Goal: Task Accomplishment & Management: Use online tool/utility

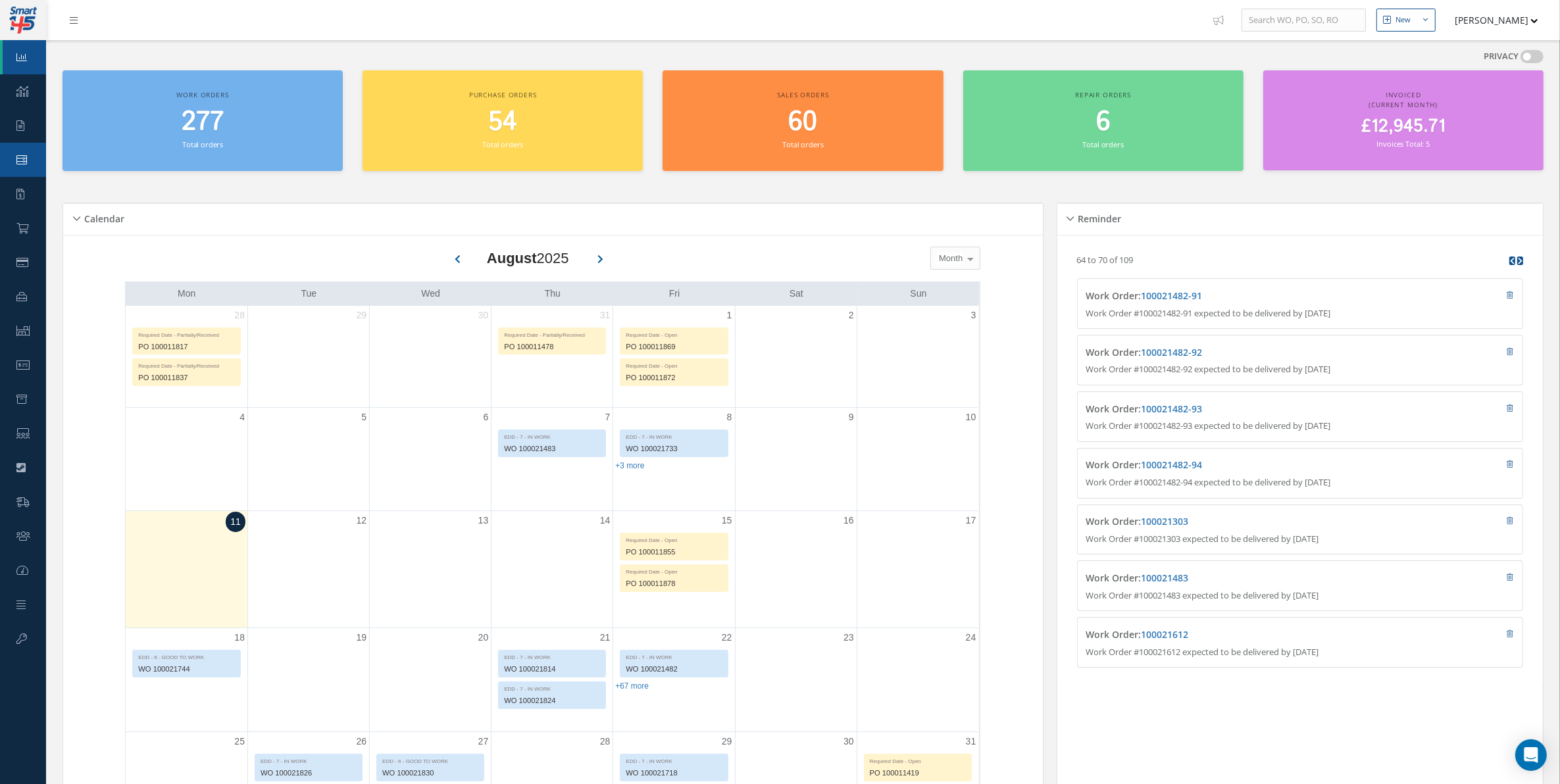
click at [28, 166] on link "Work Order" at bounding box center [23, 160] width 46 height 35
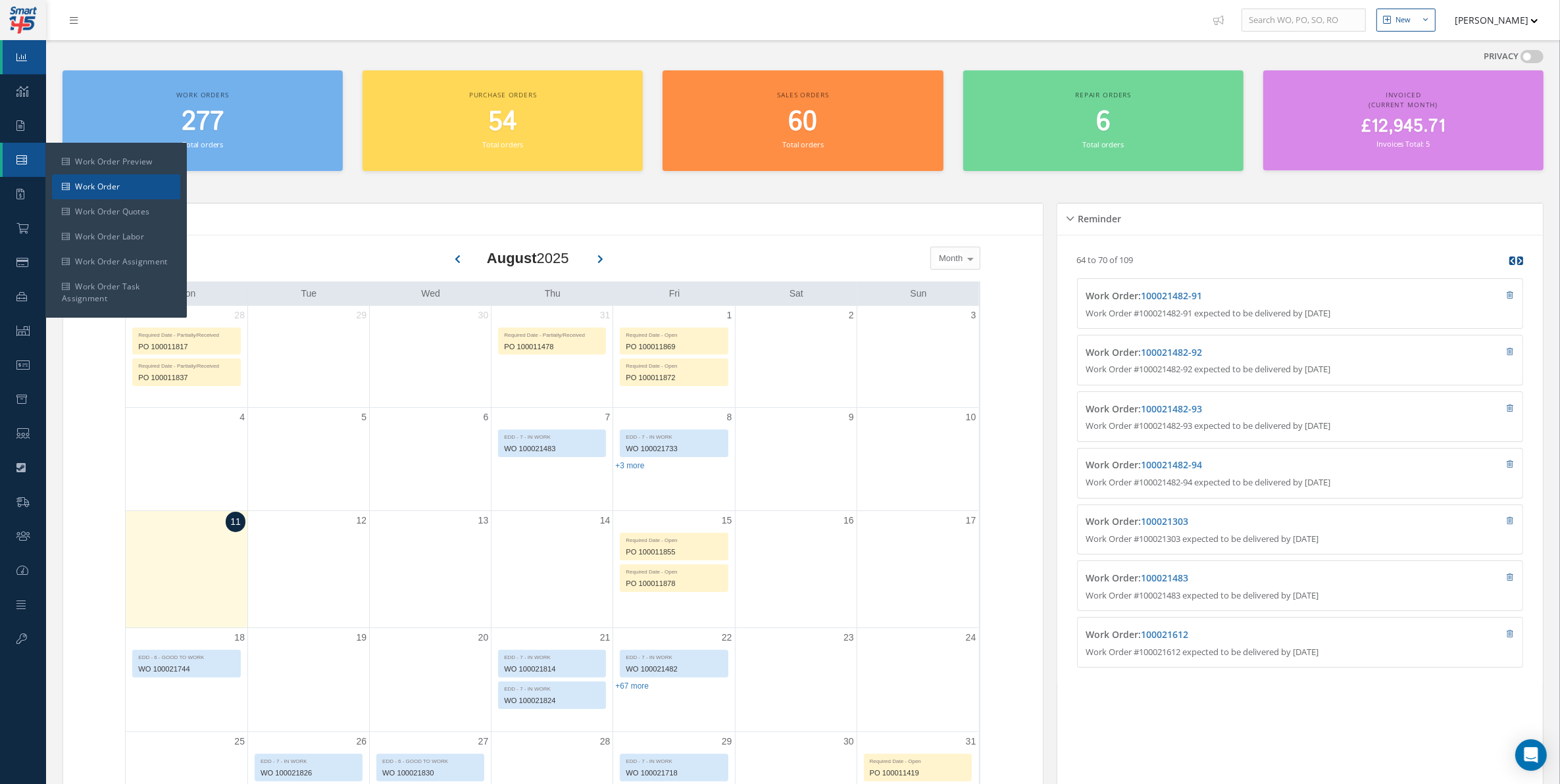
click at [101, 188] on link "Work Order" at bounding box center [116, 187] width 128 height 25
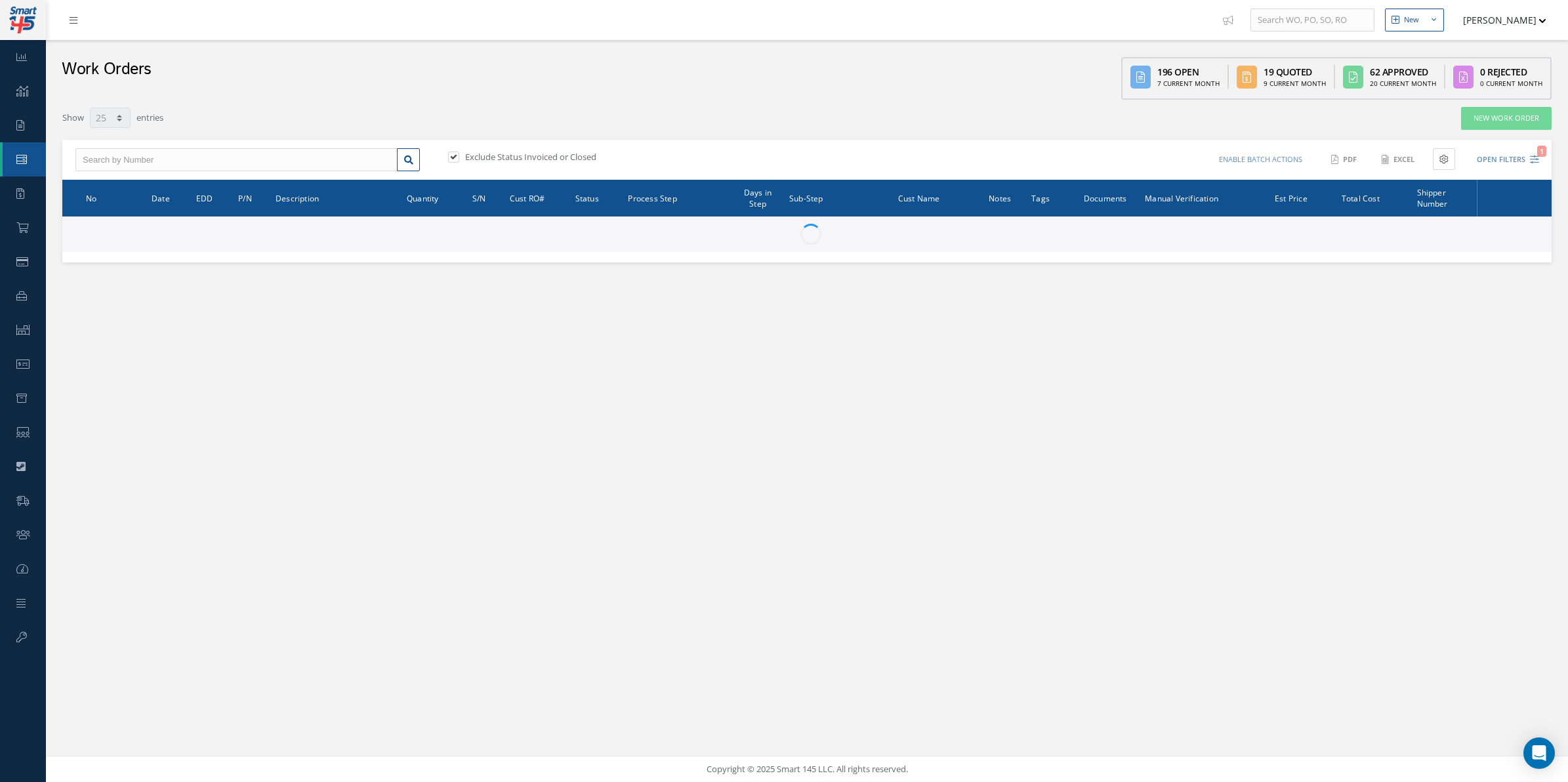
select select "25"
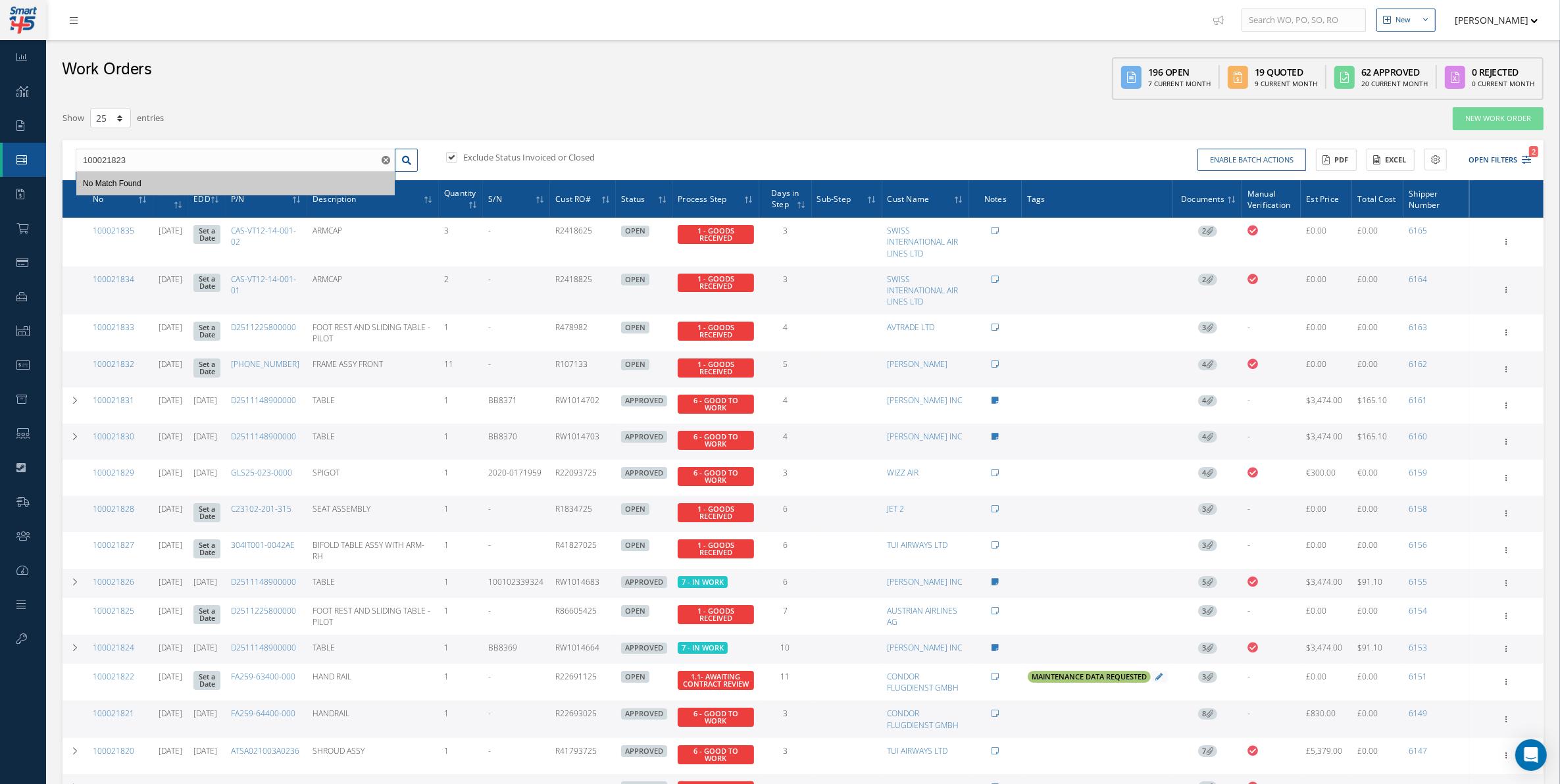
type input "100021823"
click at [457, 157] on label at bounding box center [458, 157] width 3 height 12
click at [447, 157] on input "checkbox" at bounding box center [450, 158] width 8 height 8
checkbox input "false"
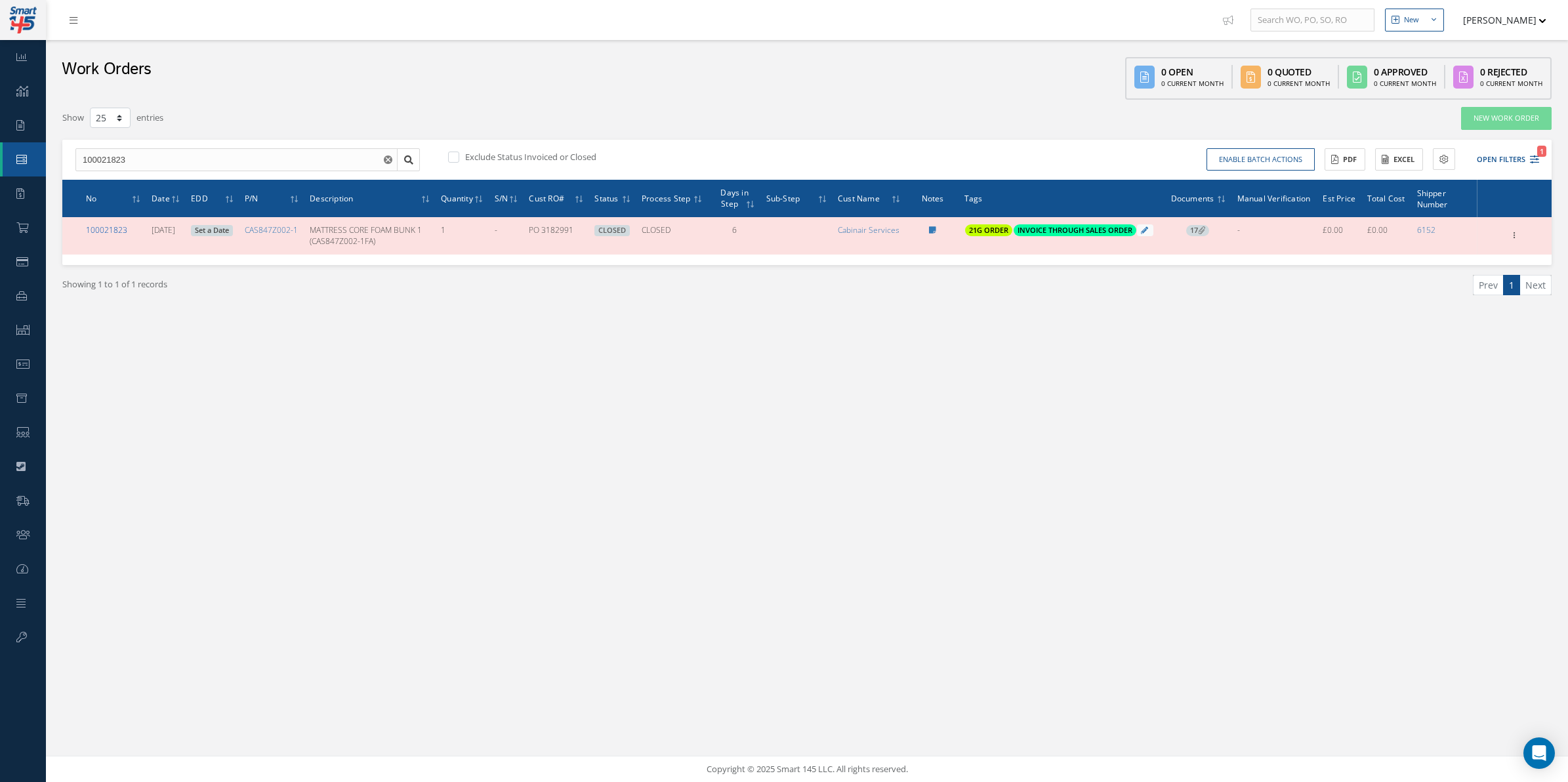
click at [109, 234] on link "100021823" at bounding box center [107, 230] width 41 height 11
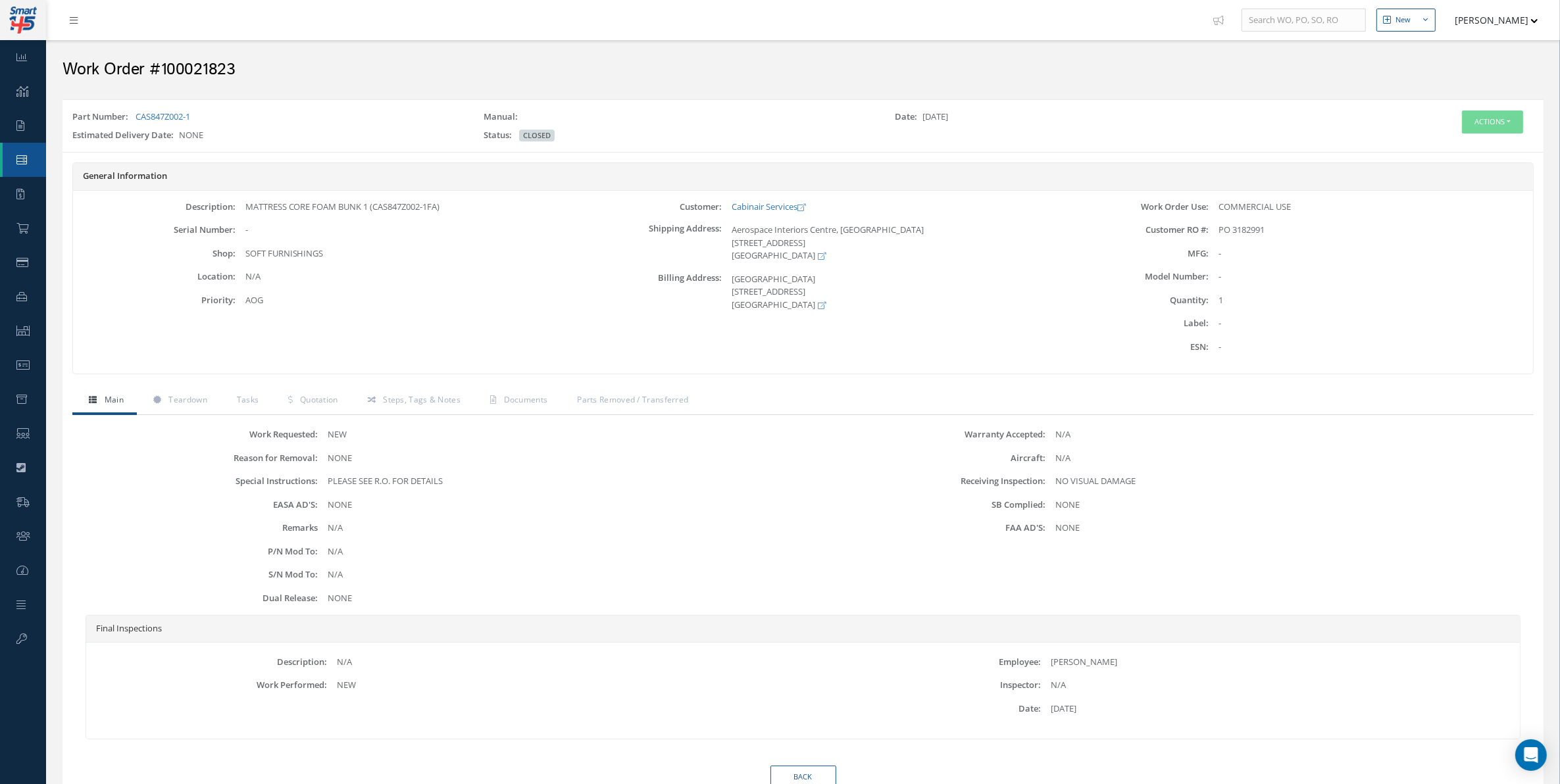
drag, startPoint x: 429, startPoint y: 376, endPoint x: 429, endPoint y: 421, distance: 45.0
click at [427, 382] on div "General Information Description: MATTRESS CORE FOAM BUNK 1 (CAS847Z002-1FA) Ser…" at bounding box center [803, 275] width 1481 height 225
click at [429, 421] on div "Work Requested: NEW Reason for Removal: NONE Special Instructions: PLEASE SEE R…" at bounding box center [803, 590] width 1461 height 351
click at [429, 412] on link "Steps, Tags & Notes" at bounding box center [412, 401] width 122 height 28
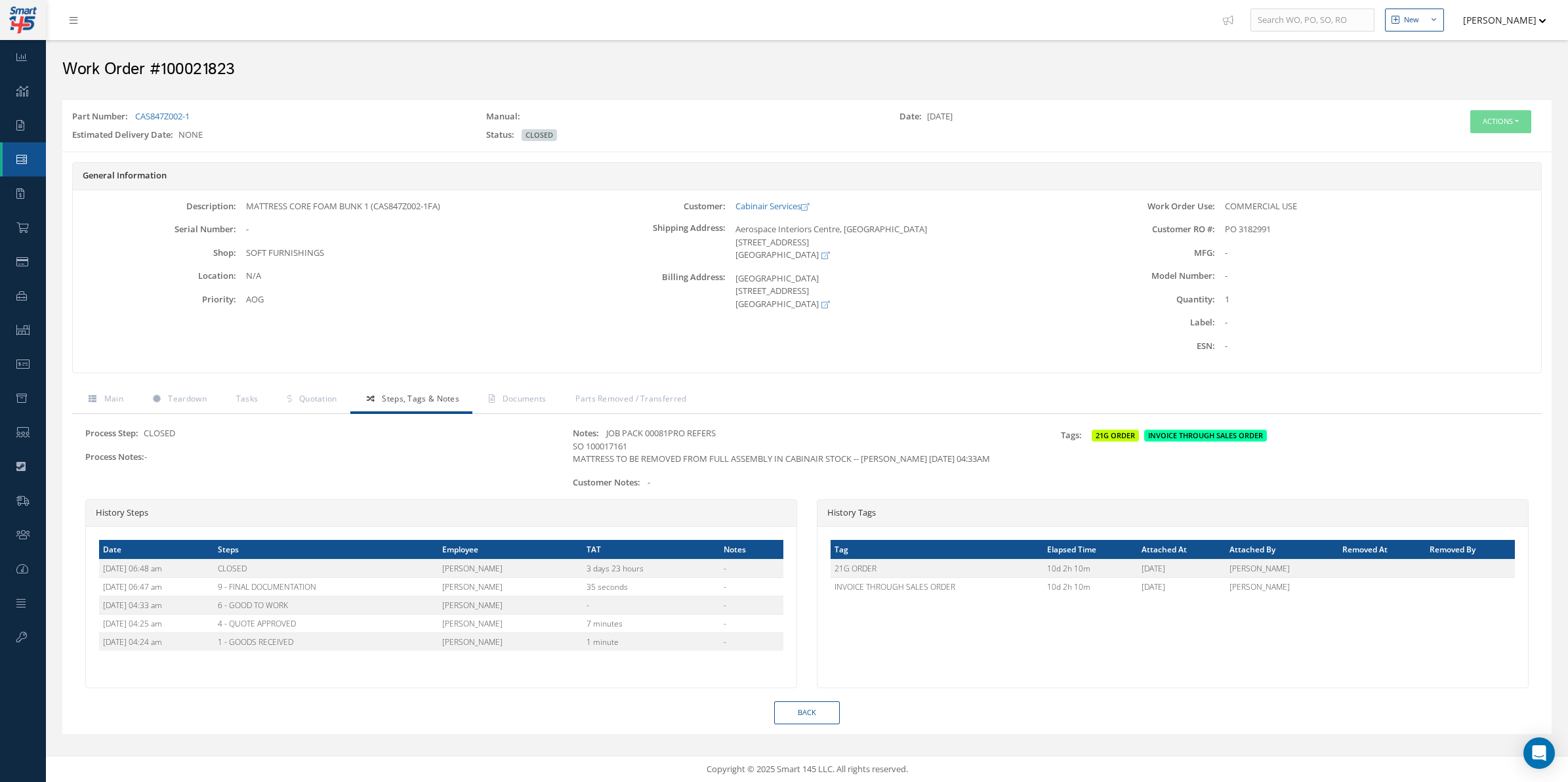
click at [586, 385] on div "General Information Description: MATTRESS CORE FOAM BUNK 1 (CAS847Z002-1FA) Ser…" at bounding box center [807, 274] width 1490 height 224
click at [566, 405] on link "Parts Removed / Transferred" at bounding box center [629, 400] width 140 height 28
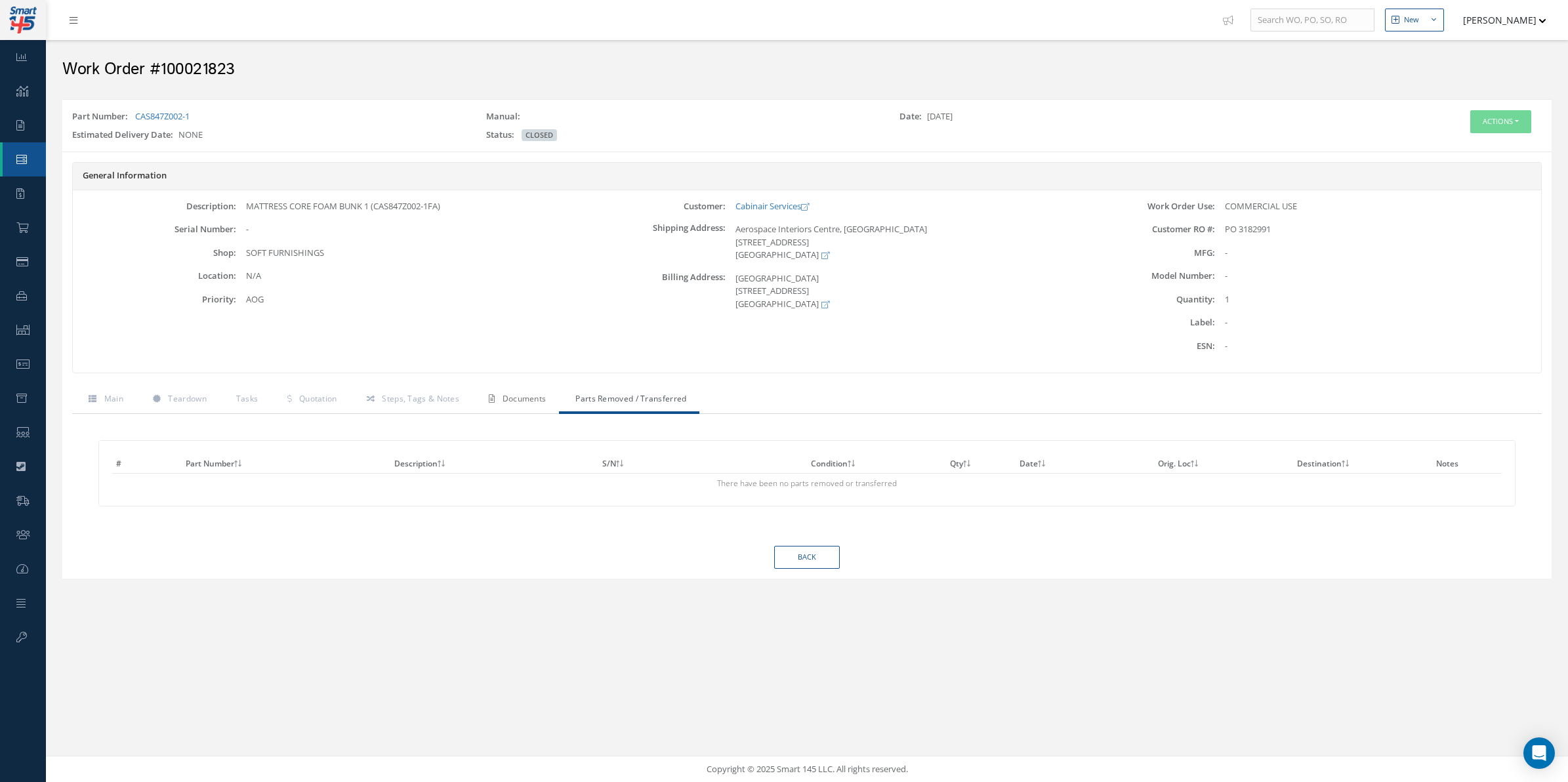
click at [547, 405] on link "Documents" at bounding box center [516, 400] width 87 height 28
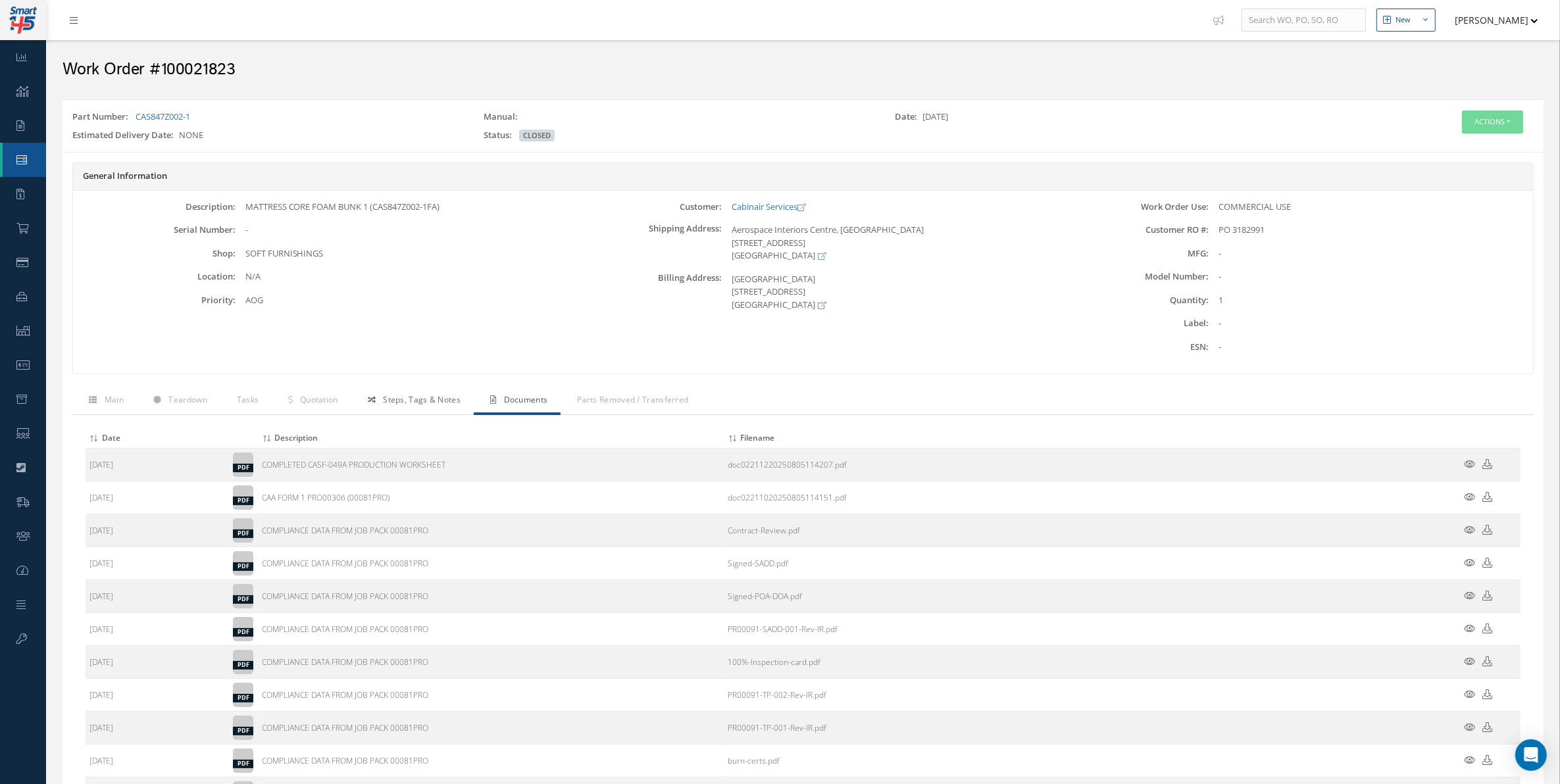
click at [362, 398] on link "Steps, Tags & Notes" at bounding box center [412, 401] width 122 height 28
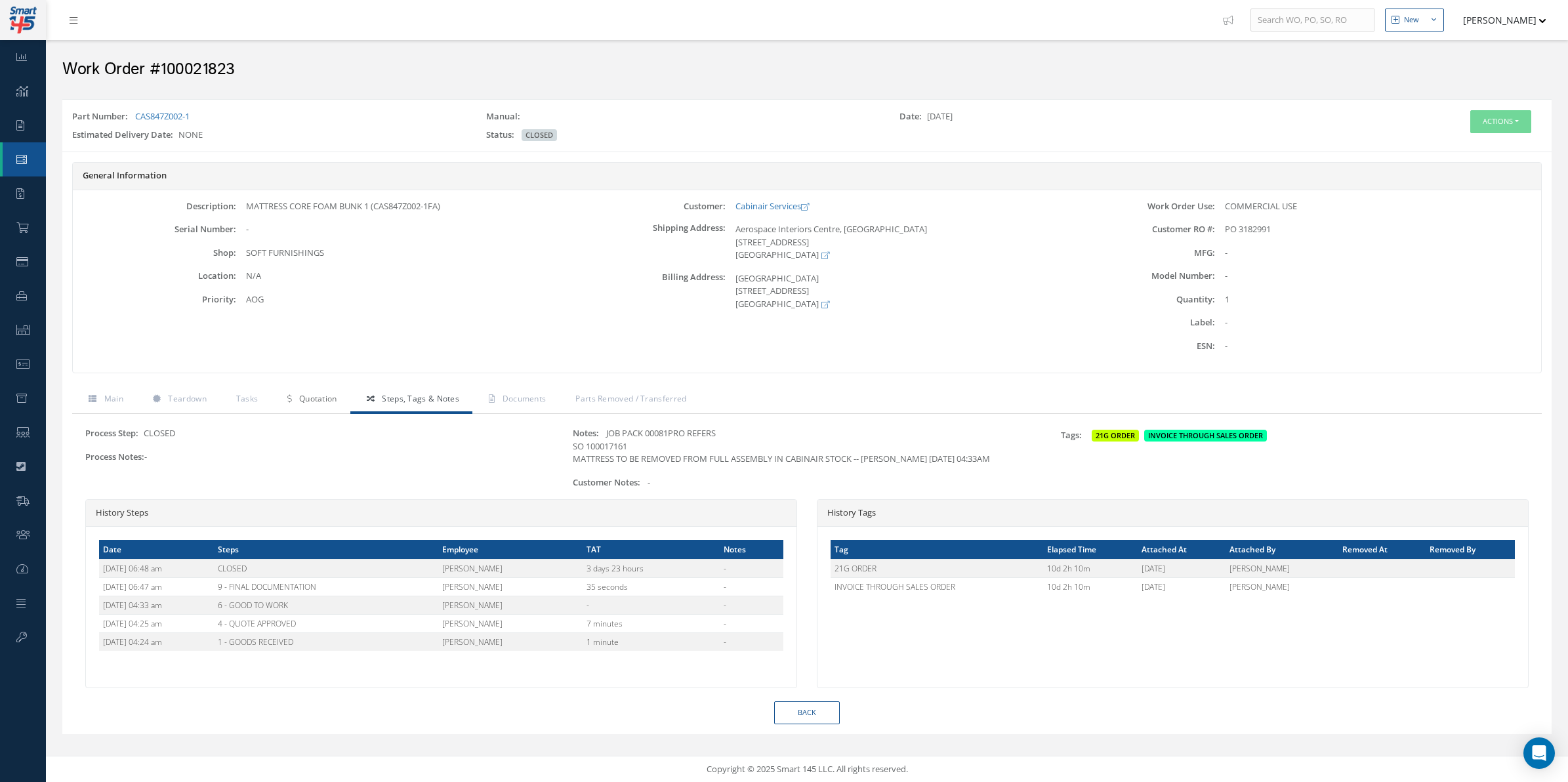
click at [277, 401] on link "Quotation" at bounding box center [310, 400] width 78 height 28
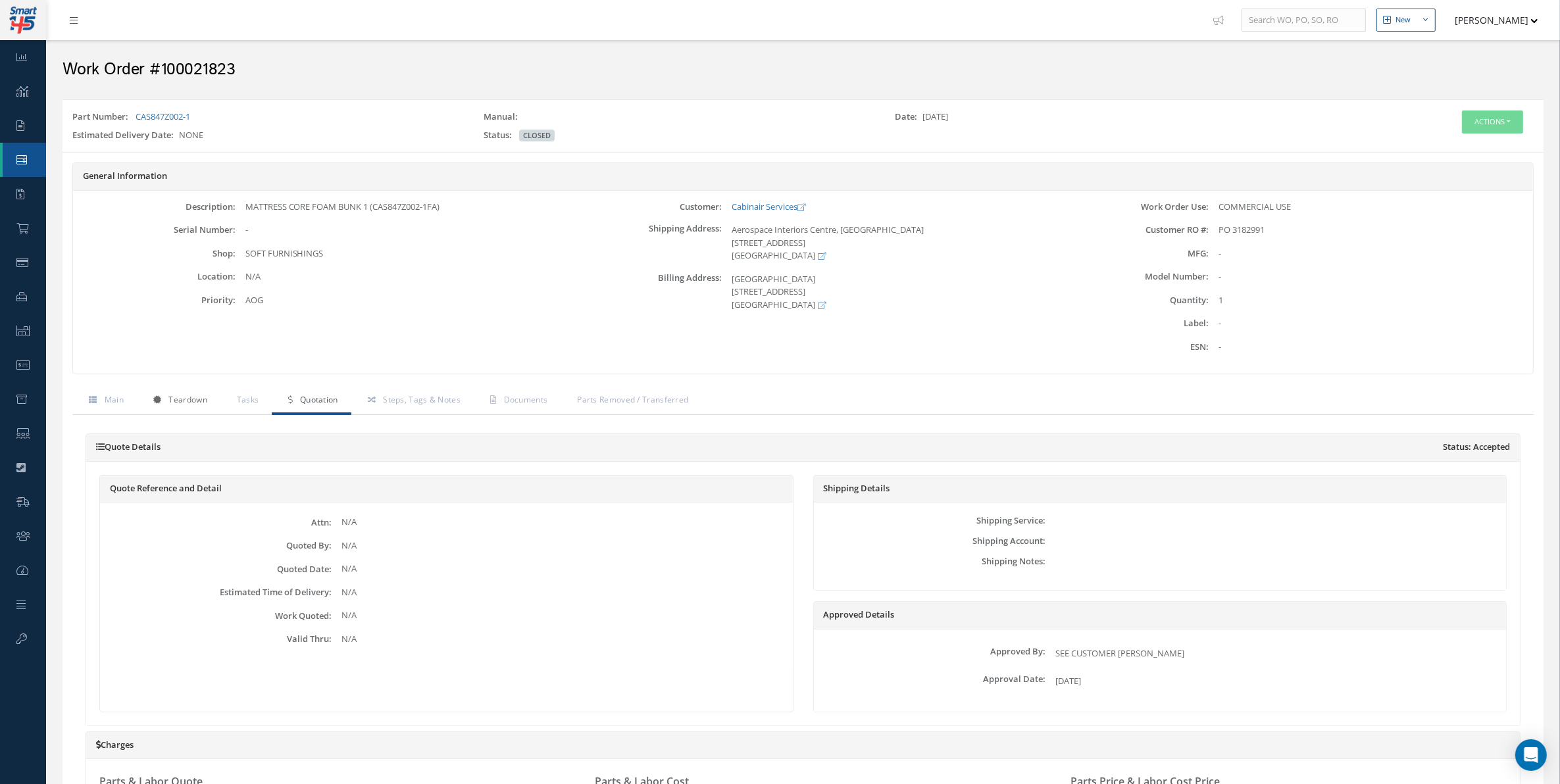
click at [192, 402] on span "Teardown" at bounding box center [187, 400] width 38 height 11
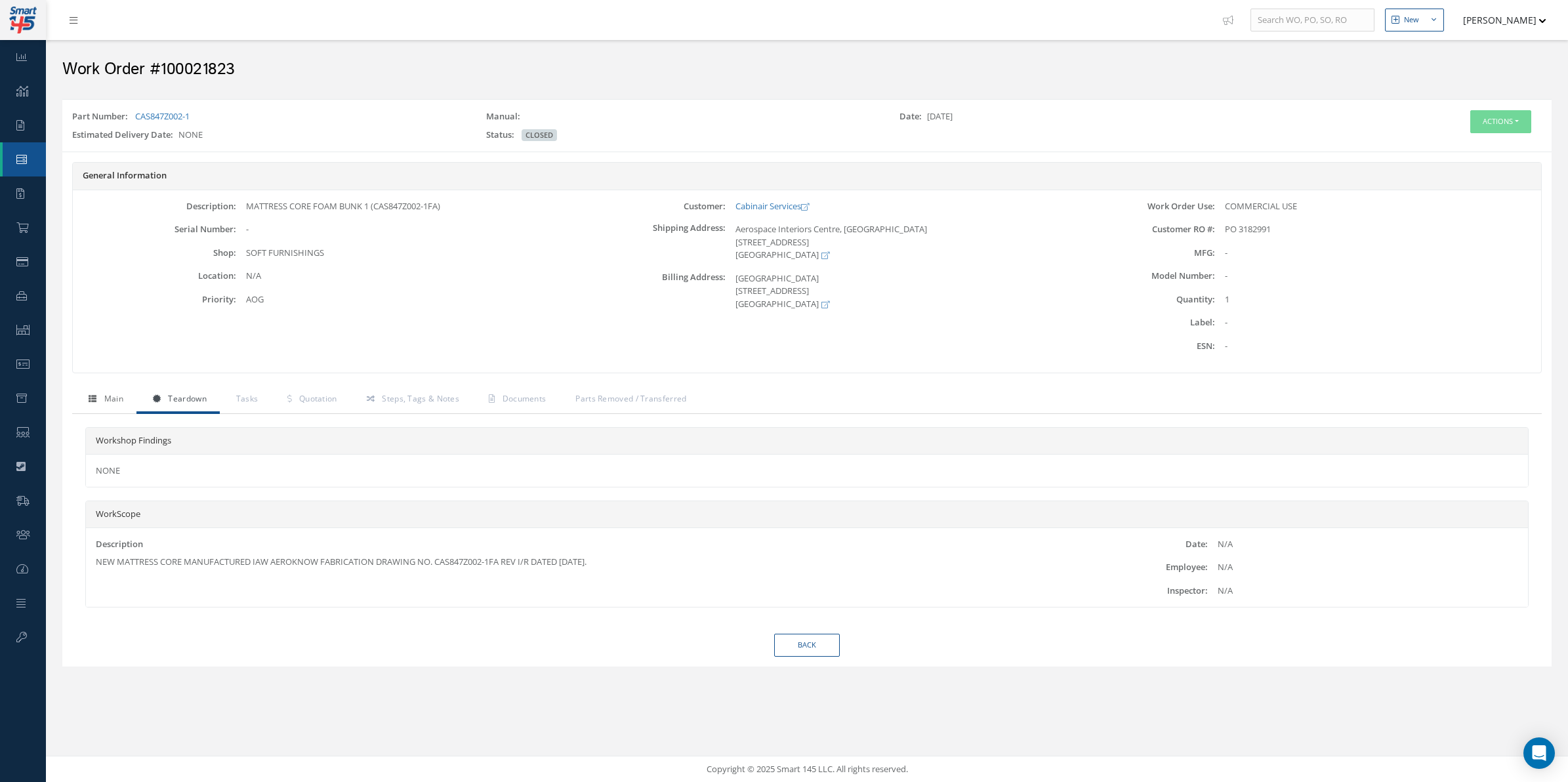
click at [103, 409] on link "Main" at bounding box center [104, 400] width 64 height 28
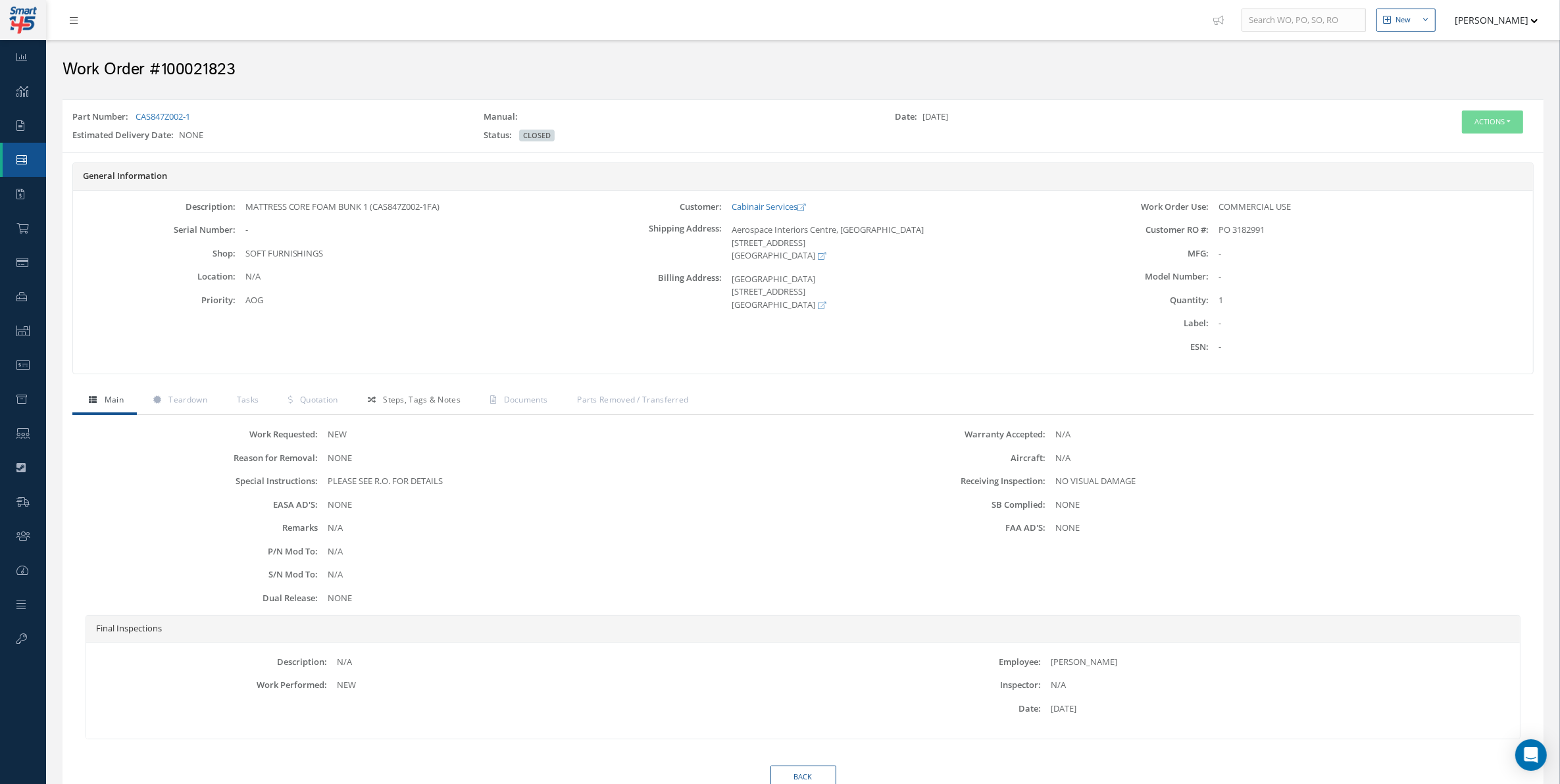
click at [428, 408] on link "Steps, Tags & Notes" at bounding box center [412, 401] width 122 height 28
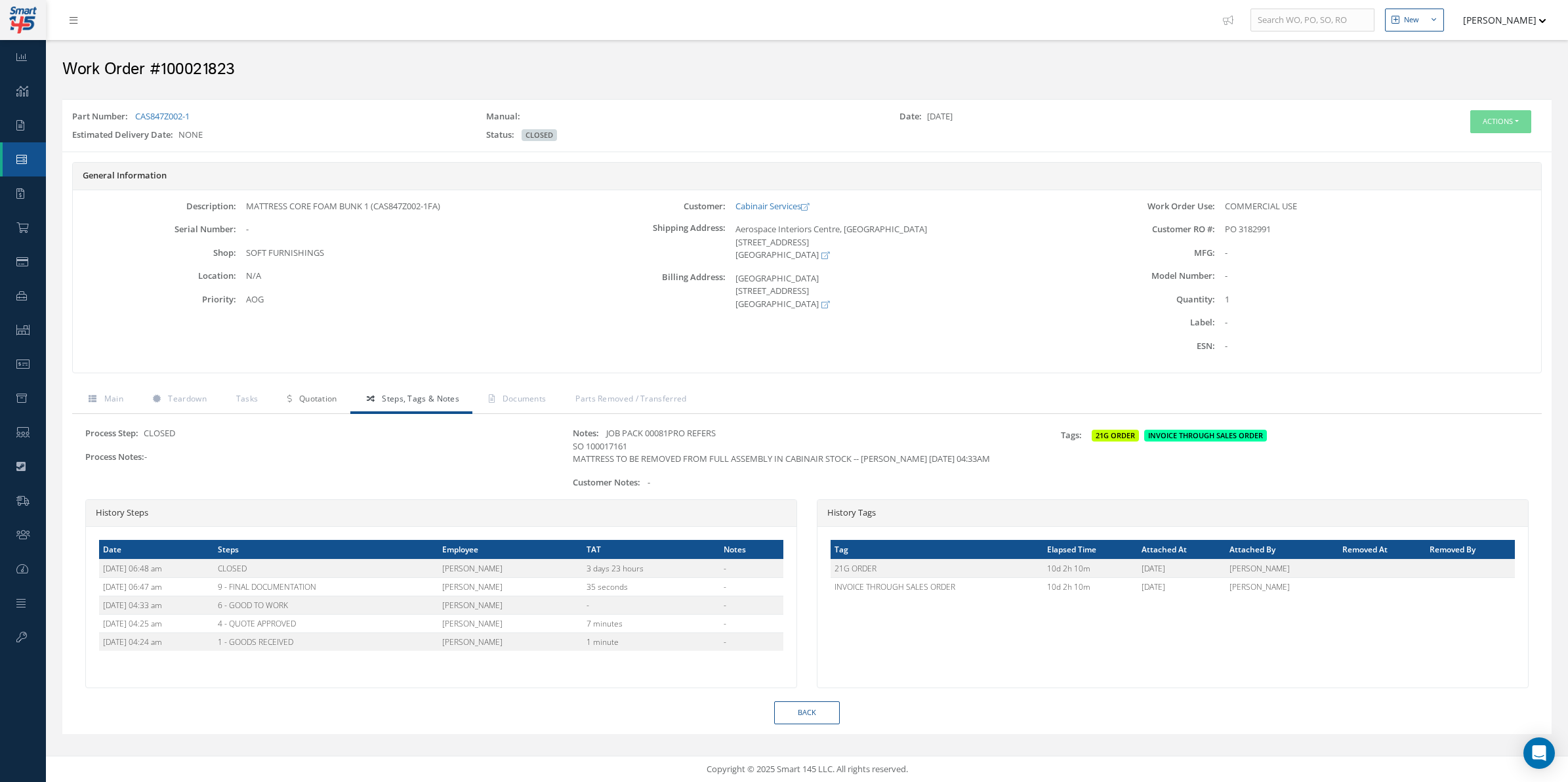
click at [319, 408] on link "Quotation" at bounding box center [310, 400] width 78 height 28
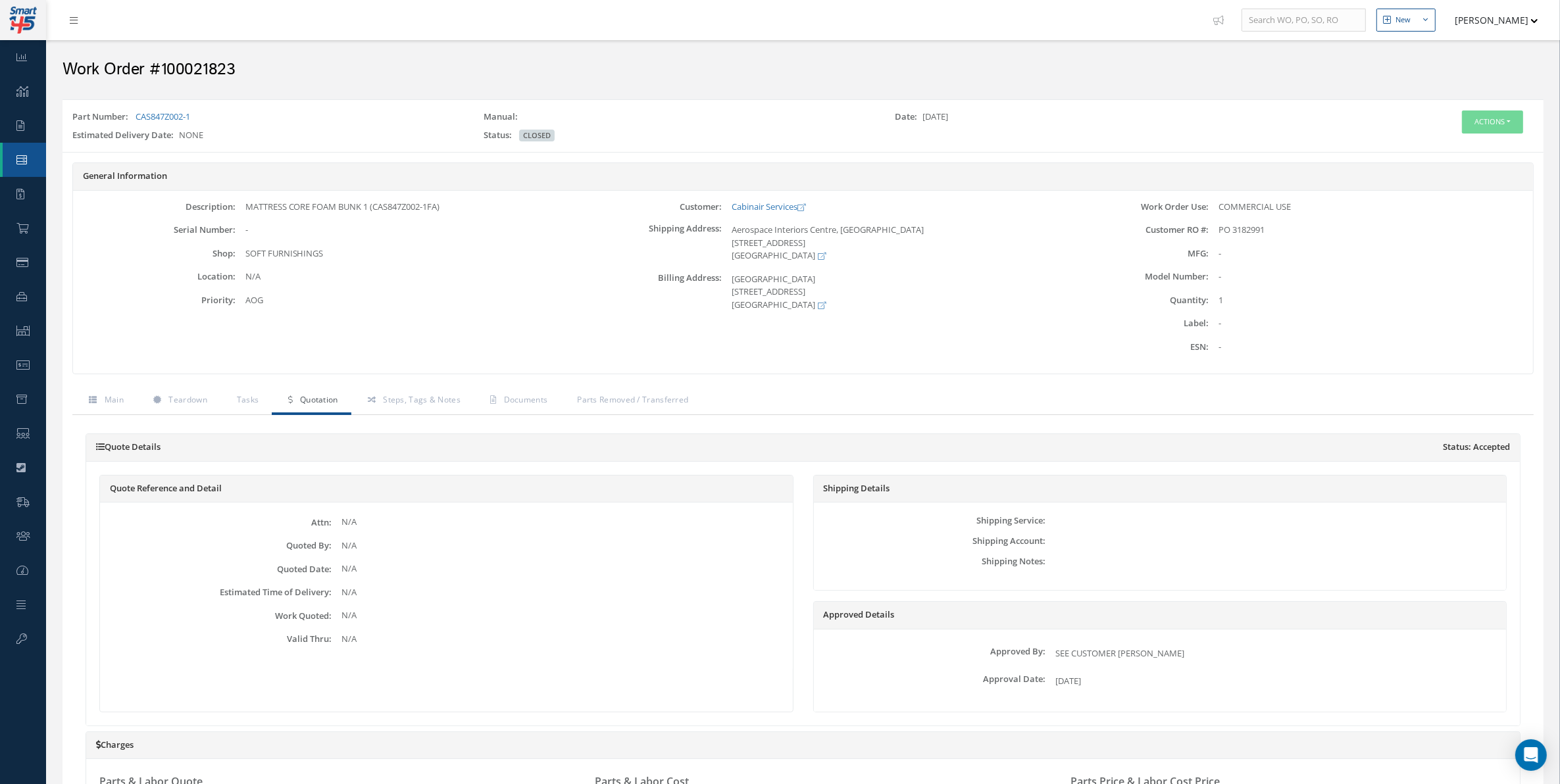
click at [162, 122] on div "Part Number: CAS847Z002-1" at bounding box center [269, 119] width 411 height 19
click at [160, 119] on link "CAS847Z002-1" at bounding box center [162, 116] width 55 height 12
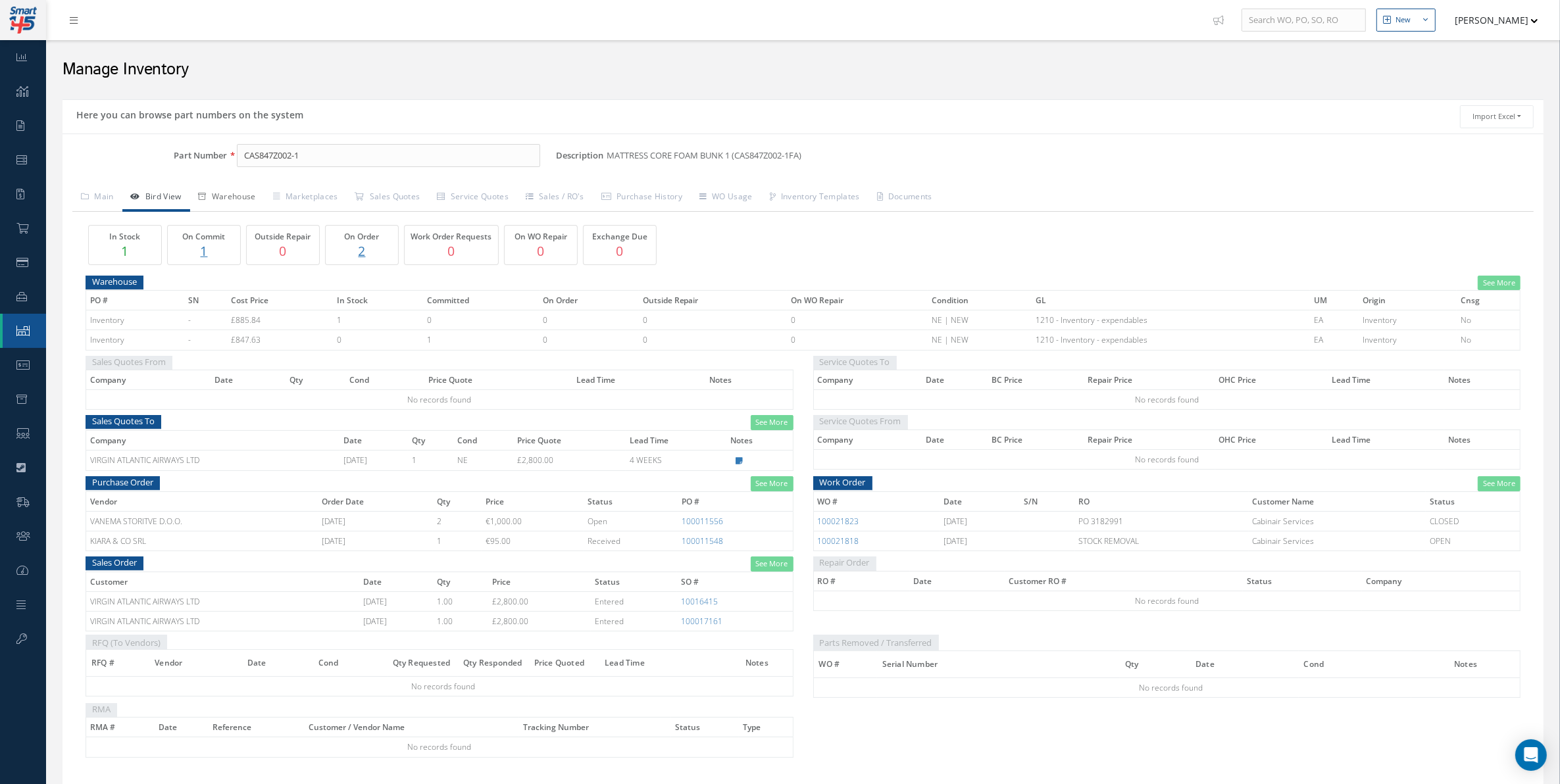
click at [217, 202] on link "Warehouse" at bounding box center [227, 198] width 75 height 28
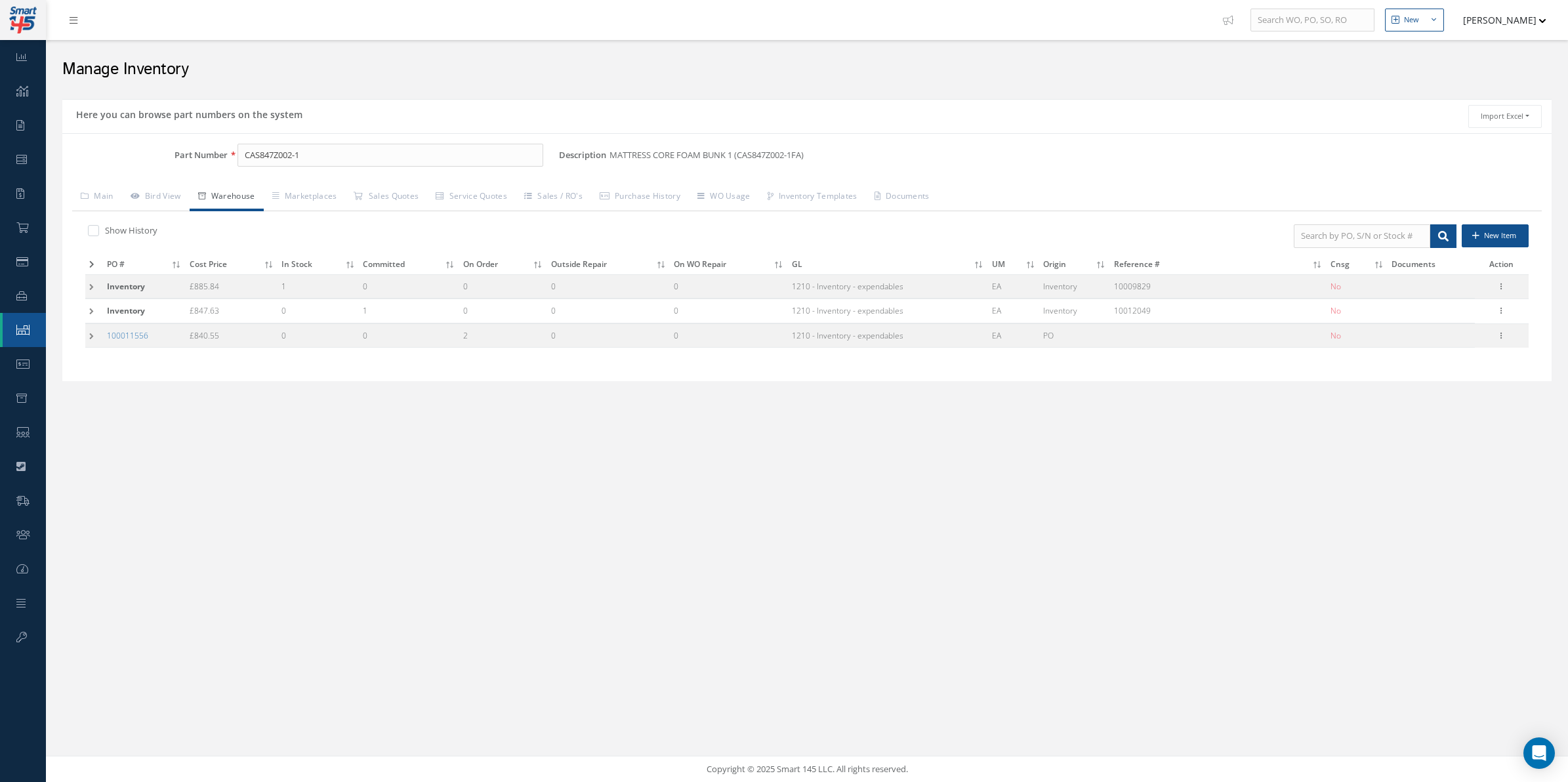
click at [140, 225] on label "Show History" at bounding box center [129, 230] width 56 height 12
click at [96, 228] on input "checkbox" at bounding box center [92, 232] width 8 height 8
checkbox input "true"
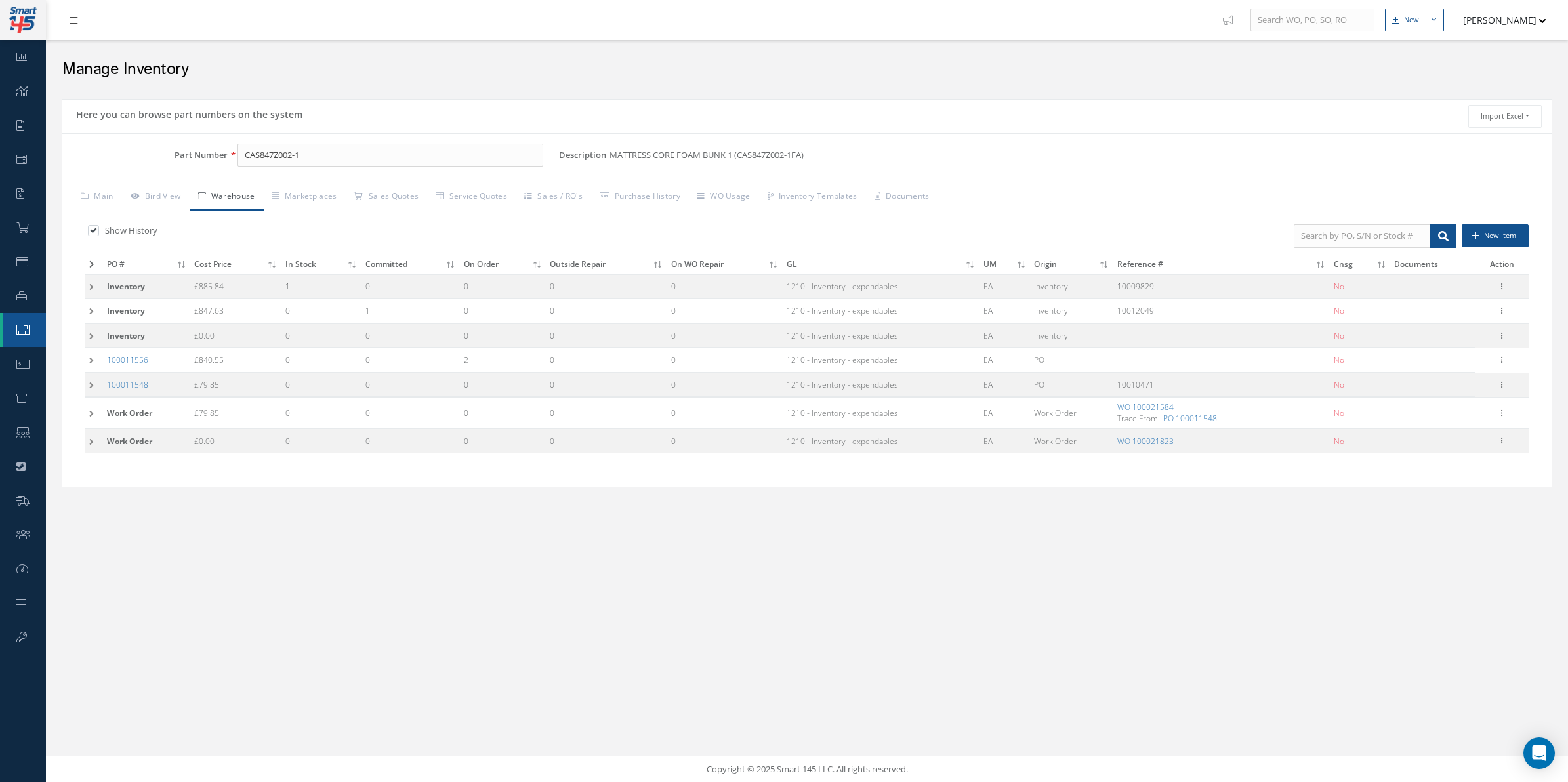
click at [96, 448] on td at bounding box center [94, 441] width 18 height 24
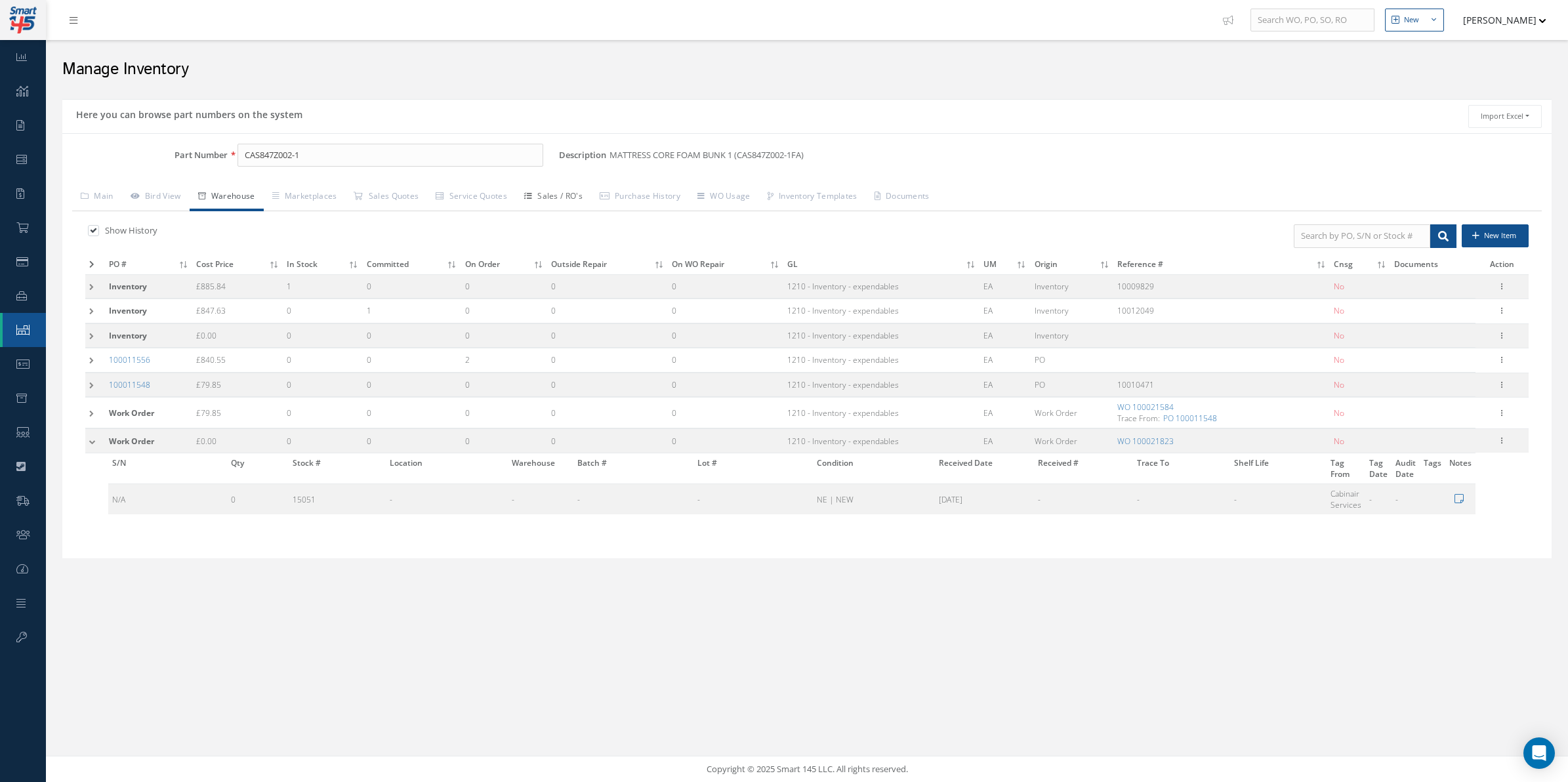
click at [568, 204] on link "Sales / RO's" at bounding box center [553, 198] width 76 height 28
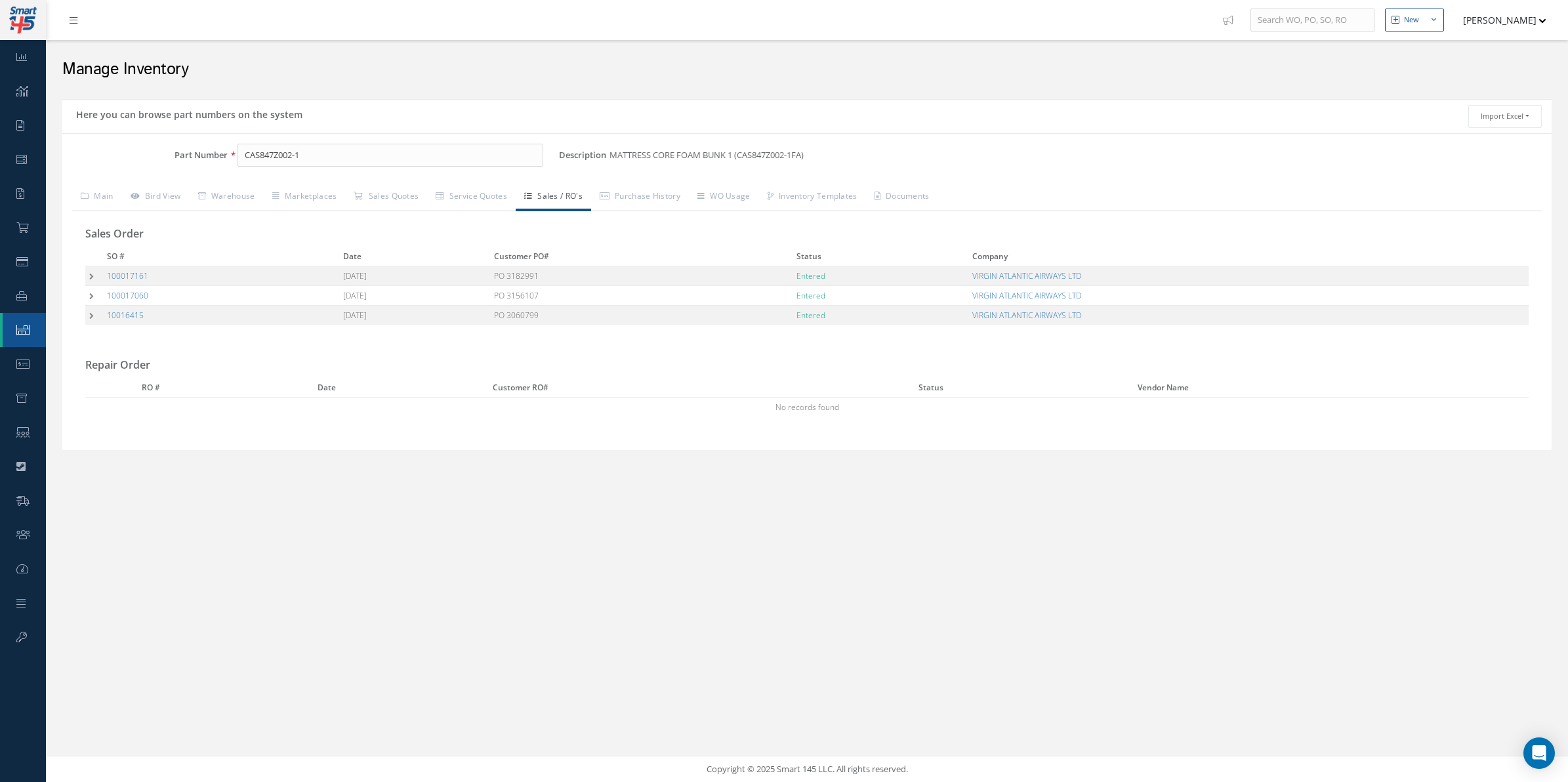
click at [81, 293] on div "Sales Order SO # Date Customer PO# Status Company 100017161 08/01/2025 PO 31829…" at bounding box center [807, 326] width 1470 height 229
click at [87, 290] on td at bounding box center [94, 295] width 18 height 20
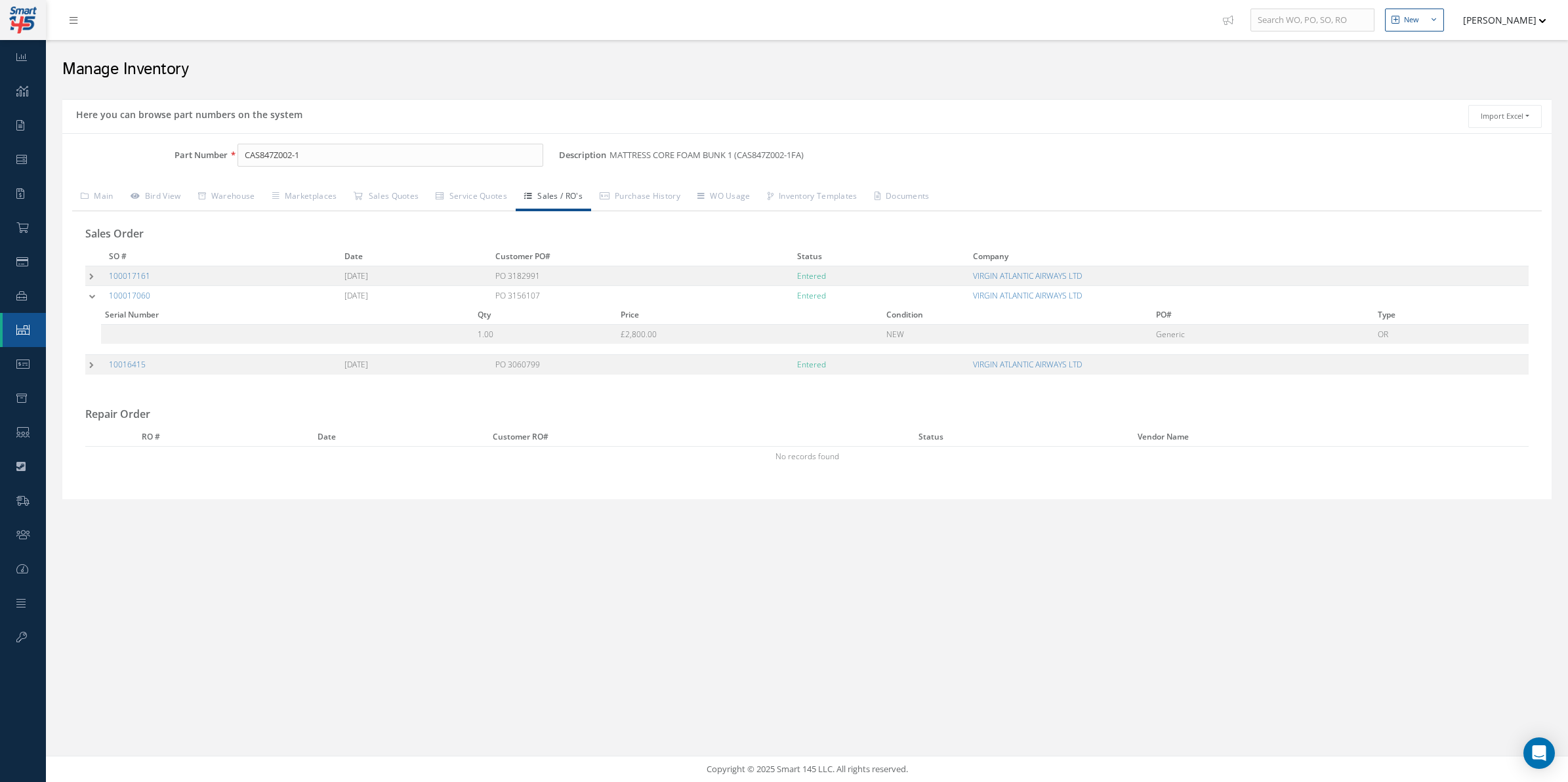
click at [93, 270] on td at bounding box center [95, 275] width 20 height 20
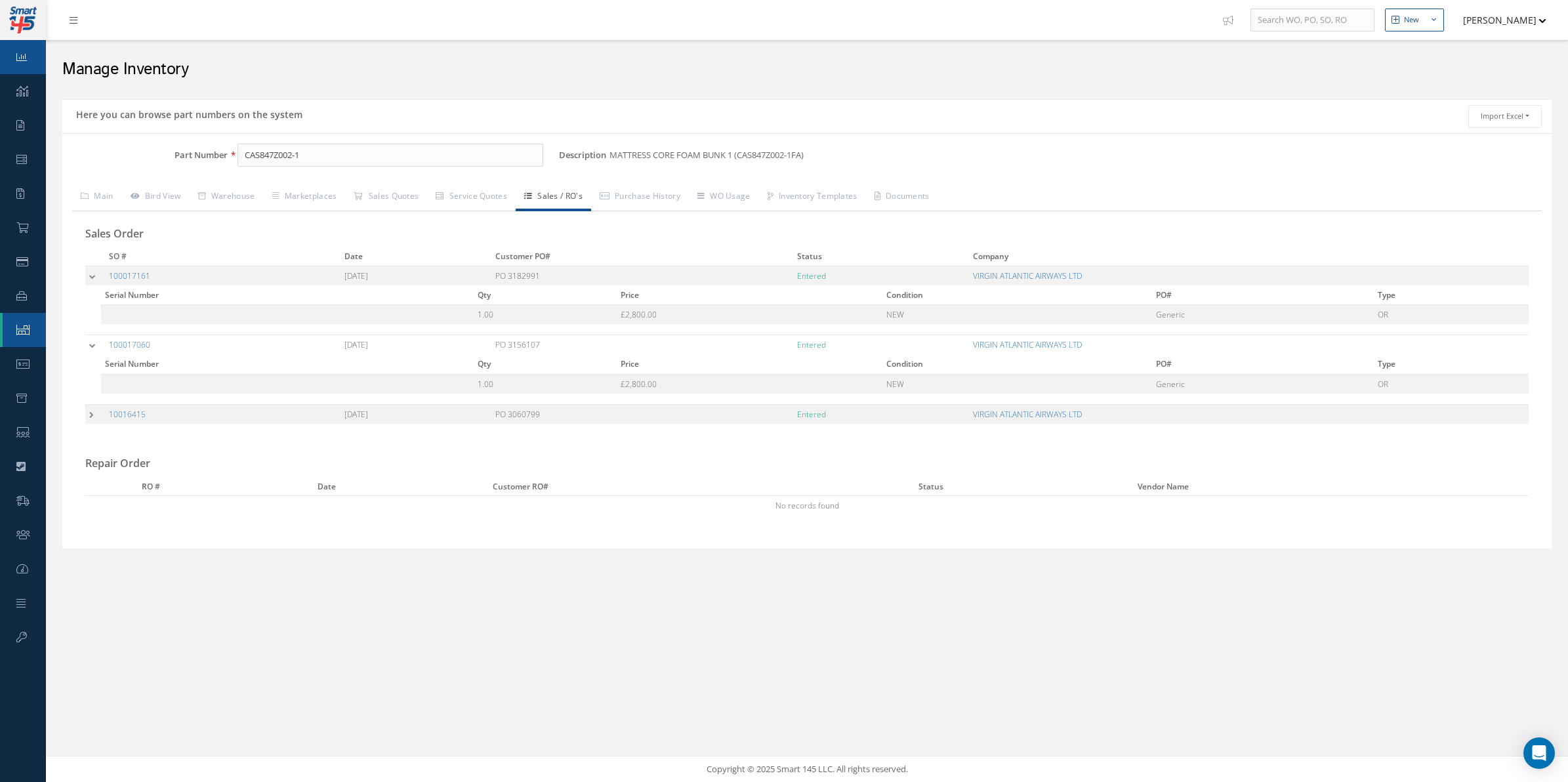
click at [43, 54] on link "Dashboard" at bounding box center [23, 57] width 46 height 34
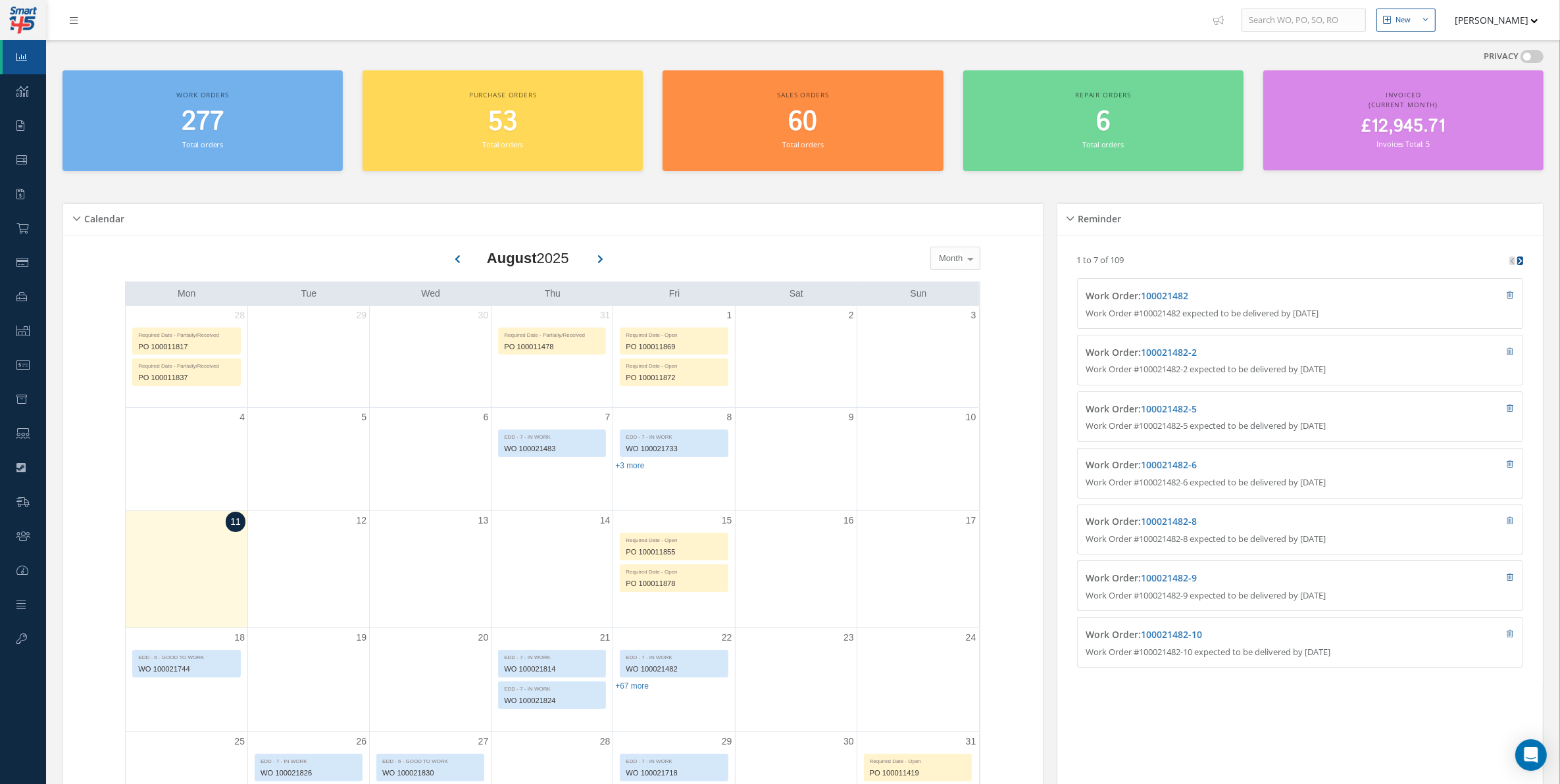
click at [1498, 27] on button "[PERSON_NAME]" at bounding box center [1490, 19] width 96 height 26
click at [1475, 43] on link "Administration" at bounding box center [1485, 44] width 106 height 22
click at [13, 146] on link "Work Order" at bounding box center [23, 160] width 46 height 35
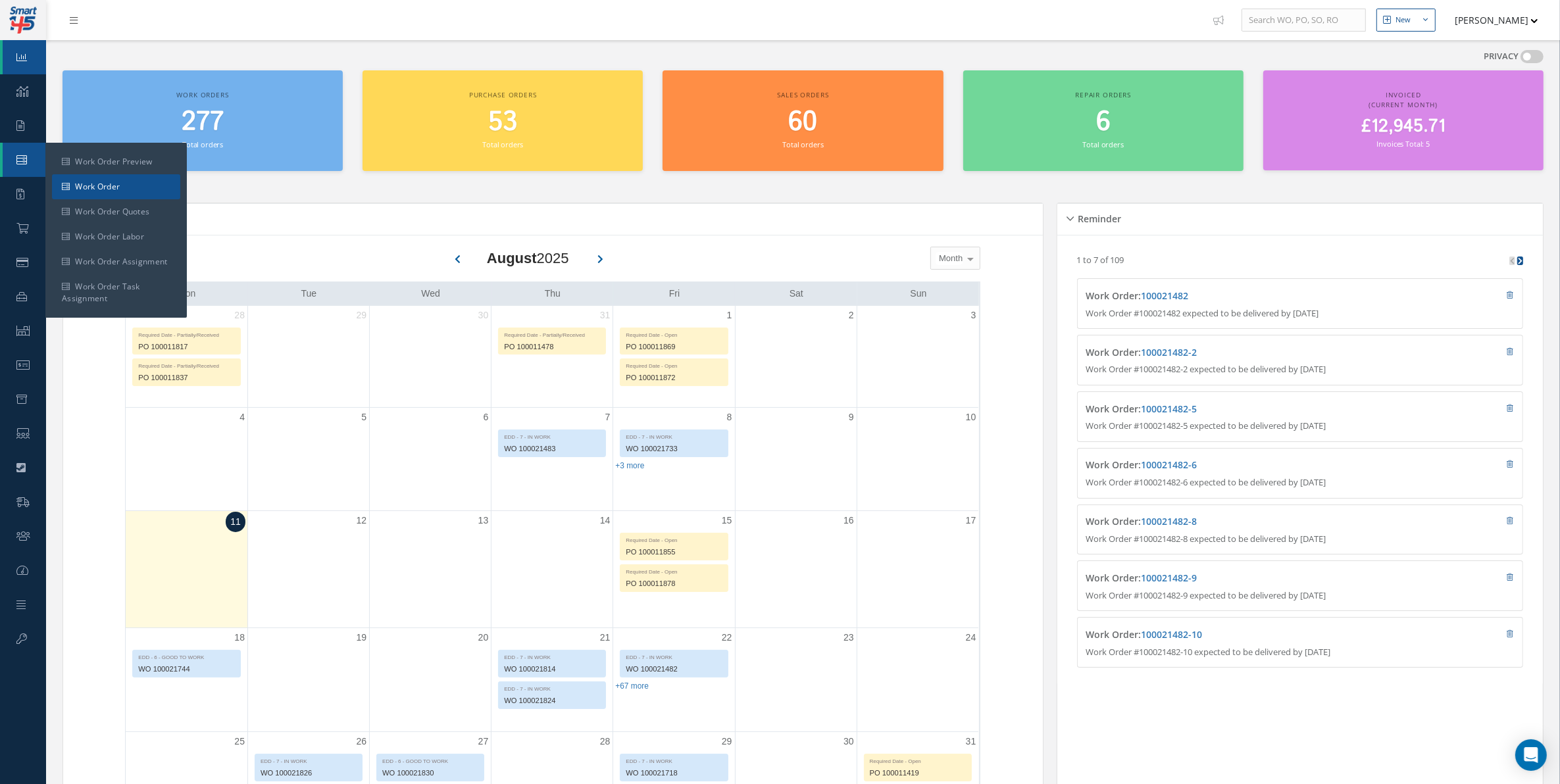
click at [83, 182] on link "Work Order" at bounding box center [116, 187] width 128 height 25
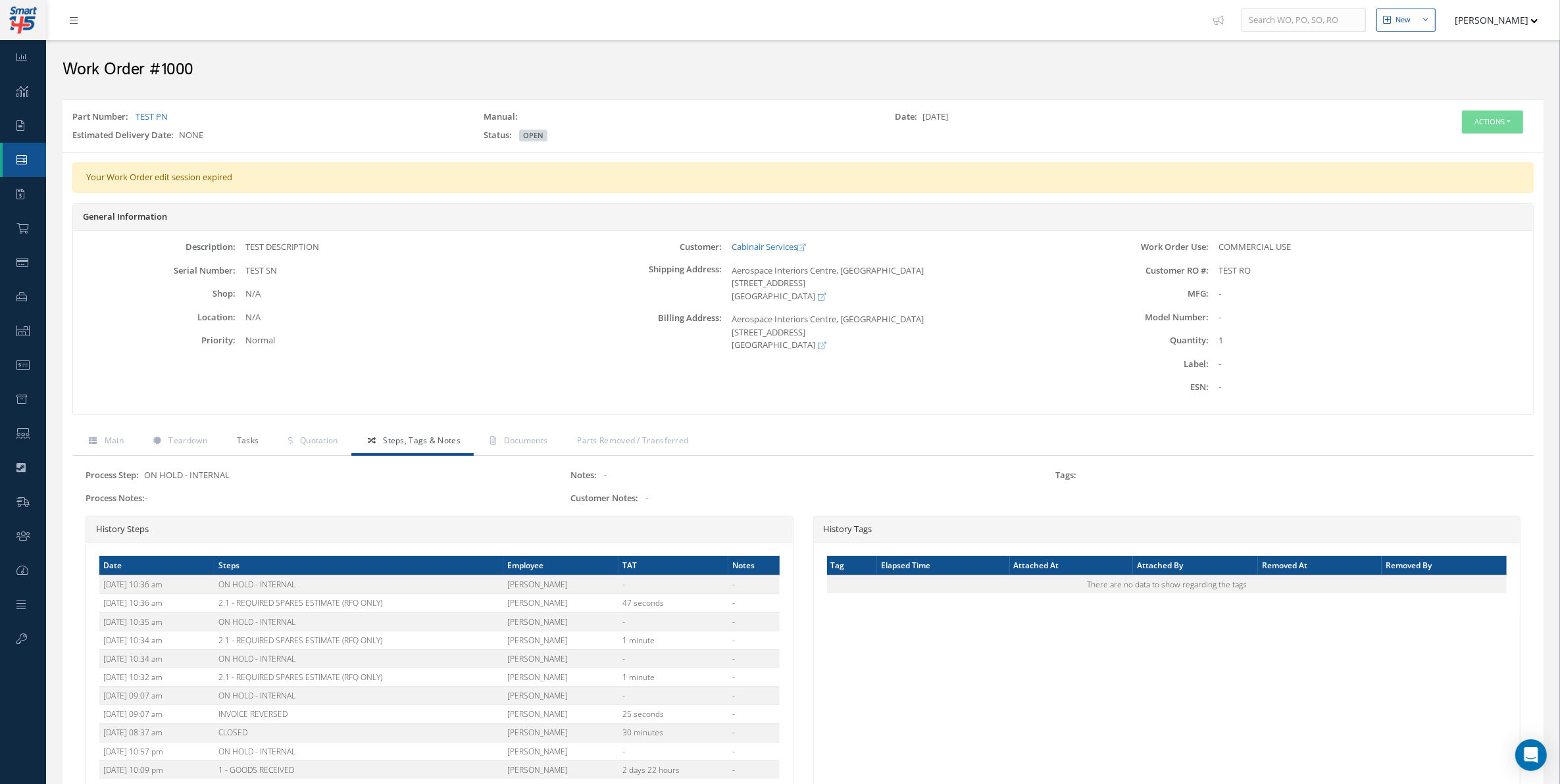
click at [262, 432] on link "Tasks" at bounding box center [246, 442] width 52 height 28
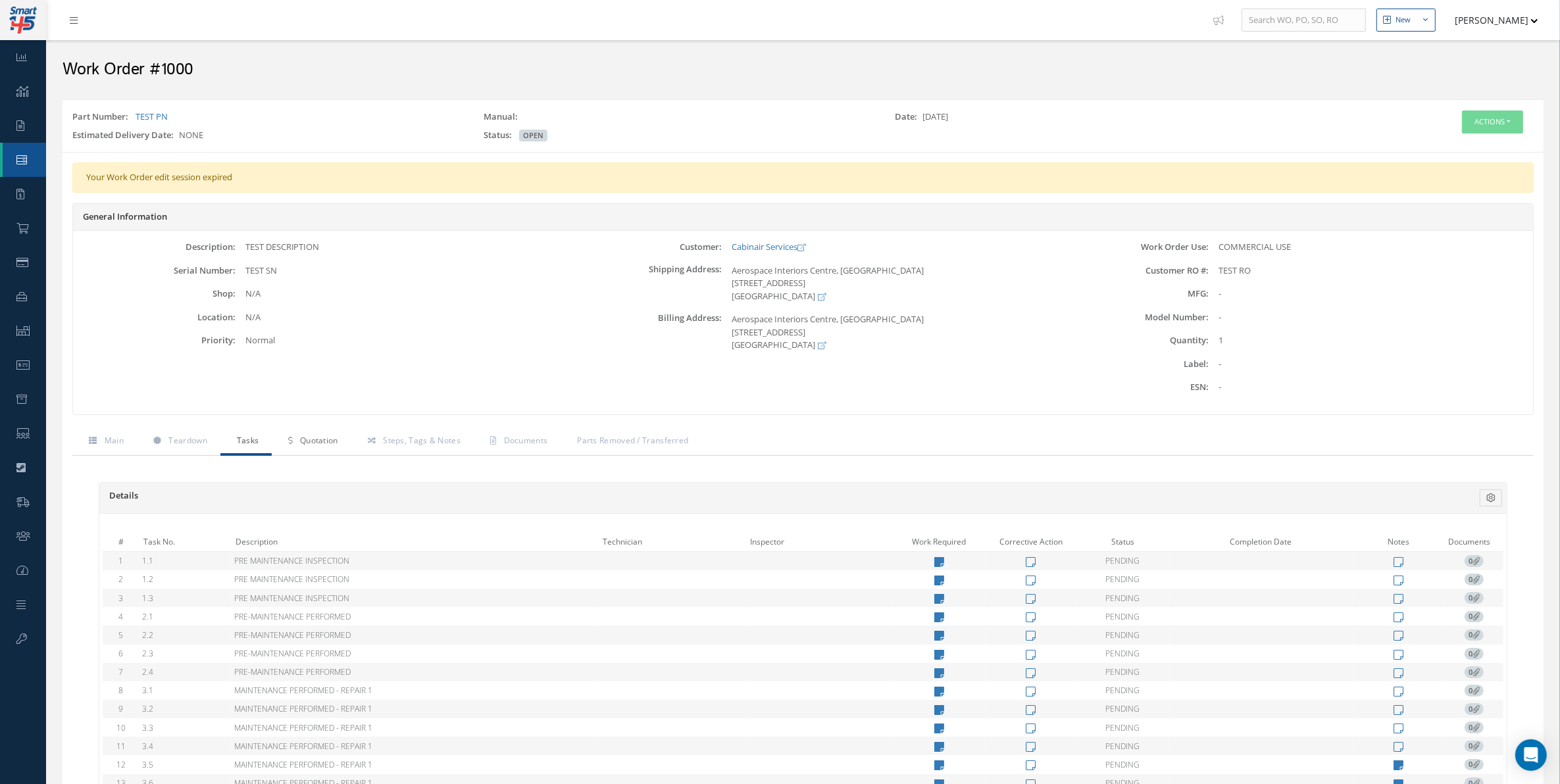
click at [295, 441] on link "Quotation" at bounding box center [311, 442] width 79 height 28
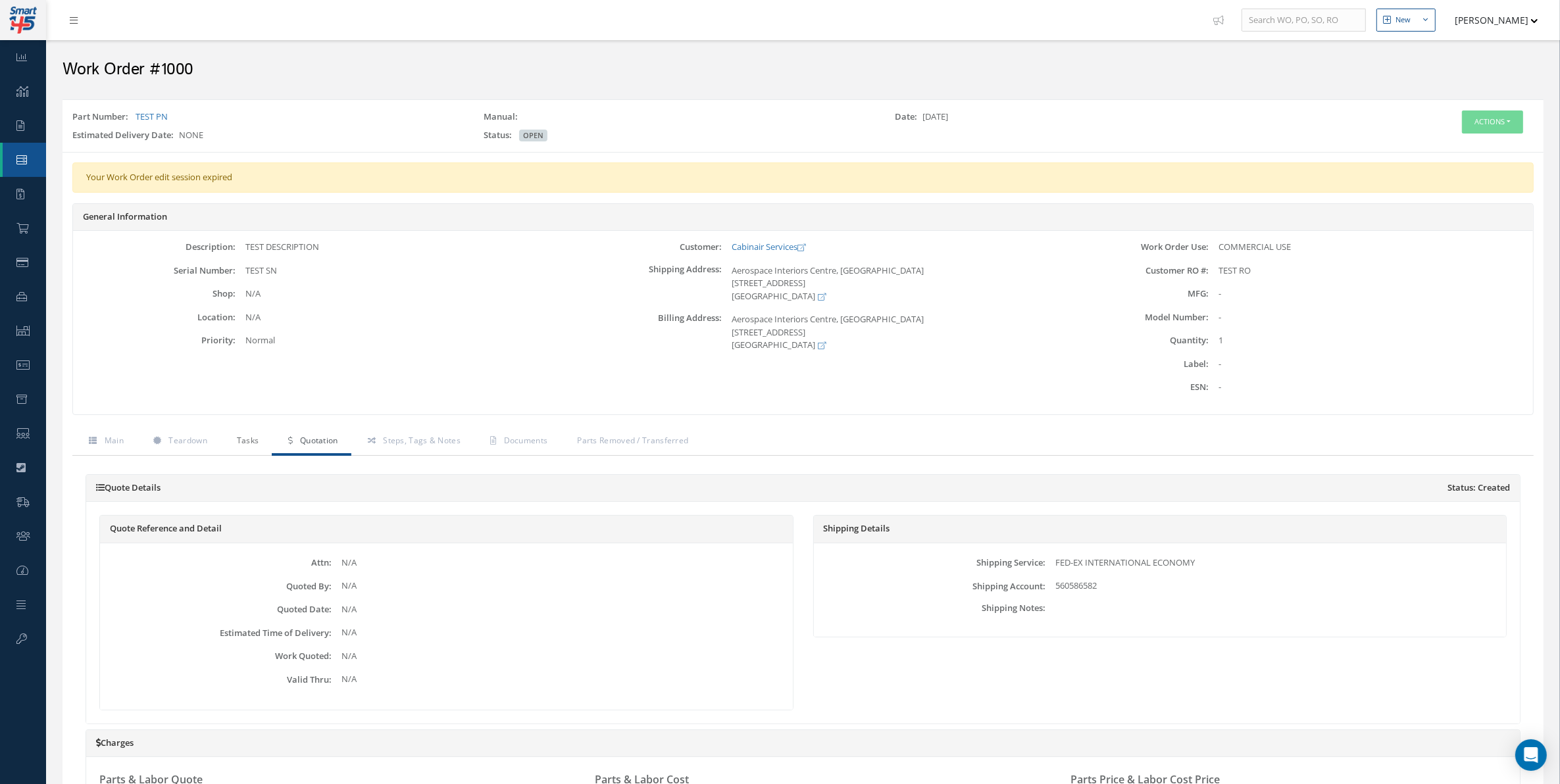
click at [255, 444] on span "Tasks" at bounding box center [248, 440] width 22 height 11
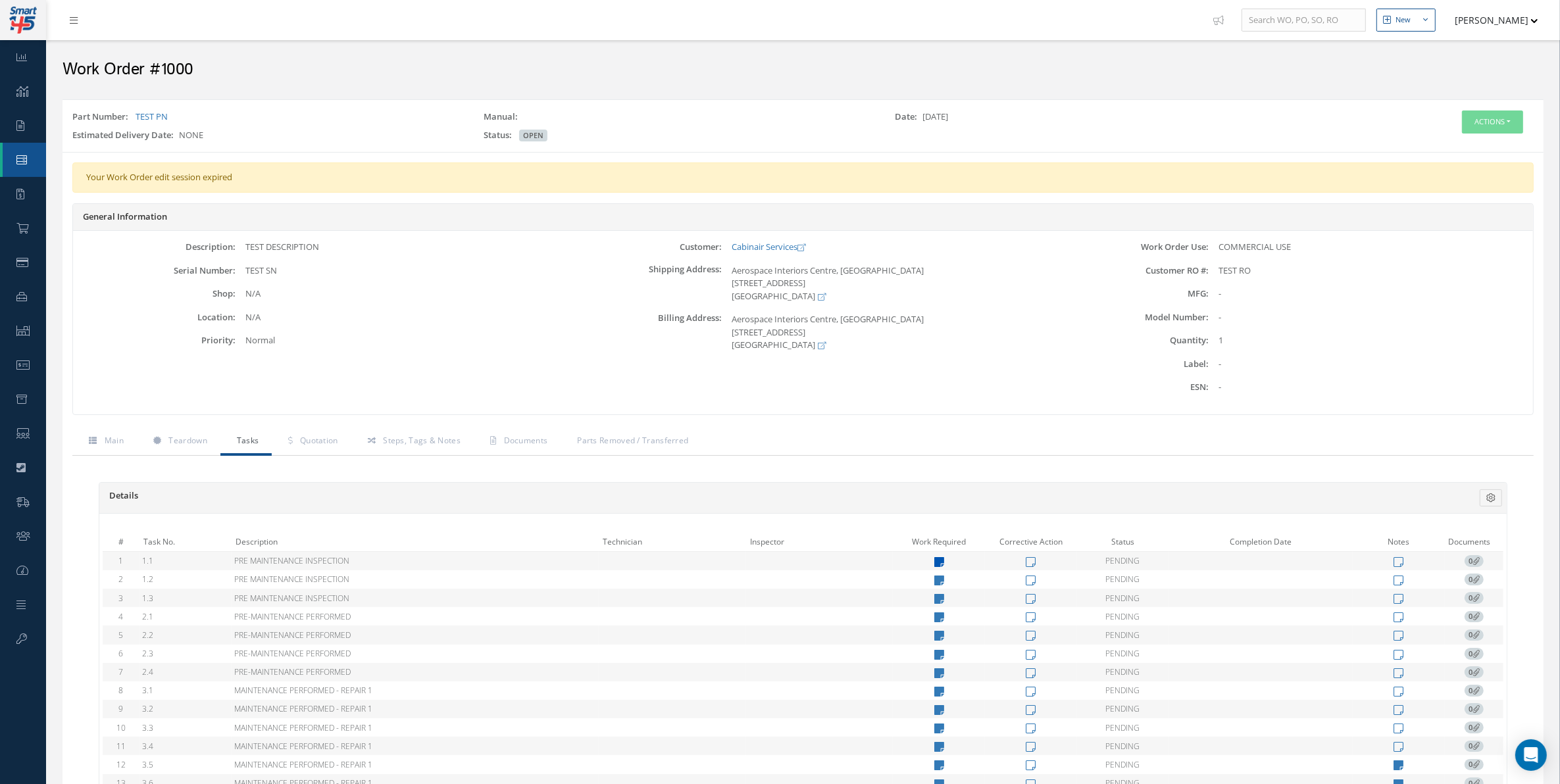
click at [937, 560] on icon at bounding box center [939, 562] width 10 height 11
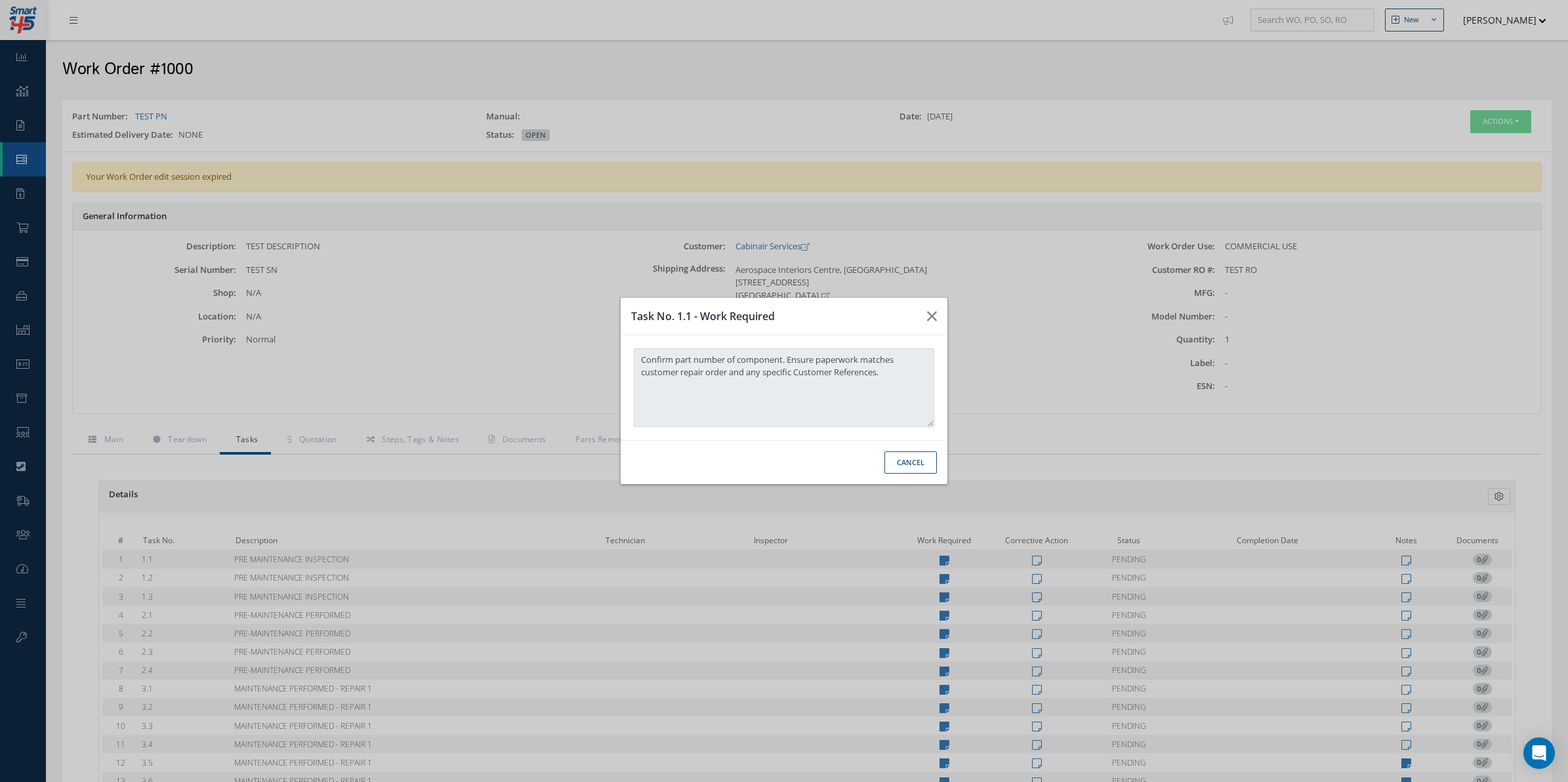
click at [902, 456] on button "Cancel" at bounding box center [911, 463] width 52 height 23
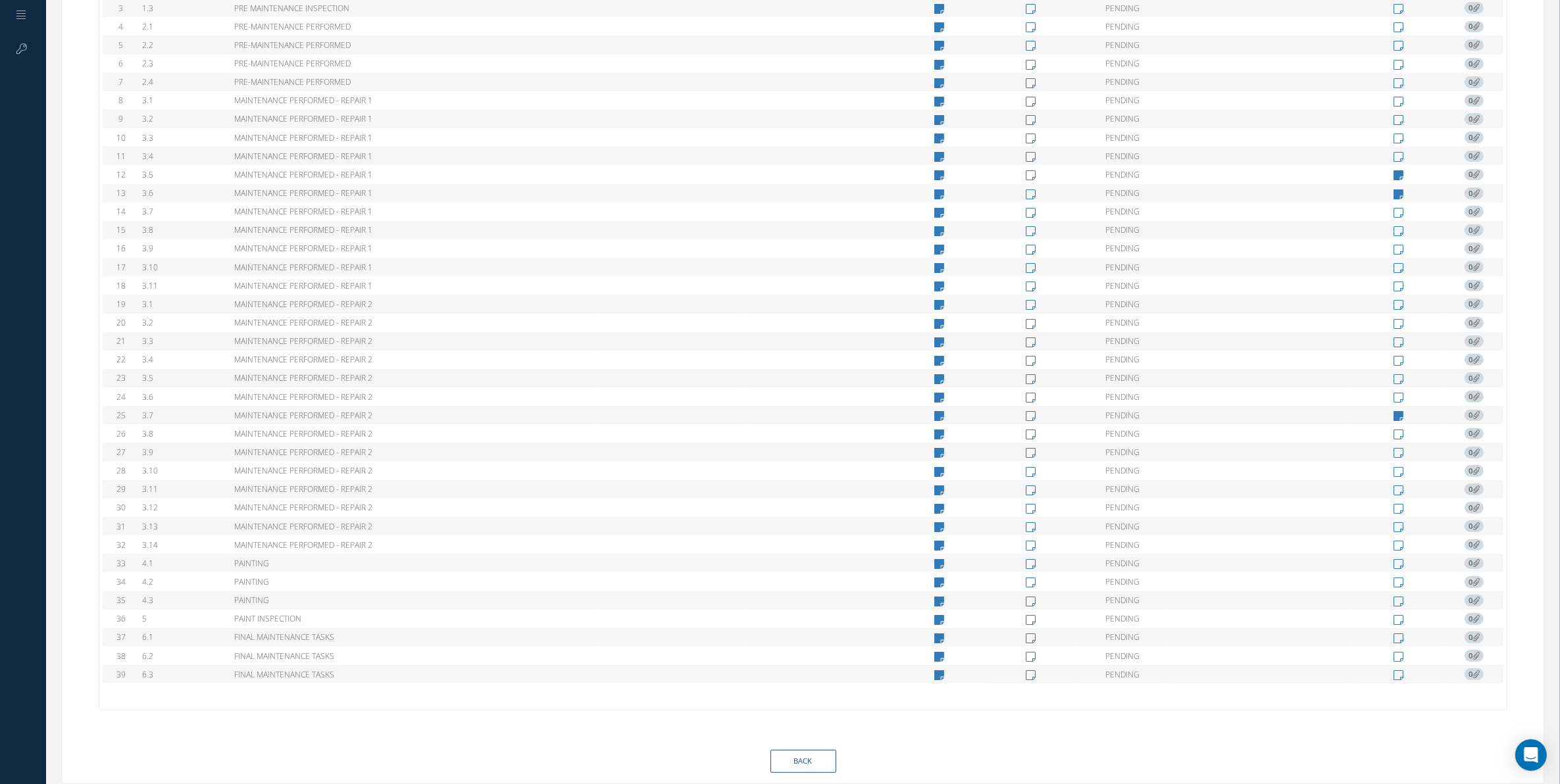
scroll to position [602, 0]
click at [929, 579] on td at bounding box center [939, 588] width 92 height 19
click at [935, 584] on icon at bounding box center [939, 589] width 10 height 11
type textarea "Prime and paint as required."
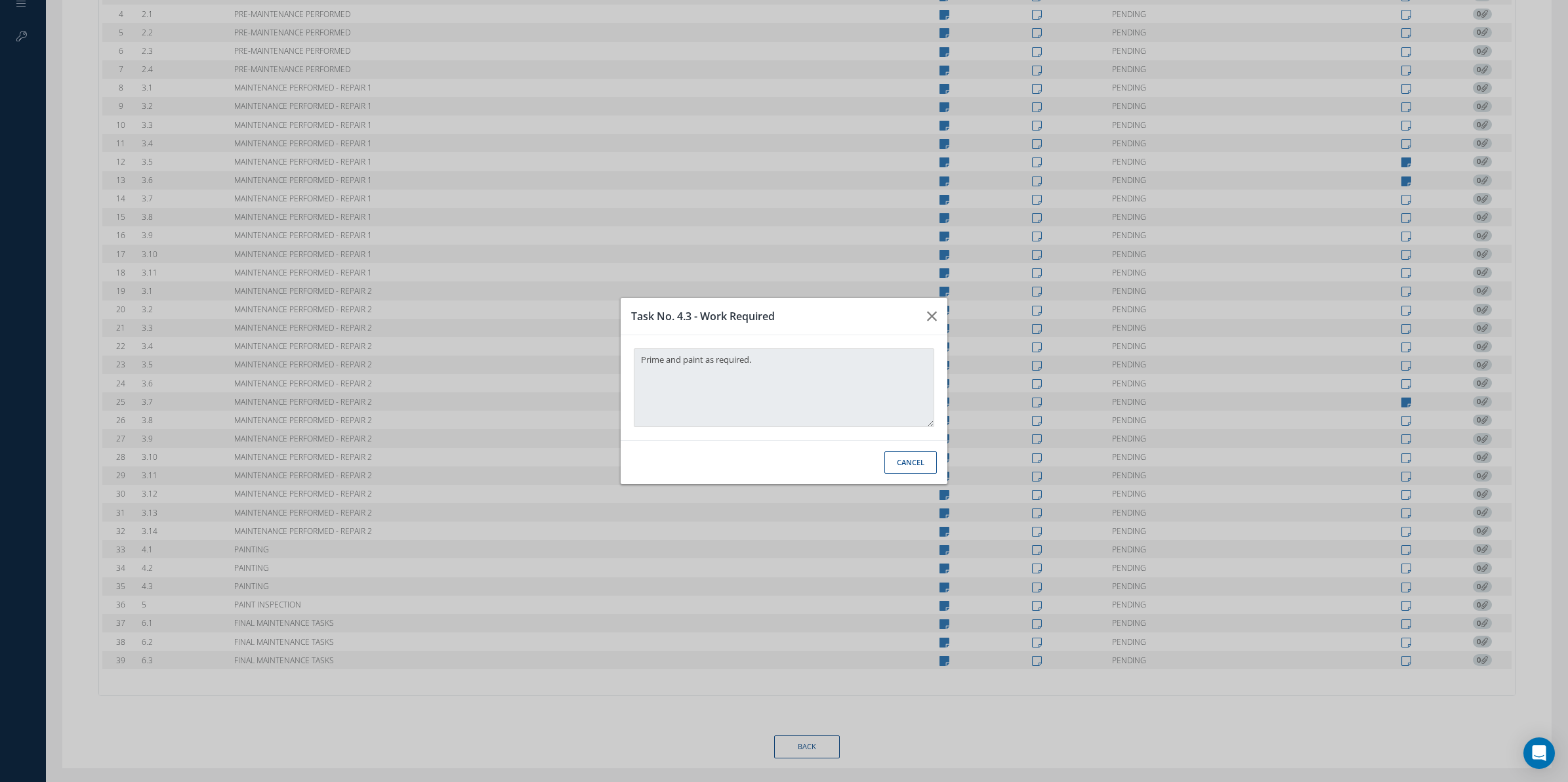
click at [1159, 456] on div "Task No. 4.3 - Work Required Prime and paint as required. Cancel" at bounding box center [784, 391] width 1568 height 782
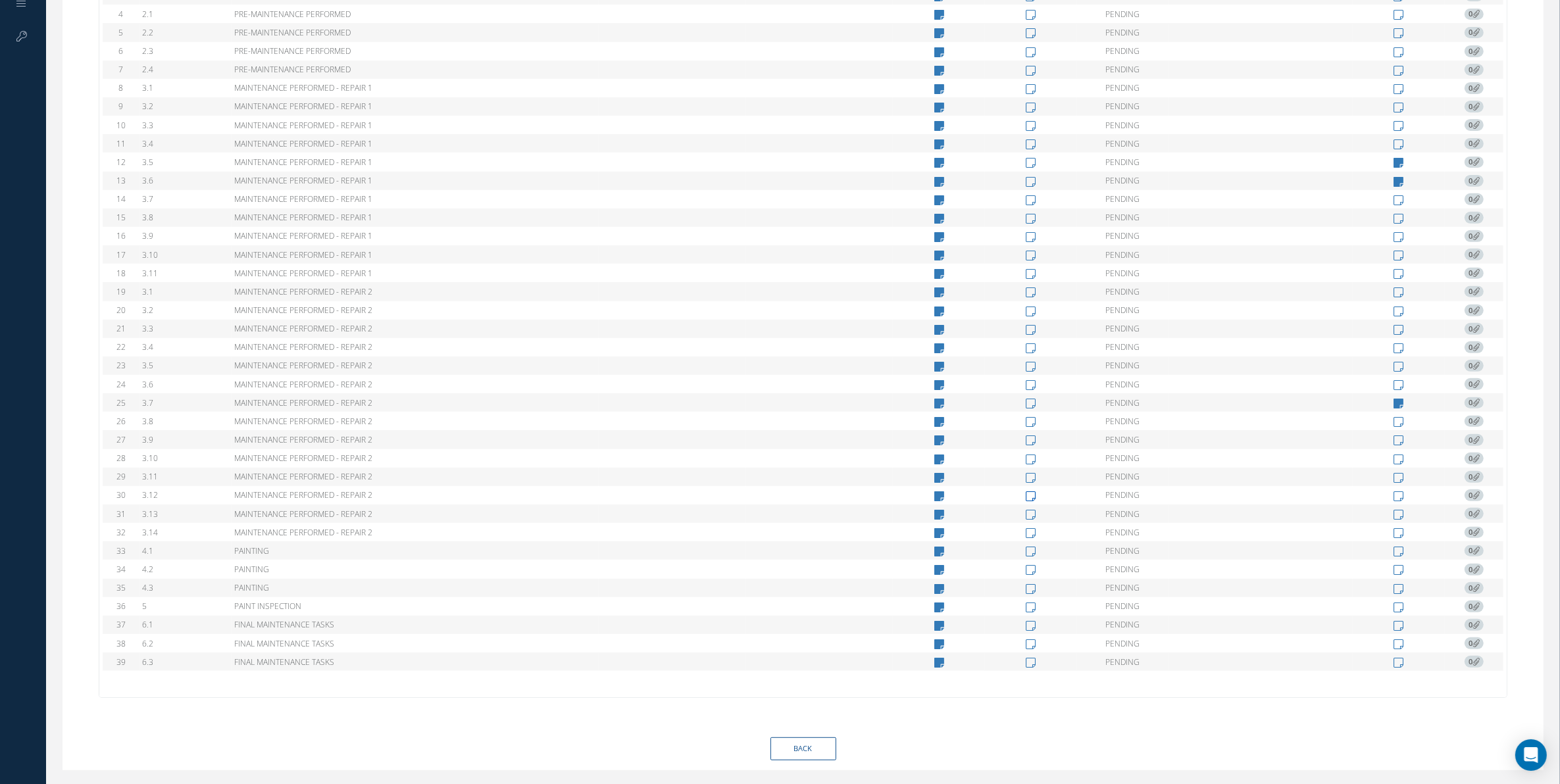
click at [1031, 491] on icon at bounding box center [1031, 496] width 10 height 11
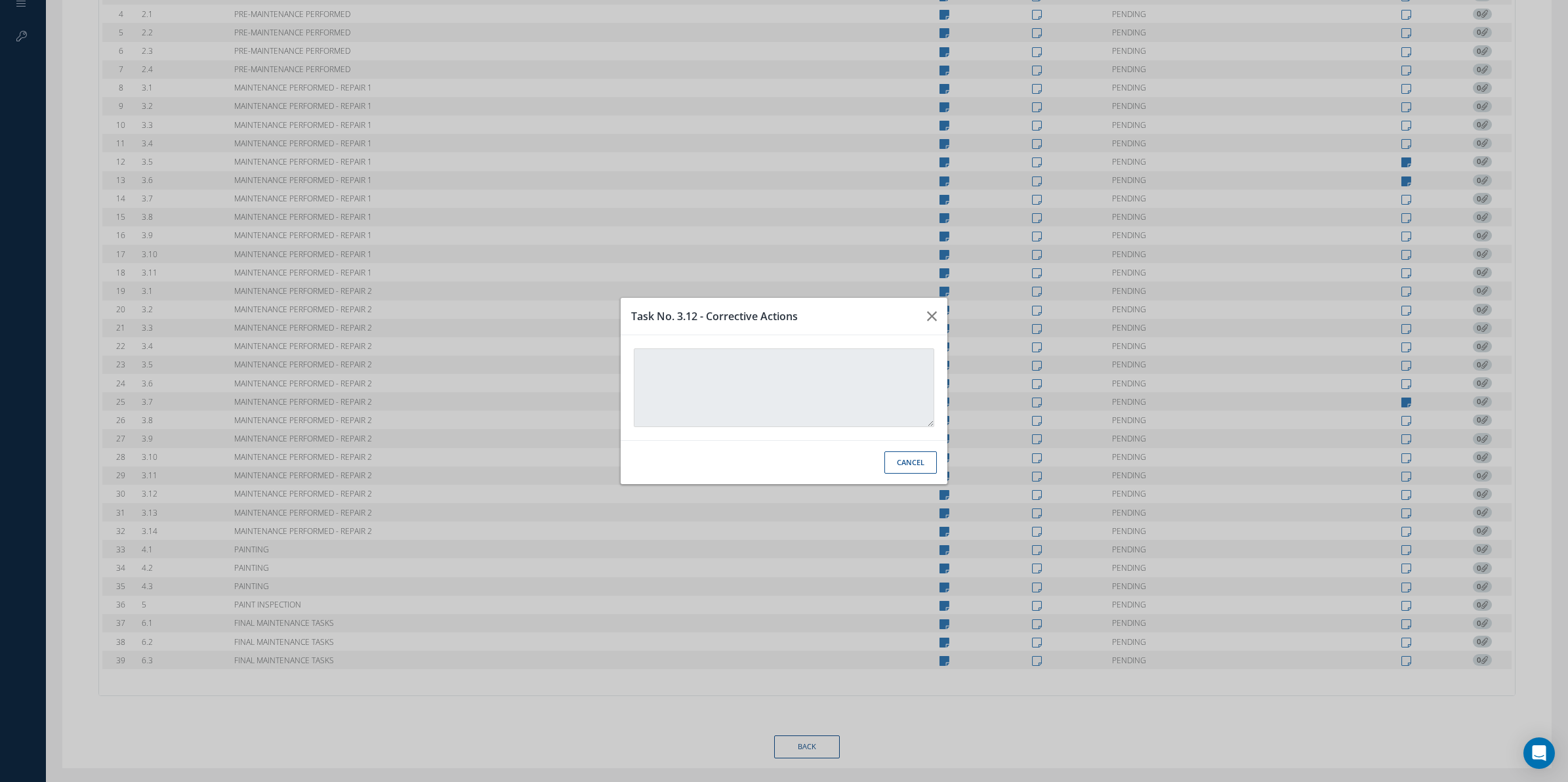
click at [1031, 422] on div "Task No. 3.12 - Corrective Actions Cancel" at bounding box center [784, 391] width 1568 height 782
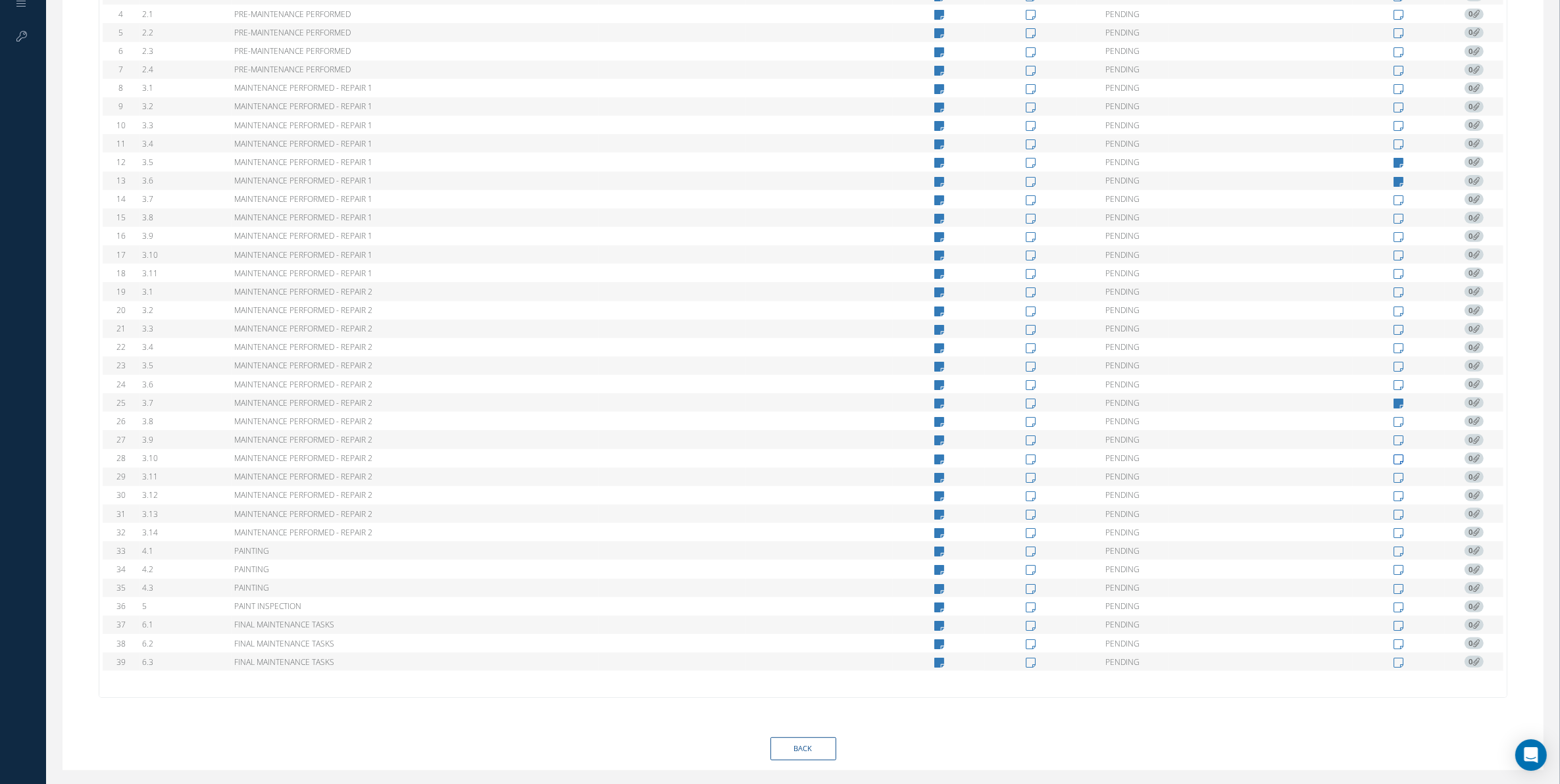
click at [1394, 454] on icon at bounding box center [1398, 460] width 10 height 11
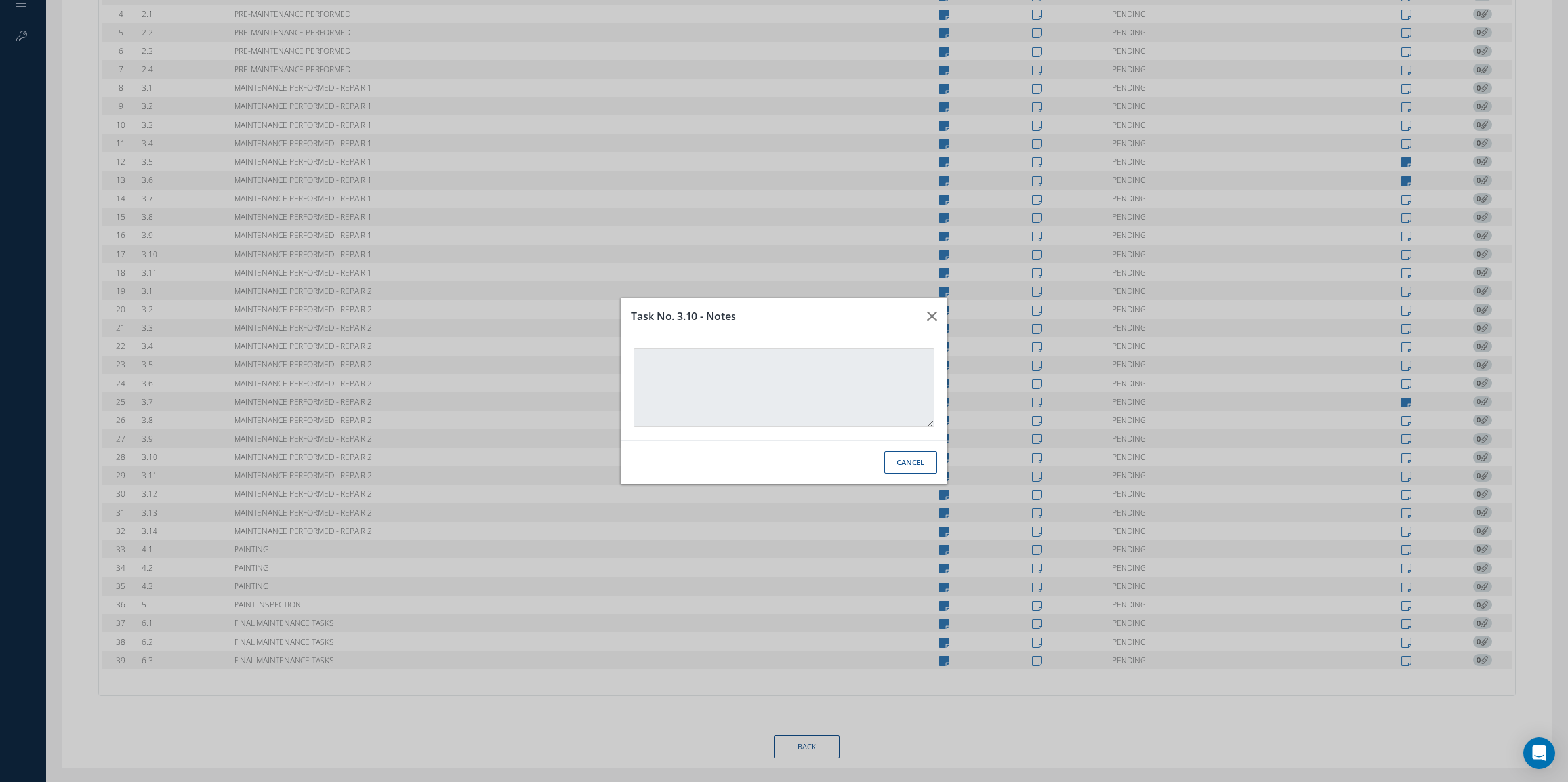
click at [906, 469] on button "Cancel" at bounding box center [911, 463] width 52 height 23
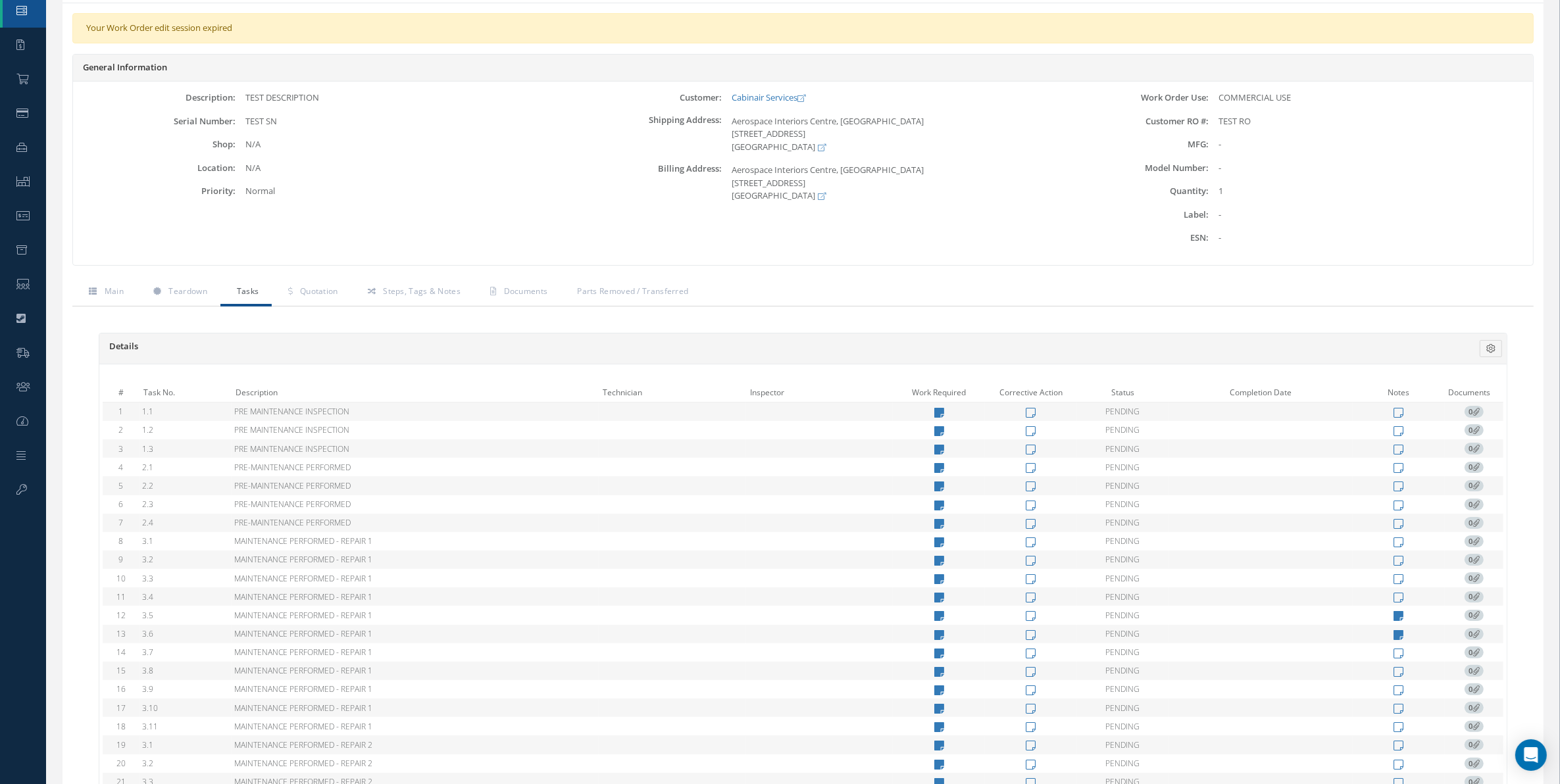
scroll to position [137, 0]
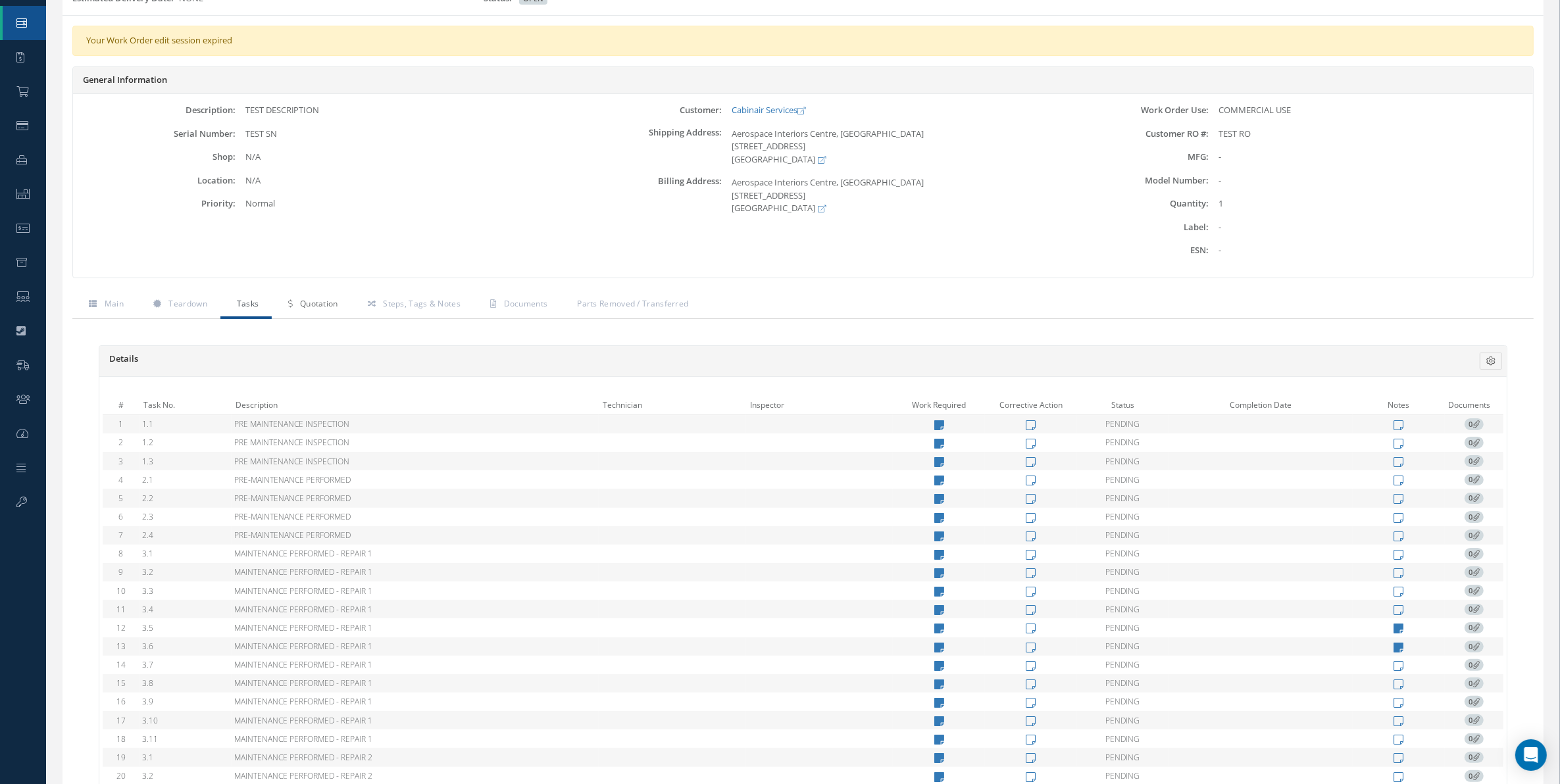
click at [340, 311] on link "Quotation" at bounding box center [311, 305] width 79 height 28
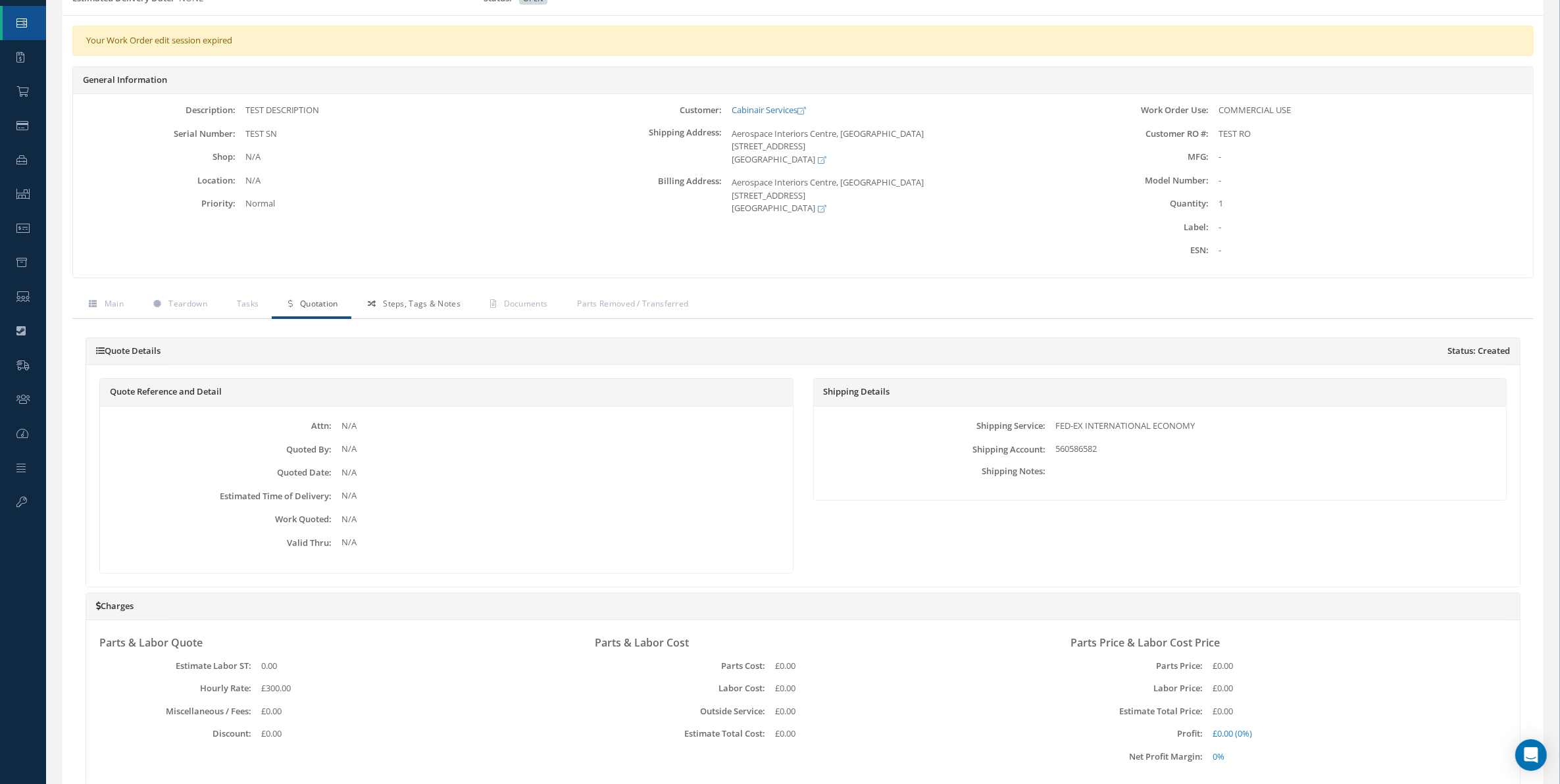
click at [390, 304] on span "Steps, Tags & Notes" at bounding box center [422, 304] width 77 height 11
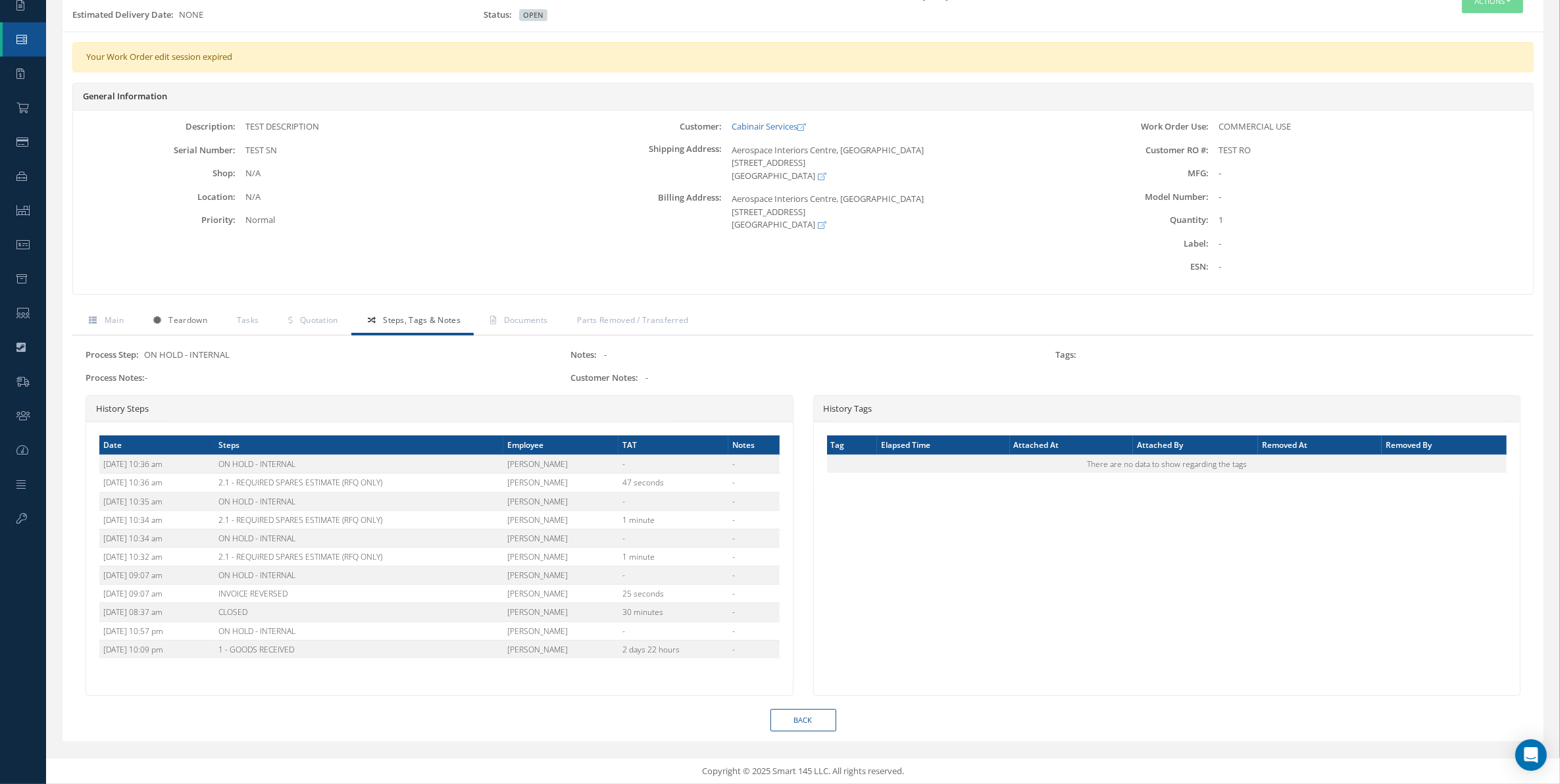
click at [176, 311] on link "Teardown" at bounding box center [178, 322] width 84 height 28
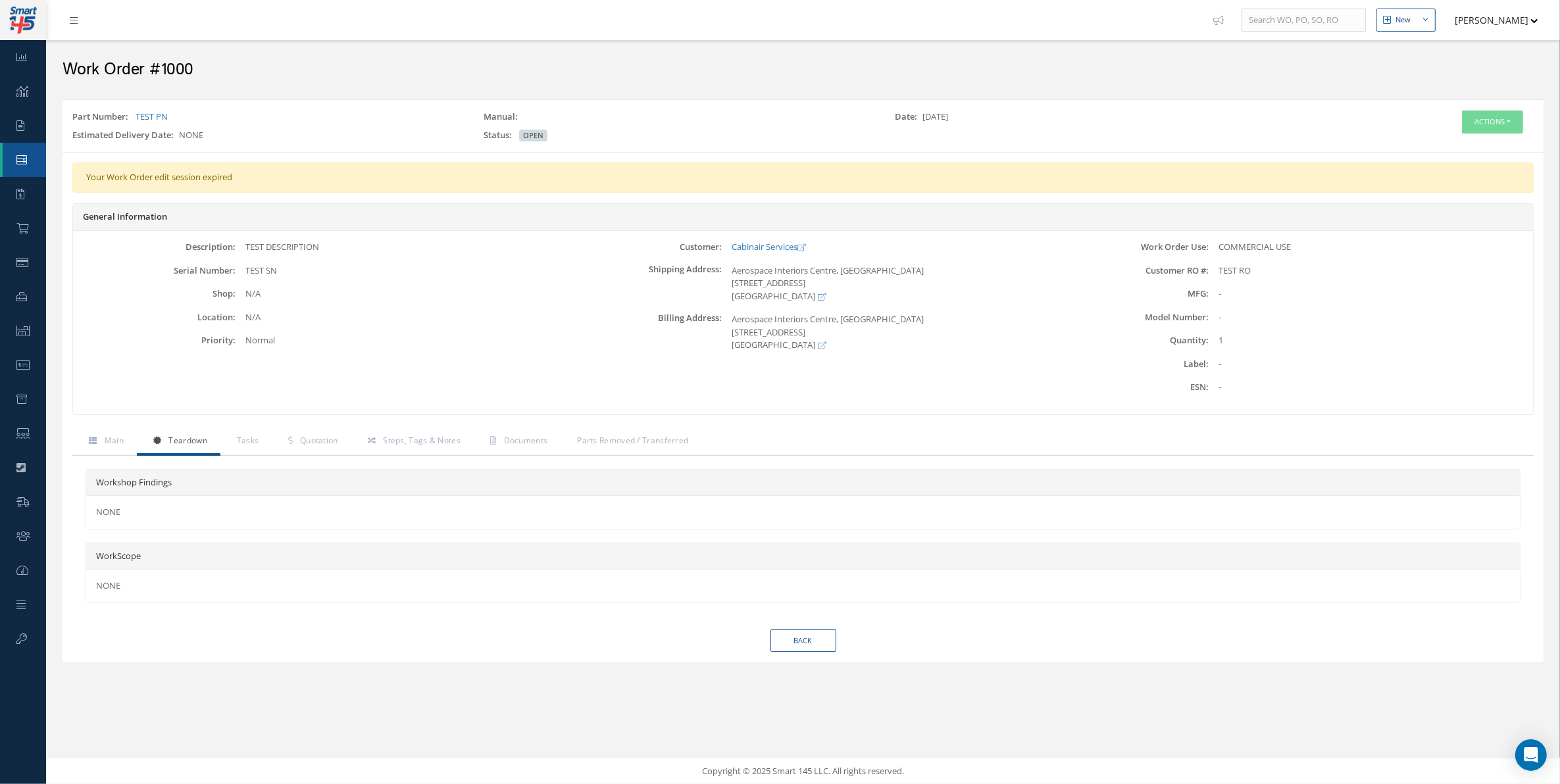
scroll to position [0, 0]
click at [83, 445] on link "Main" at bounding box center [104, 442] width 64 height 28
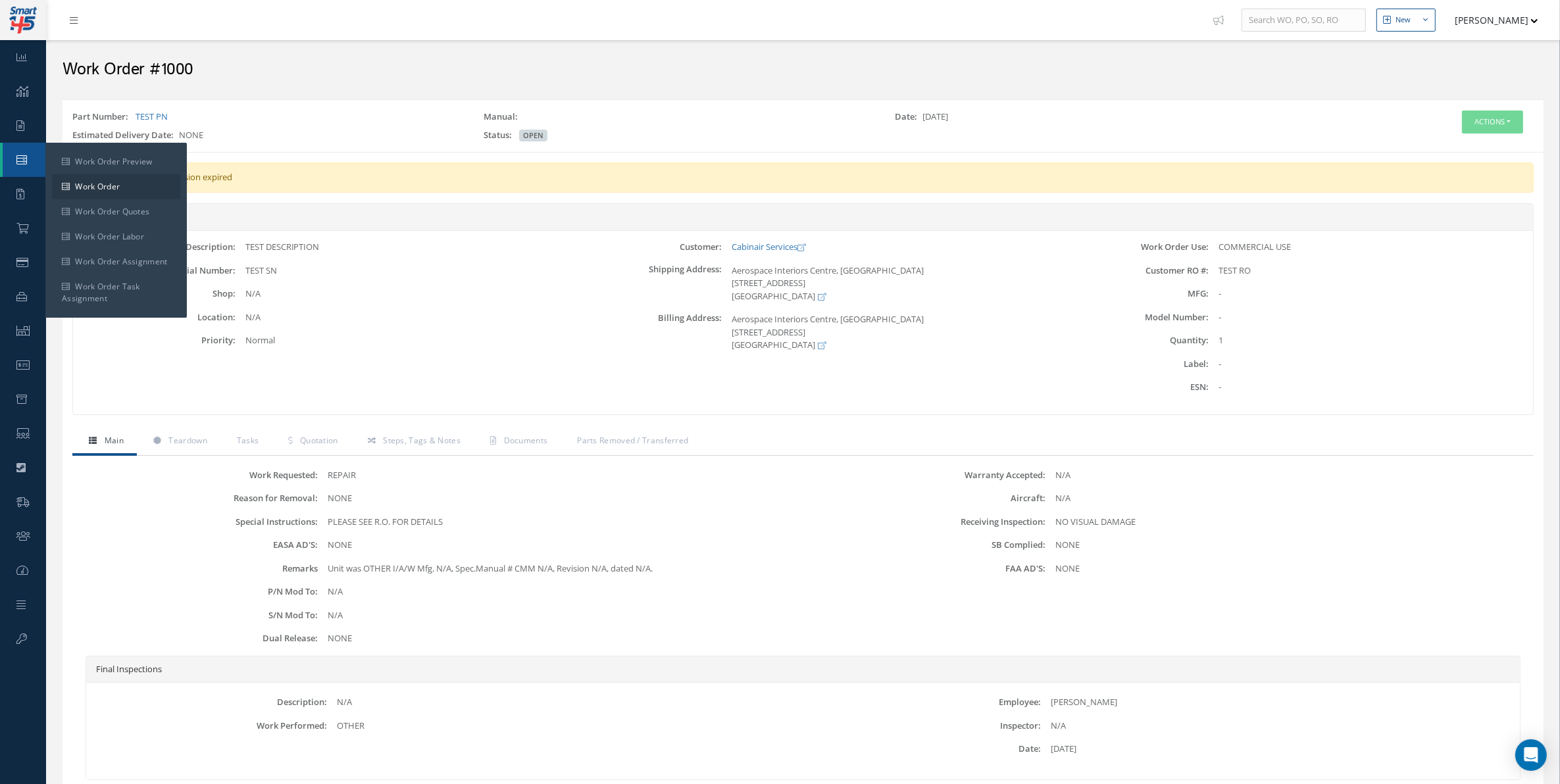
click at [18, 170] on link "Work Order" at bounding box center [24, 160] width 43 height 35
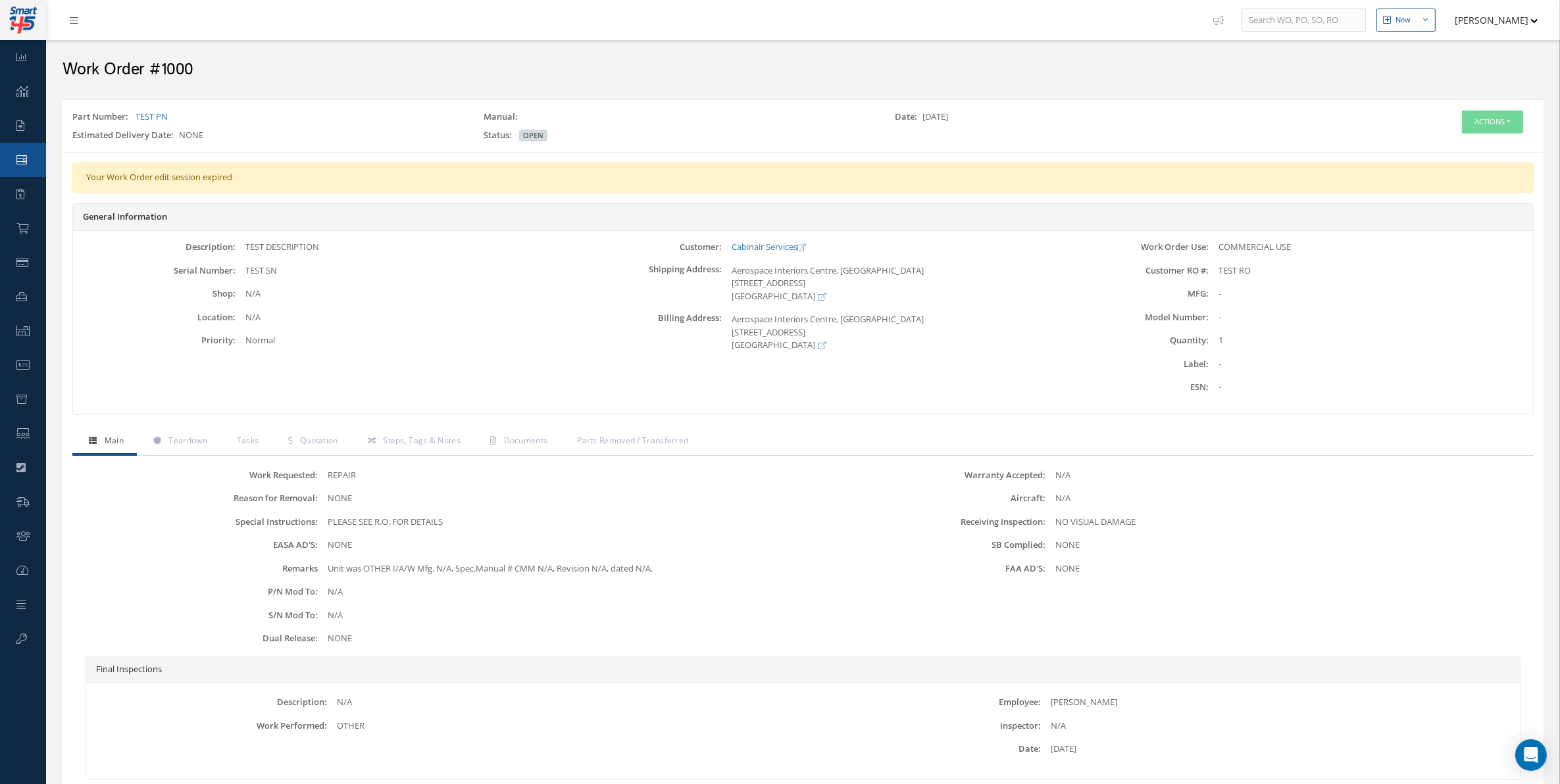
click at [18, 170] on link "Work Order" at bounding box center [23, 160] width 46 height 35
click at [30, 196] on link "Quotes" at bounding box center [23, 194] width 46 height 35
click at [36, 156] on link "Work Order" at bounding box center [23, 160] width 46 height 35
click at [15, 128] on link "Requests" at bounding box center [23, 126] width 46 height 35
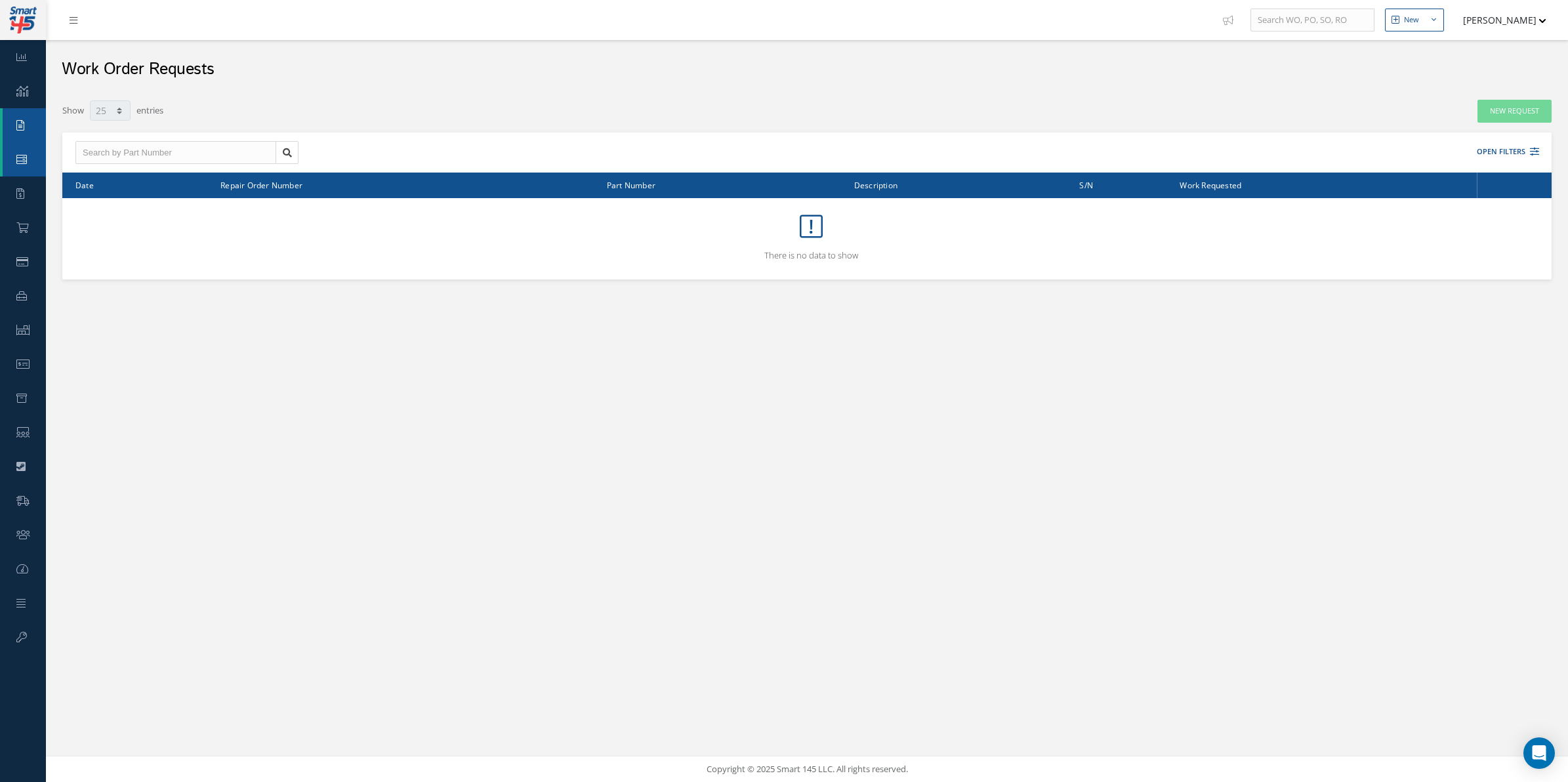
select select "25"
click at [17, 128] on icon at bounding box center [20, 125] width 8 height 10
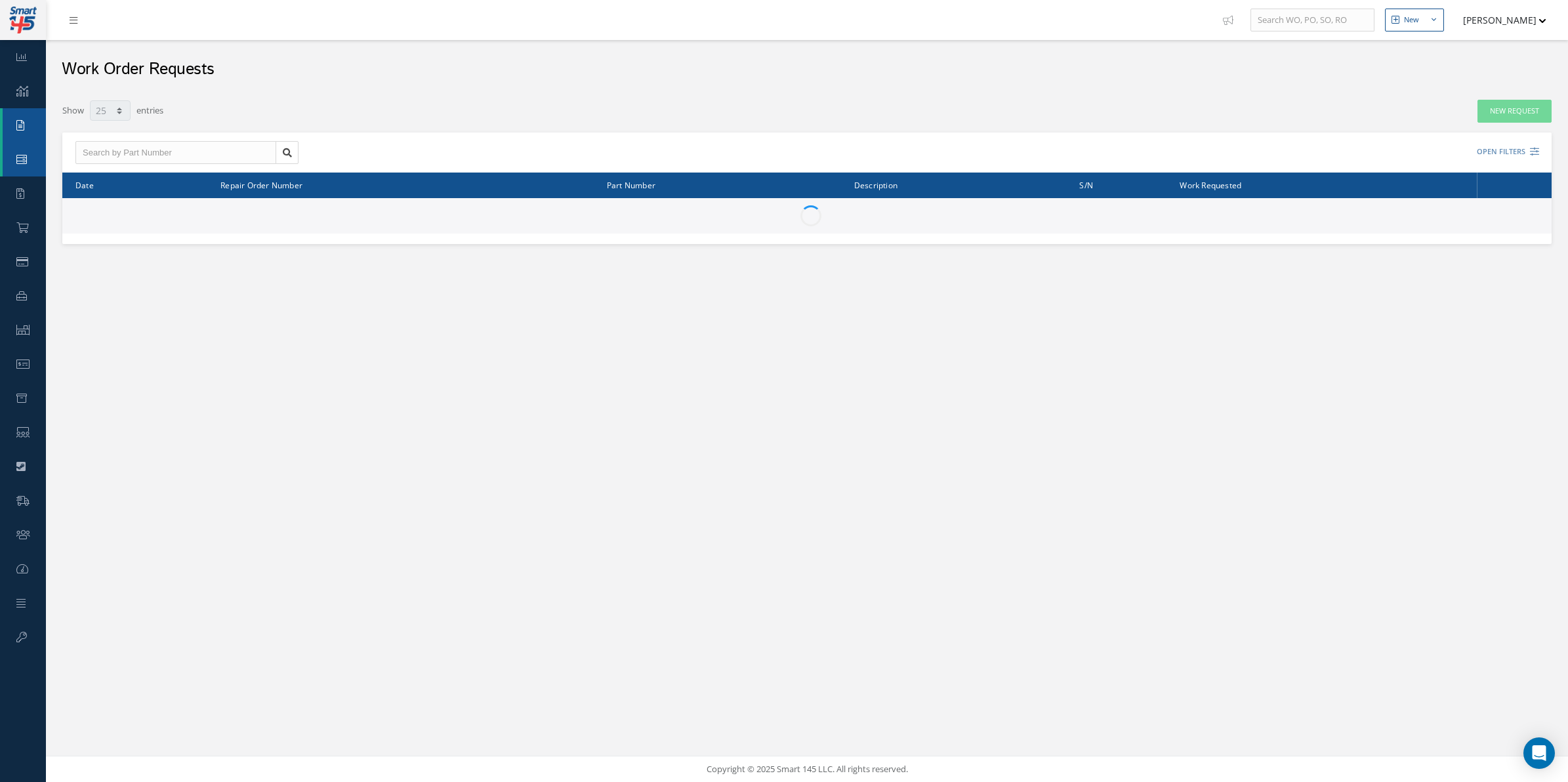
select select "25"
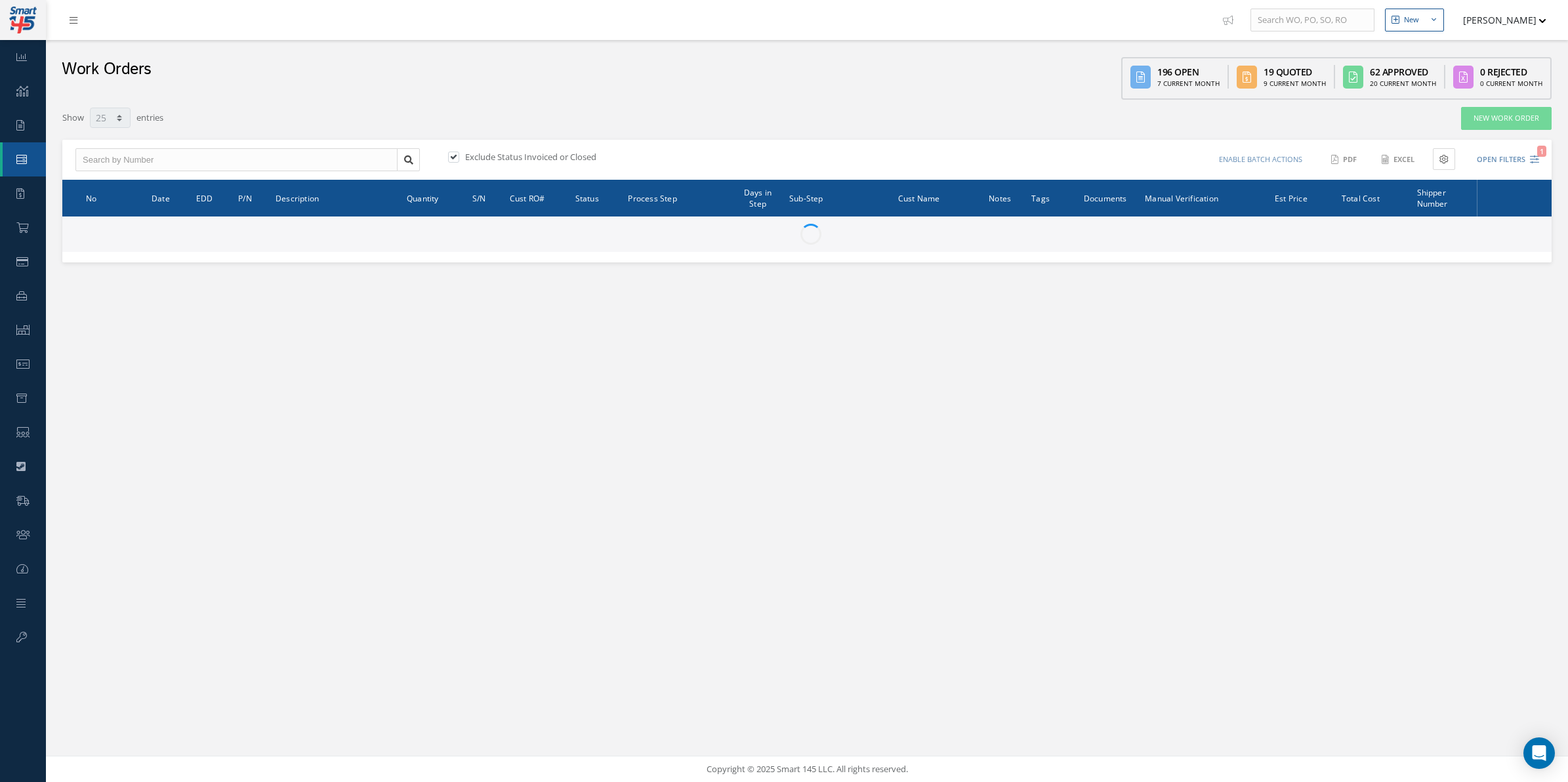
select select "25"
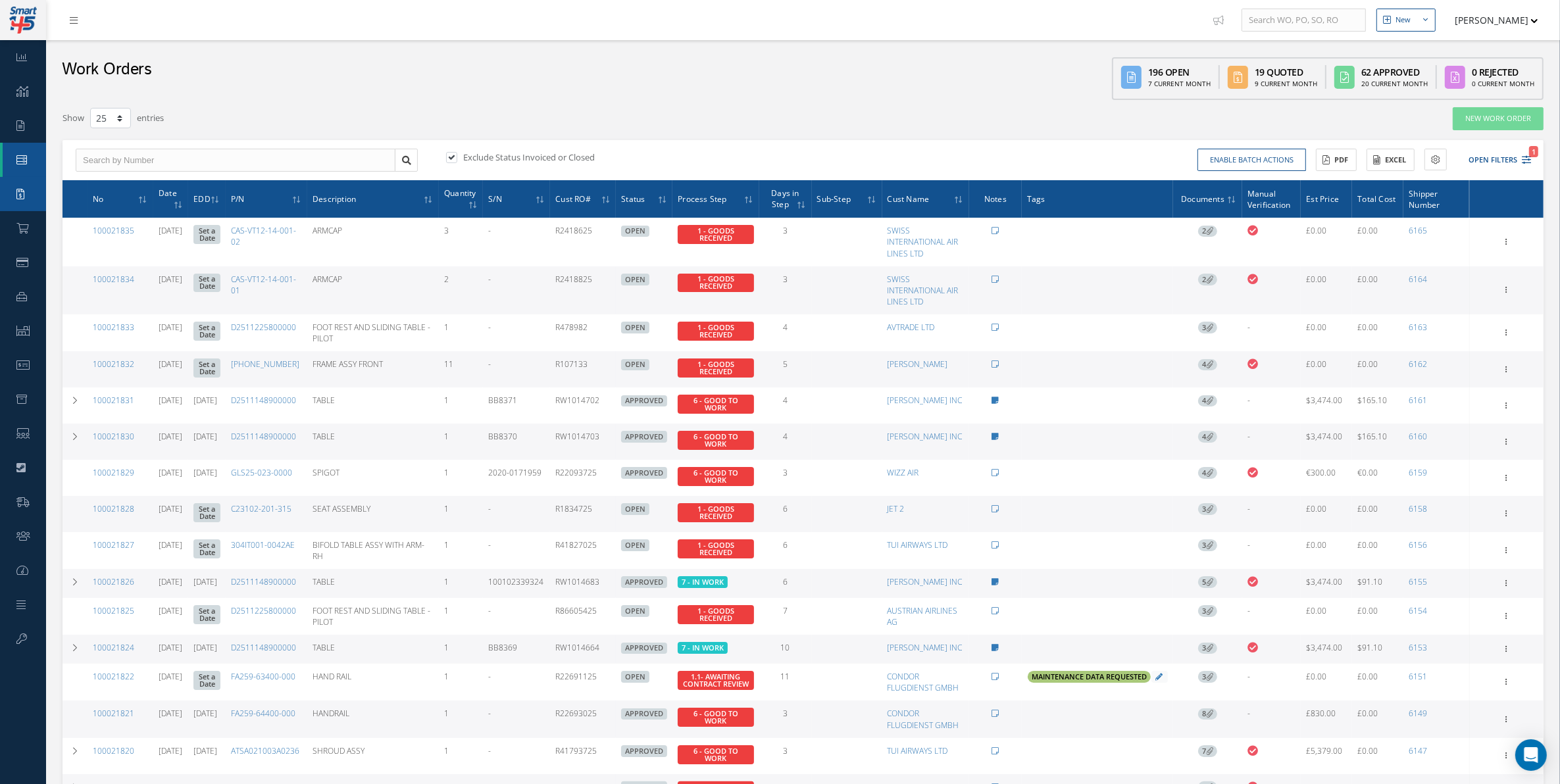
click at [17, 204] on link "Quotes" at bounding box center [23, 194] width 46 height 35
click at [21, 147] on link "Work Order" at bounding box center [23, 160] width 46 height 35
click at [21, 133] on link "Requests" at bounding box center [23, 126] width 46 height 35
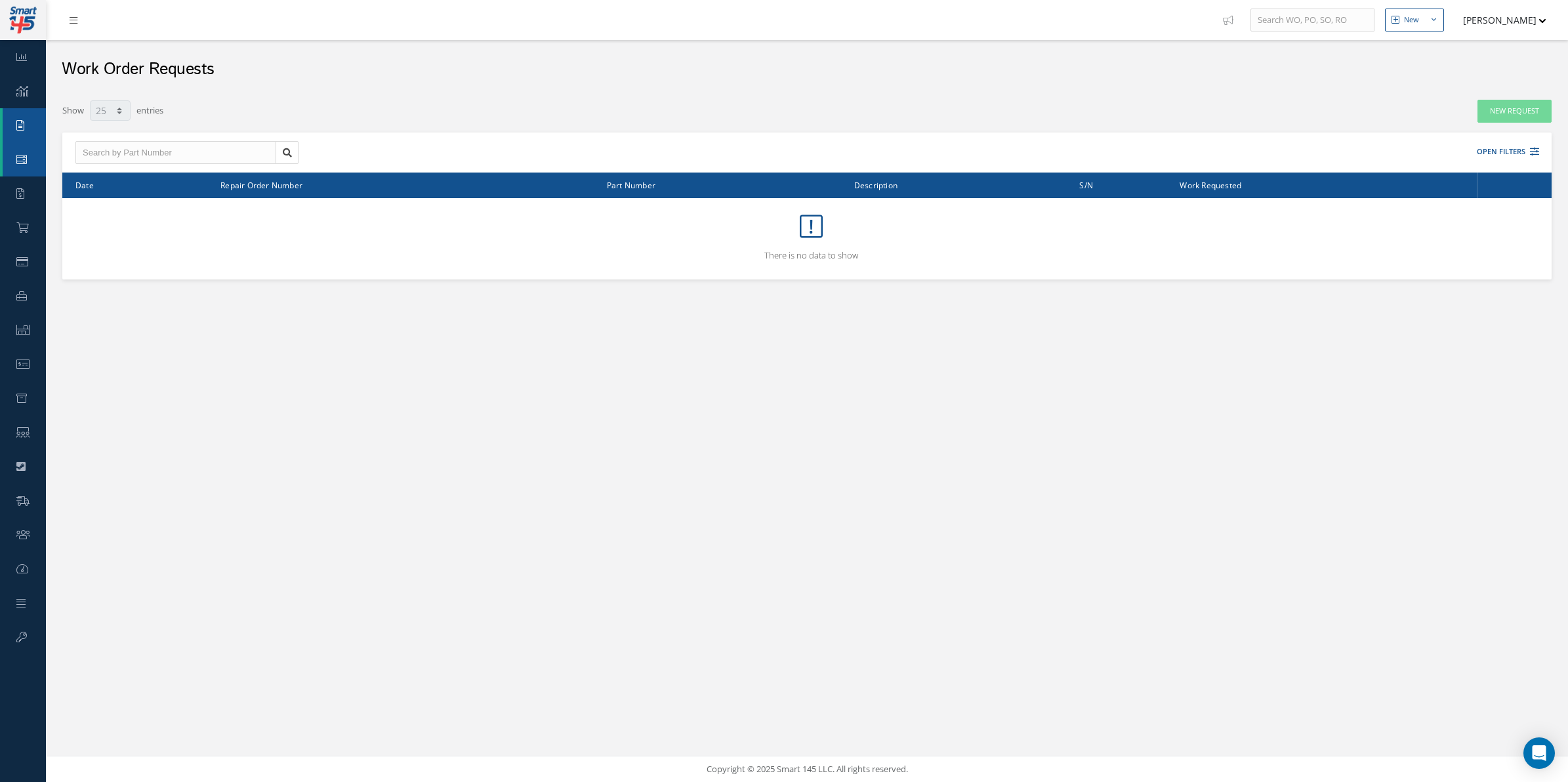
select select "25"
click at [21, 328] on icon at bounding box center [23, 330] width 13 height 10
click at [30, 299] on link "Repair Order" at bounding box center [23, 296] width 46 height 34
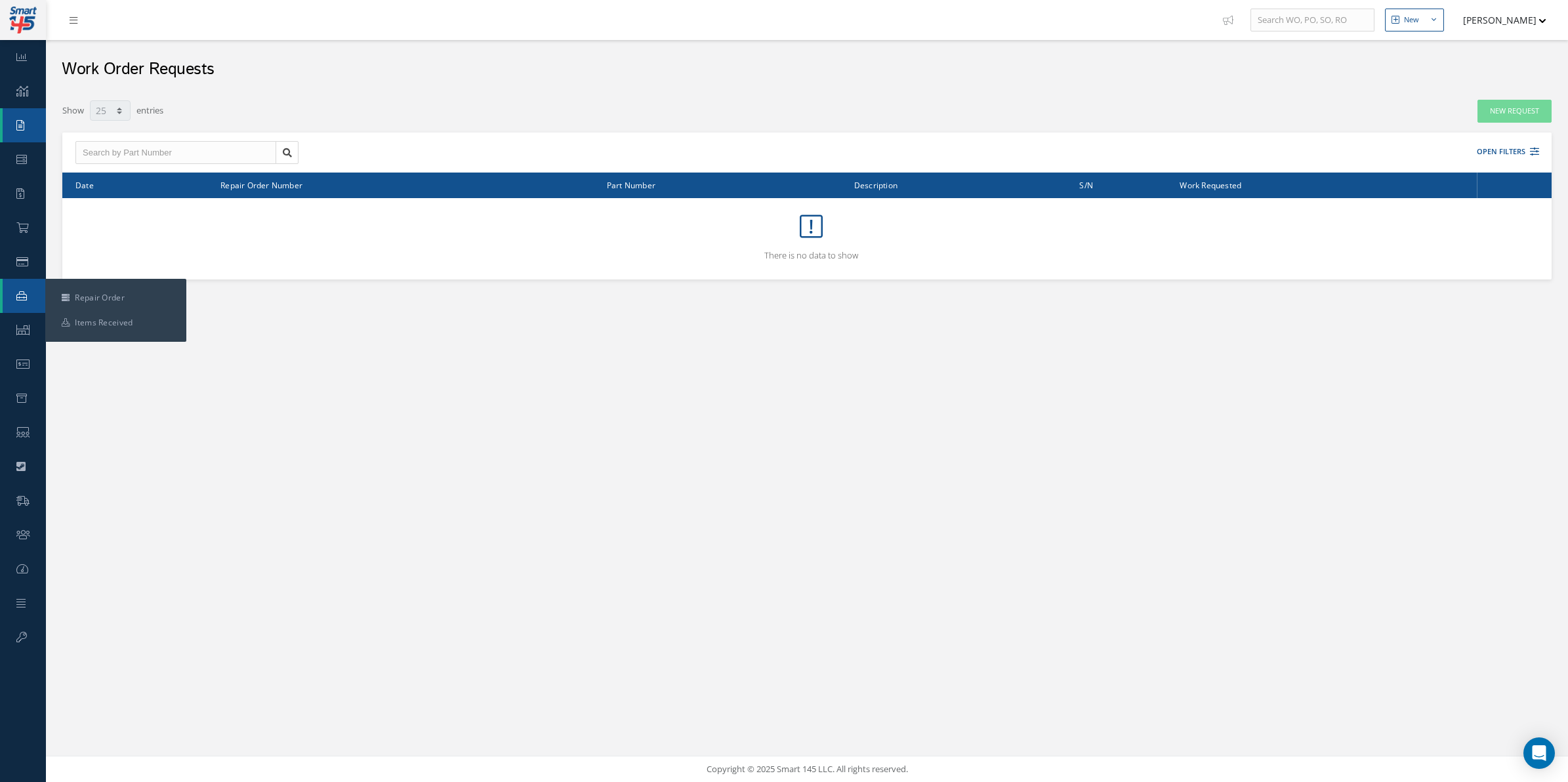
click at [46, 305] on ul "Repair Order Items Received" at bounding box center [116, 310] width 141 height 63
click at [64, 294] on icon at bounding box center [65, 297] width 8 height 8
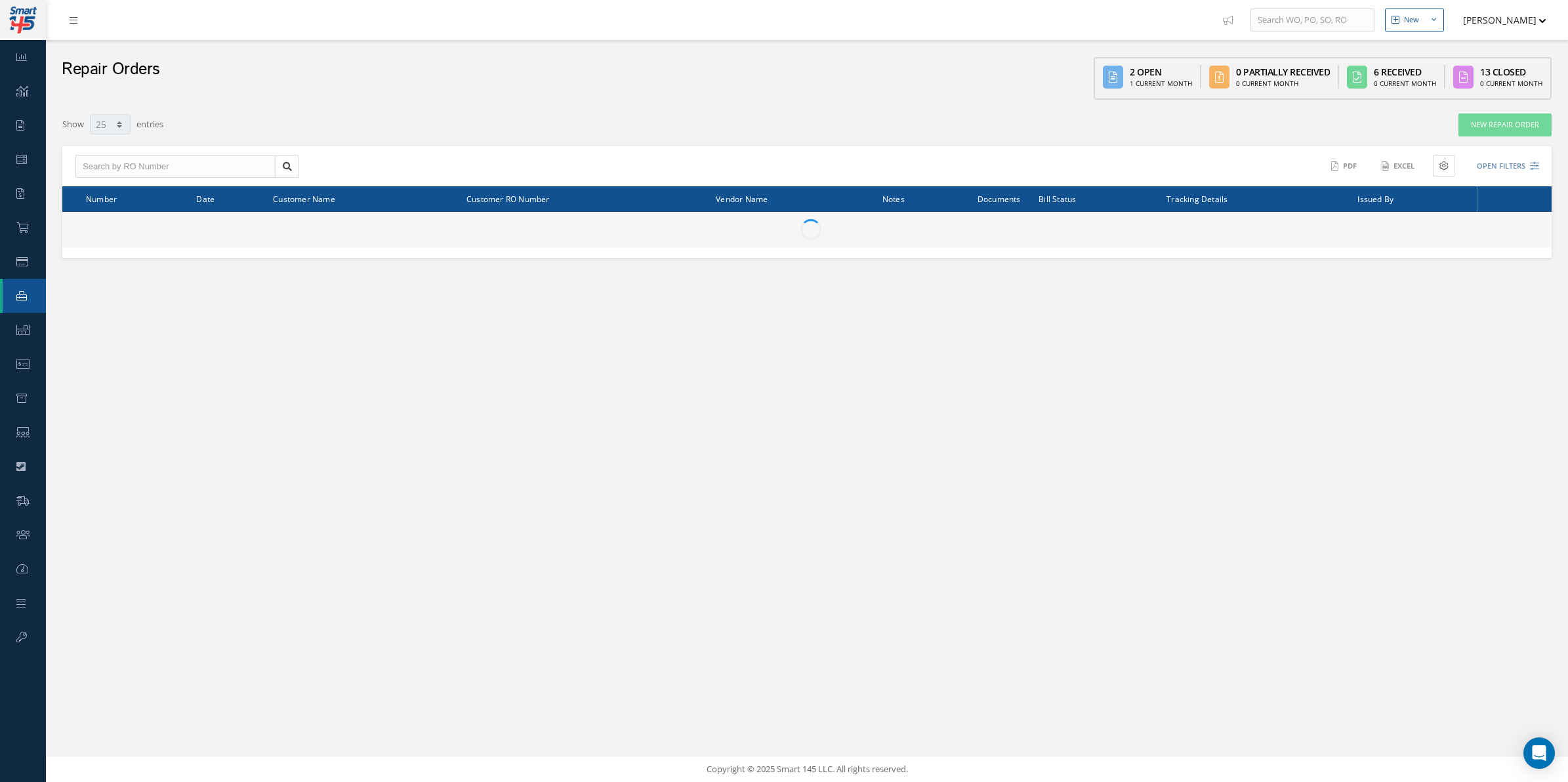
select select "25"
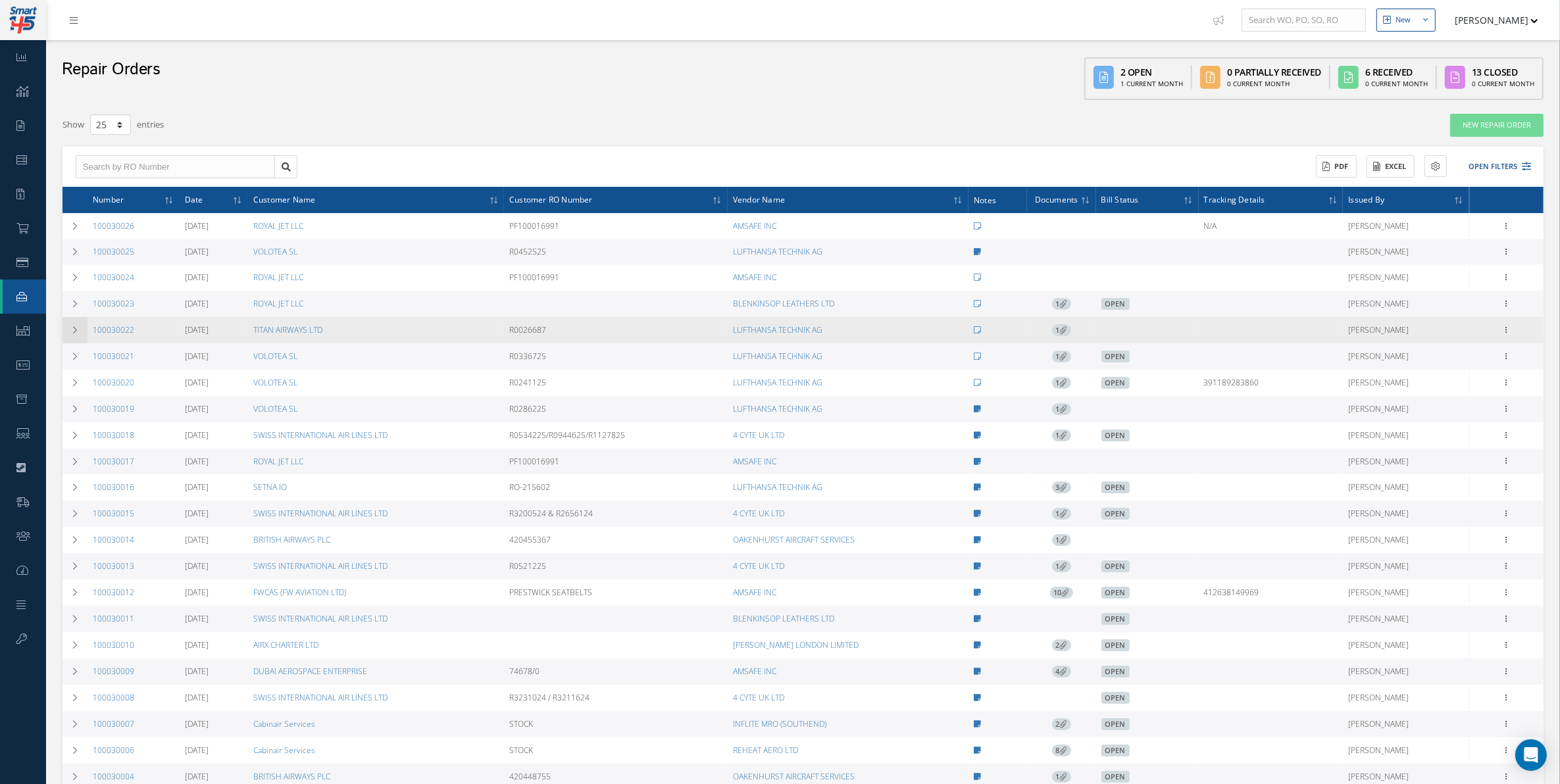
click at [79, 321] on td at bounding box center [75, 330] width 25 height 26
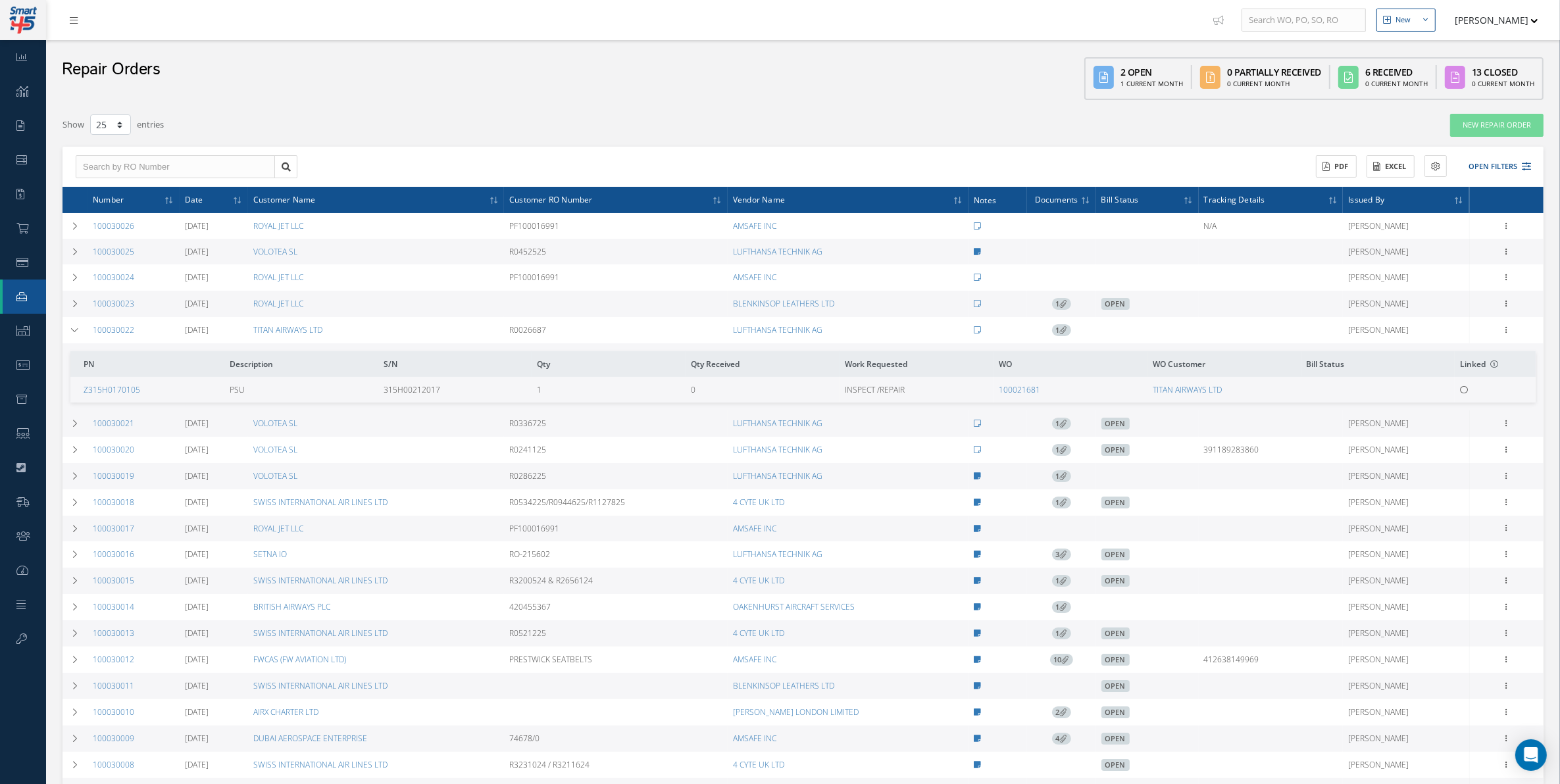
click at [66, 409] on td "PN Description S/N Qty Qty Received Work Requested WO WO Customer Bill Status L…" at bounding box center [803, 377] width 1481 height 67
click at [61, 425] on div "Filters RO Number Customer RO Number Customer Name Vendor Name Open Vendor Quot…" at bounding box center [803, 562] width 1501 height 897
click at [66, 425] on td at bounding box center [75, 424] width 25 height 26
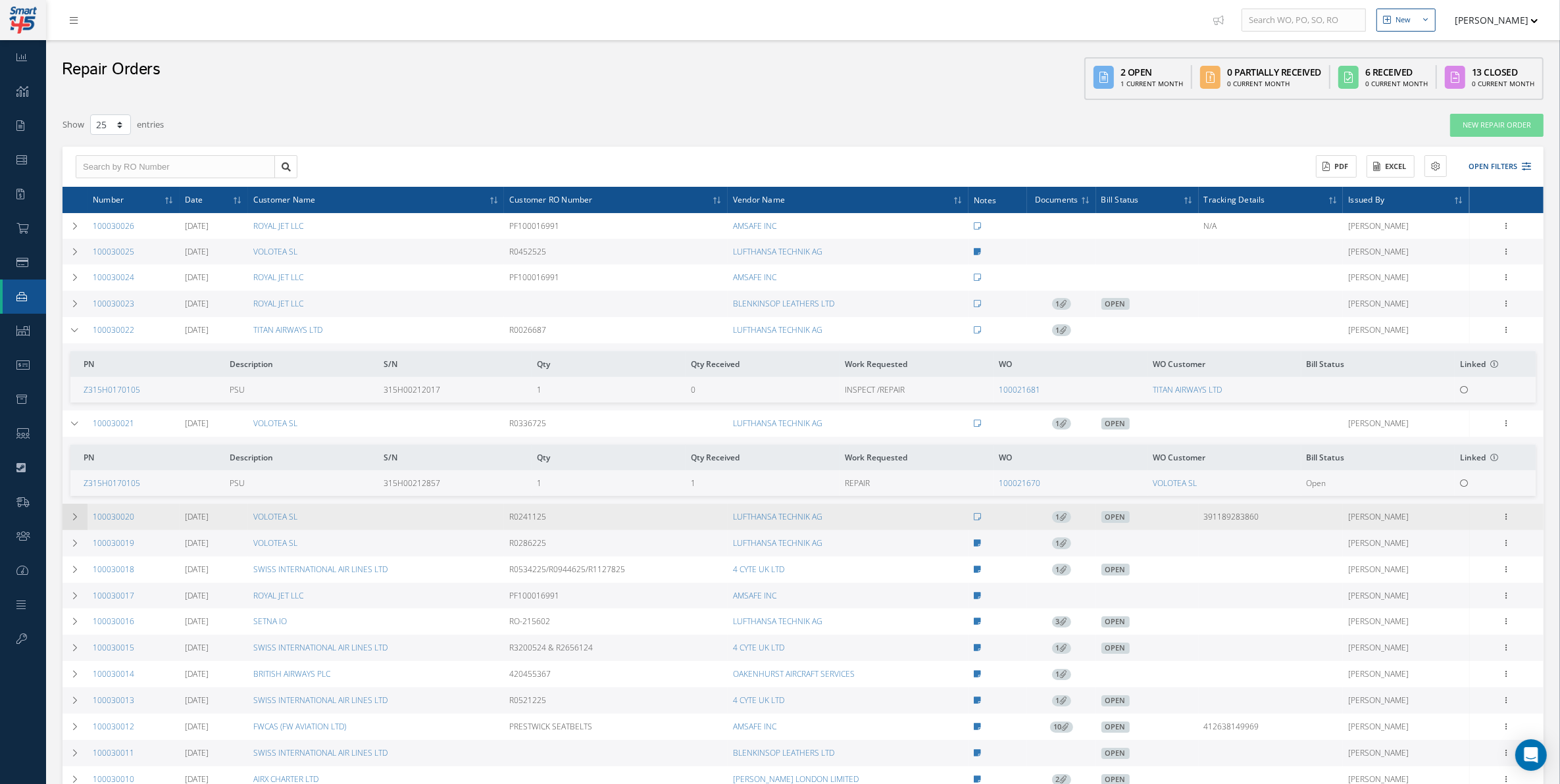
click at [70, 513] on td at bounding box center [75, 517] width 25 height 26
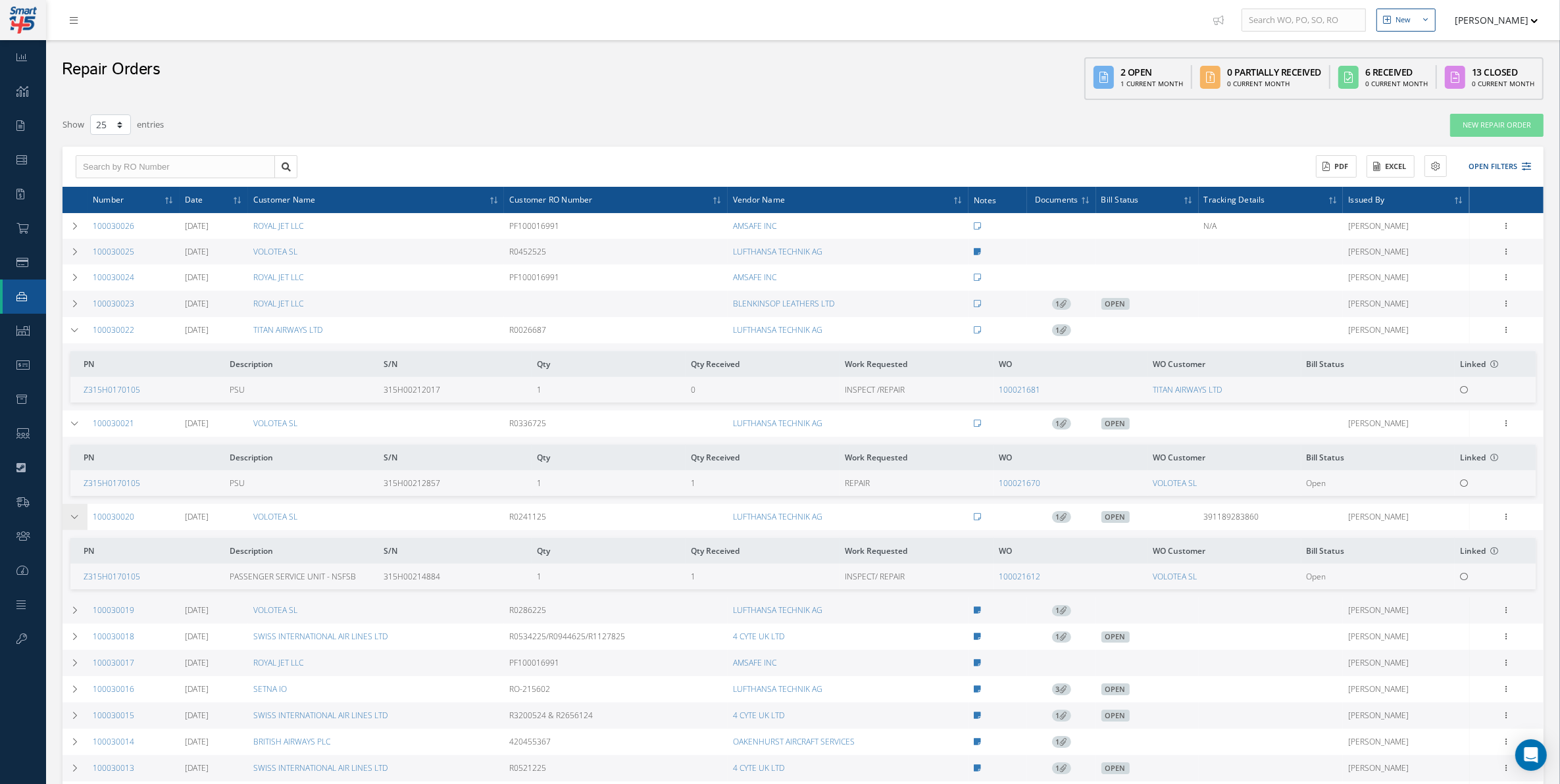
click at [70, 513] on td at bounding box center [75, 517] width 25 height 26
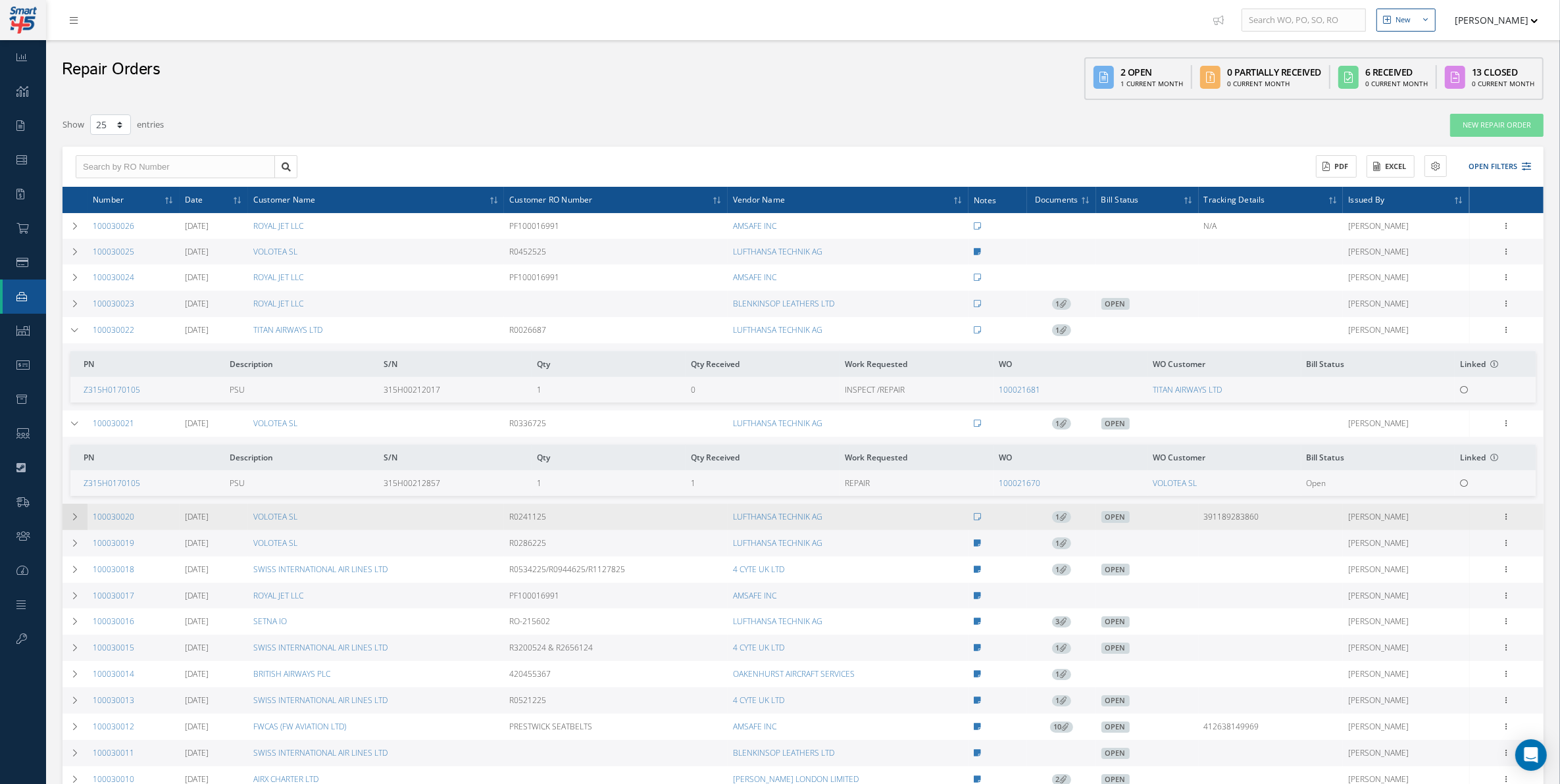
click at [70, 513] on td at bounding box center [75, 517] width 25 height 26
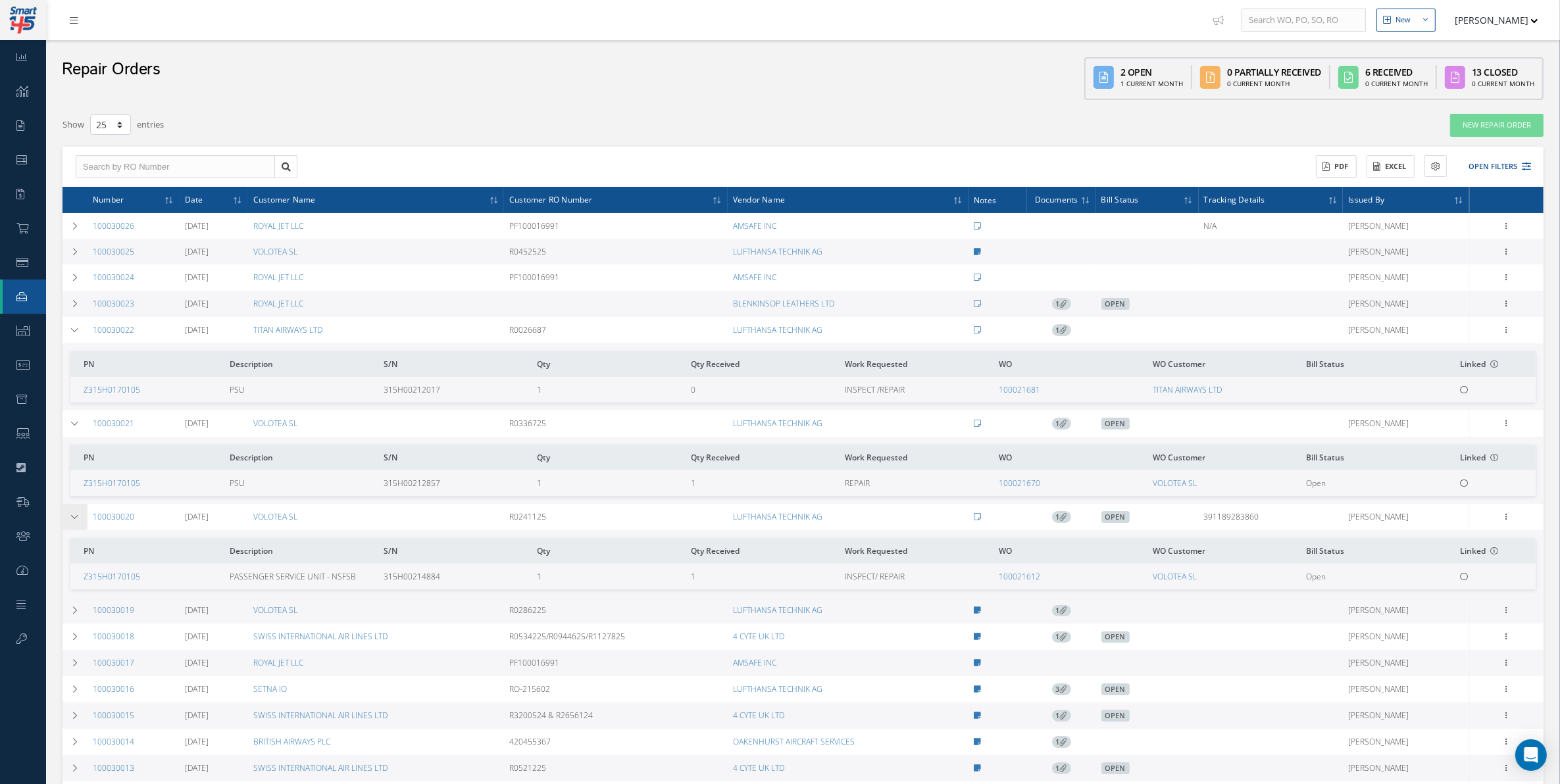
click at [77, 512] on td at bounding box center [75, 517] width 25 height 26
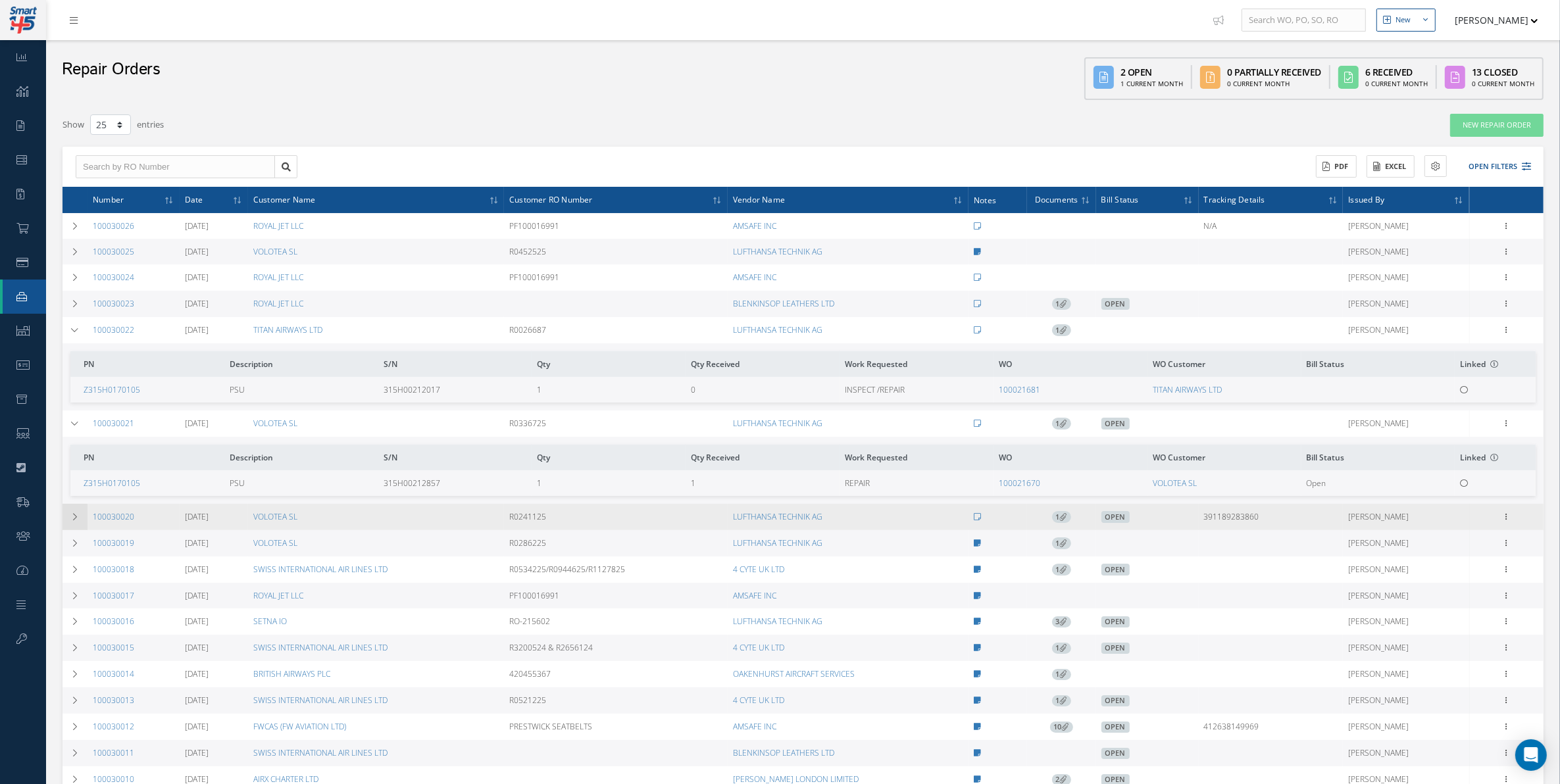
click at [77, 512] on td at bounding box center [75, 517] width 25 height 26
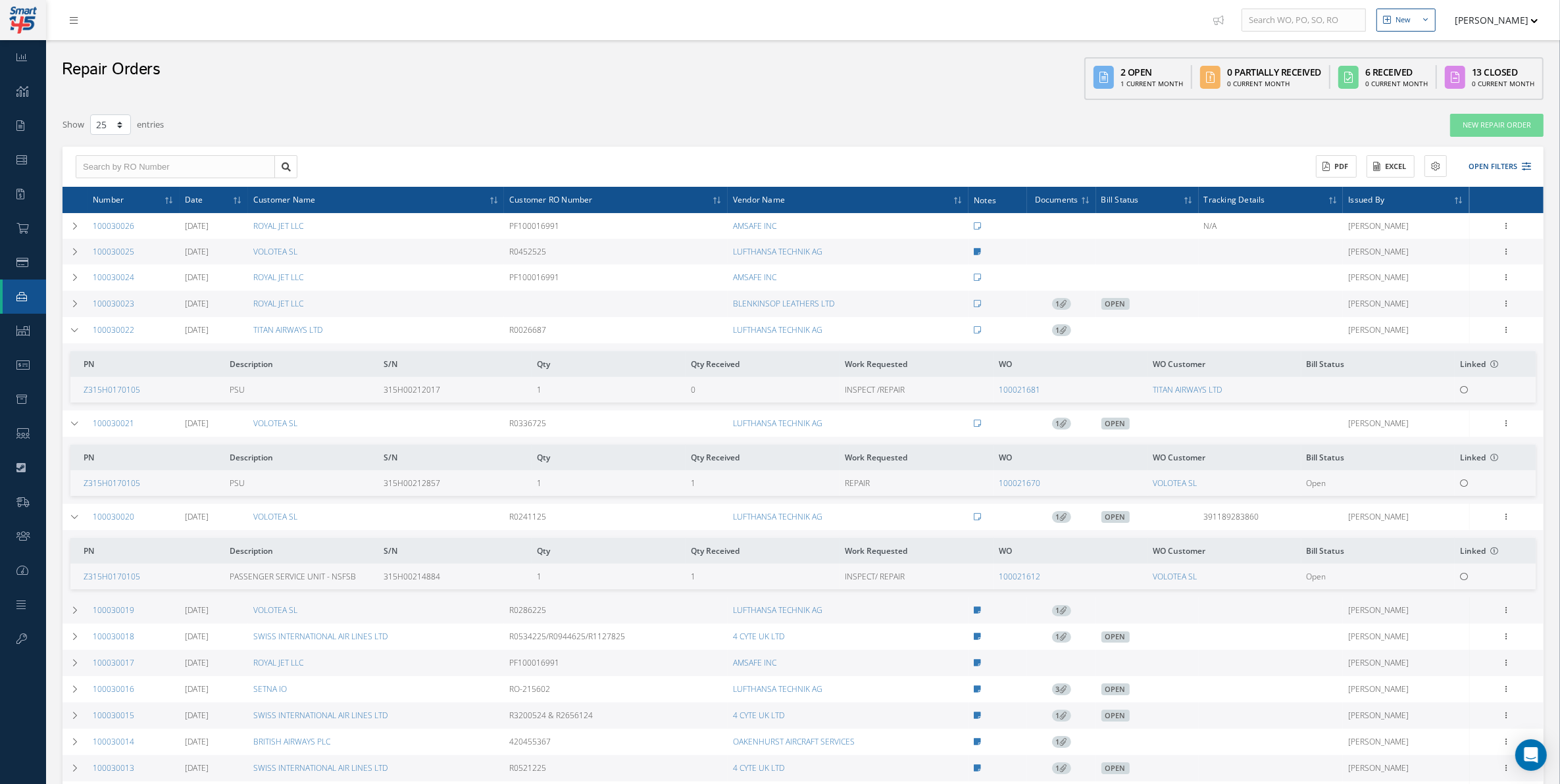
click at [70, 31] on div at bounding box center [72, 20] width 52 height 40
click at [73, 25] on link at bounding box center [77, 19] width 35 height 21
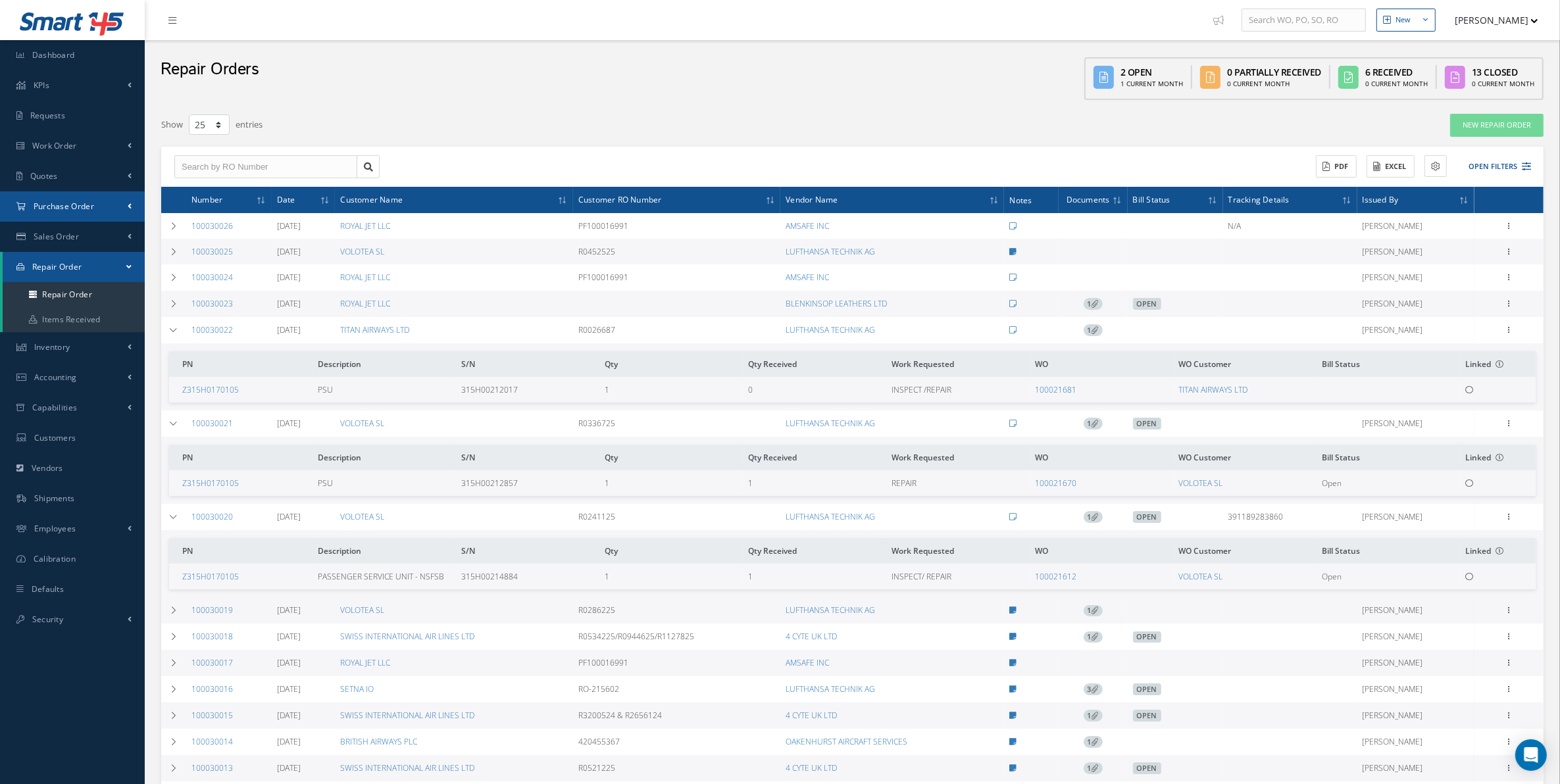
click at [119, 212] on link "Purchase Order" at bounding box center [72, 206] width 145 height 30
click at [108, 231] on a=1&status_id=2&status_id=3&status_id=5&collapsedFilters"] "Purchase Orders" at bounding box center [74, 234] width 142 height 25
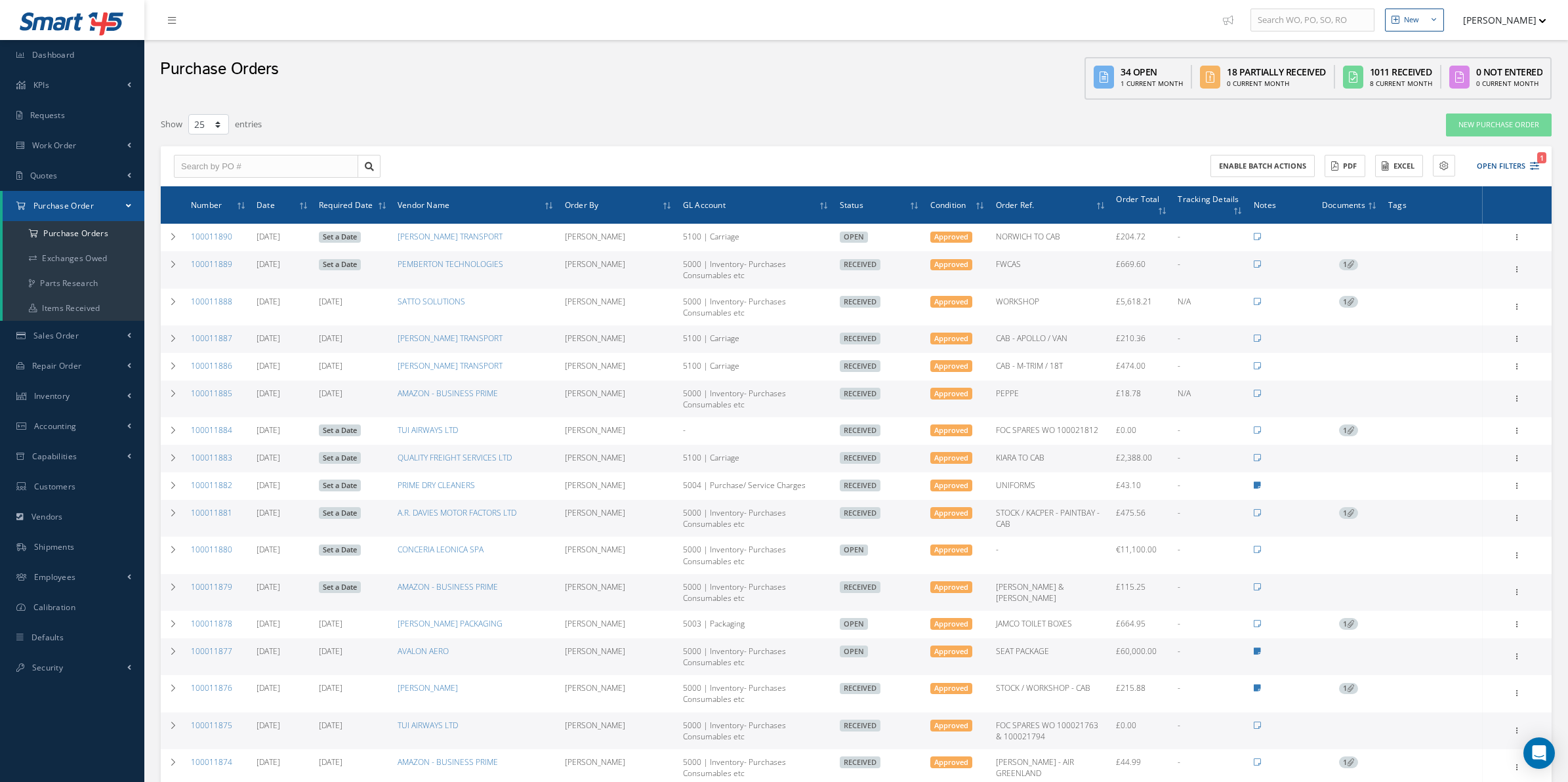
select select "25"
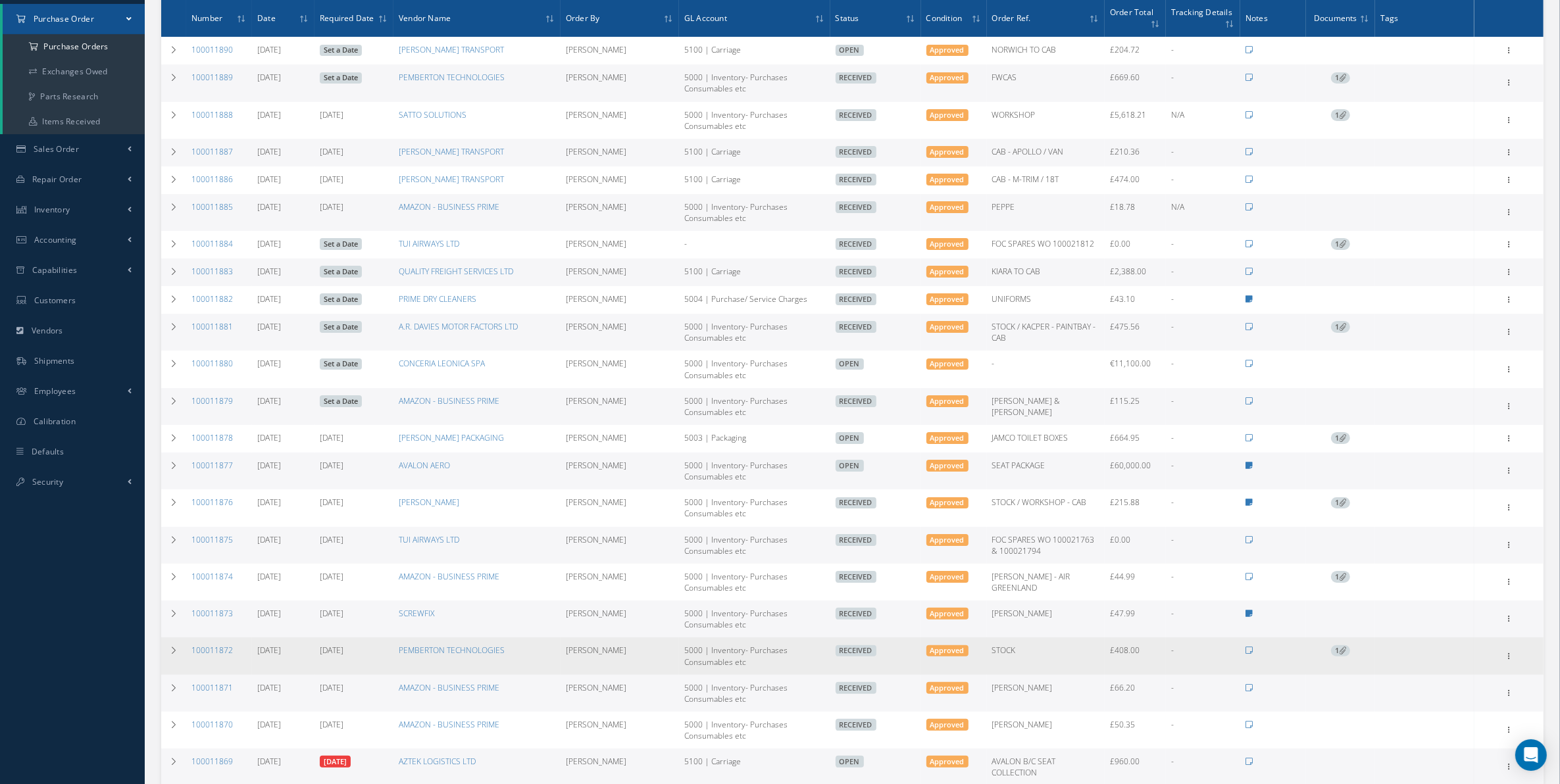
scroll to position [137, 0]
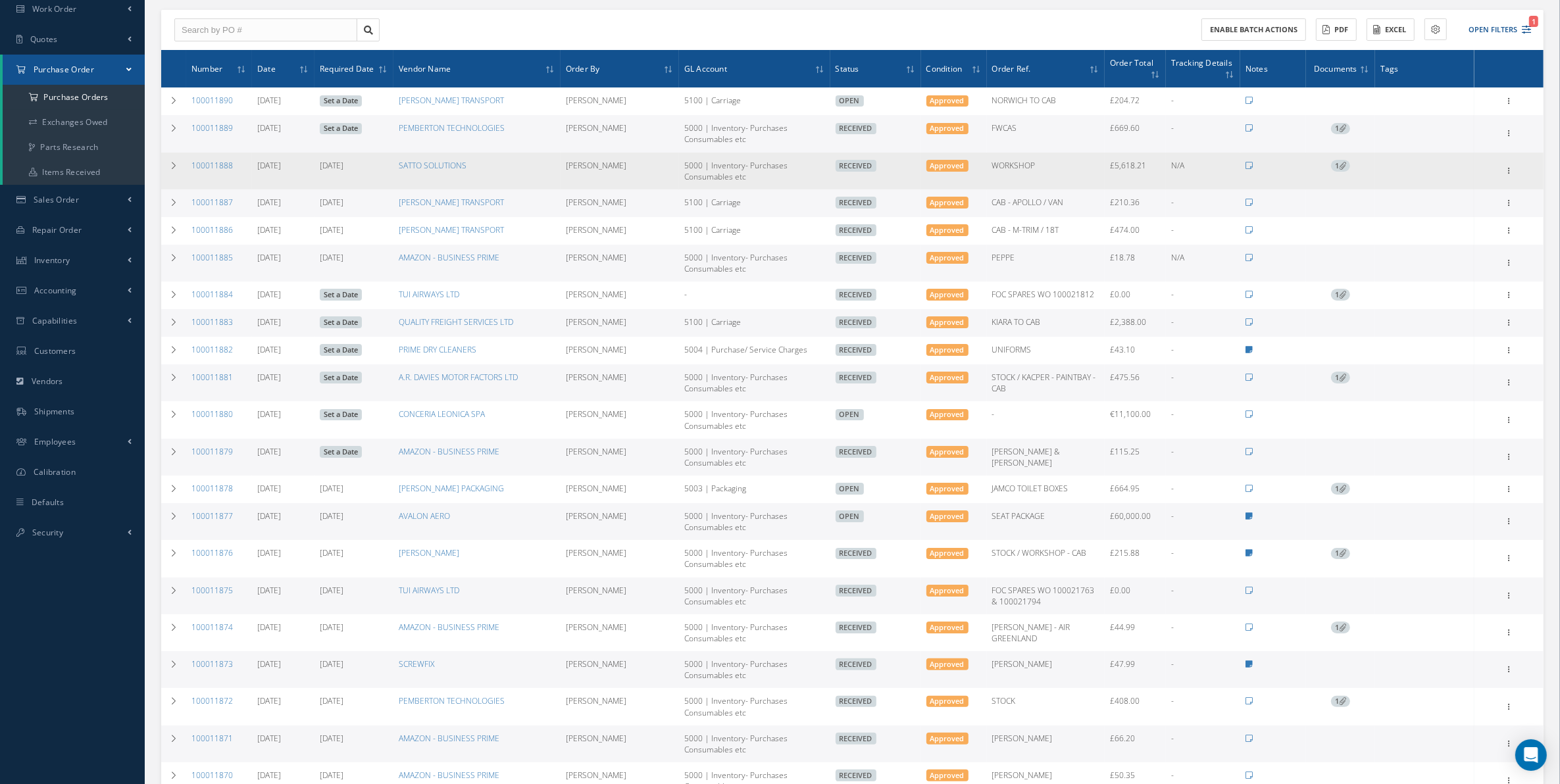
click at [1339, 169] on span "1" at bounding box center [1340, 166] width 19 height 12
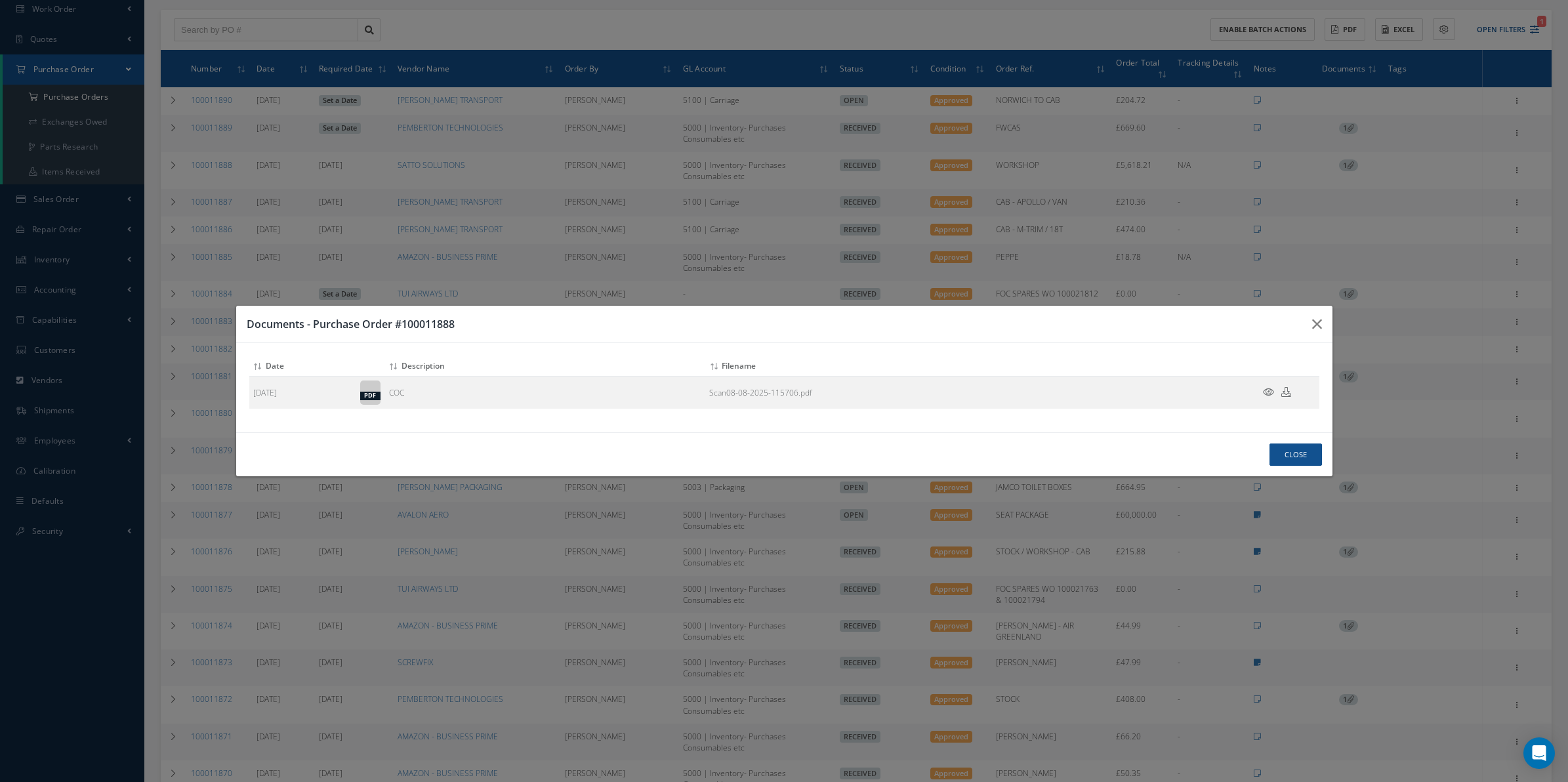
click at [0, 0] on div "Documents - Purchase Order #100011888" at bounding box center [0, 0] width 0 height 0
click at [0, 0] on h3 "Documents - Purchase Order #100011888" at bounding box center [0, 0] width 0 height 0
click at [0, 0] on button "button" at bounding box center [0, 0] width 0 height 0
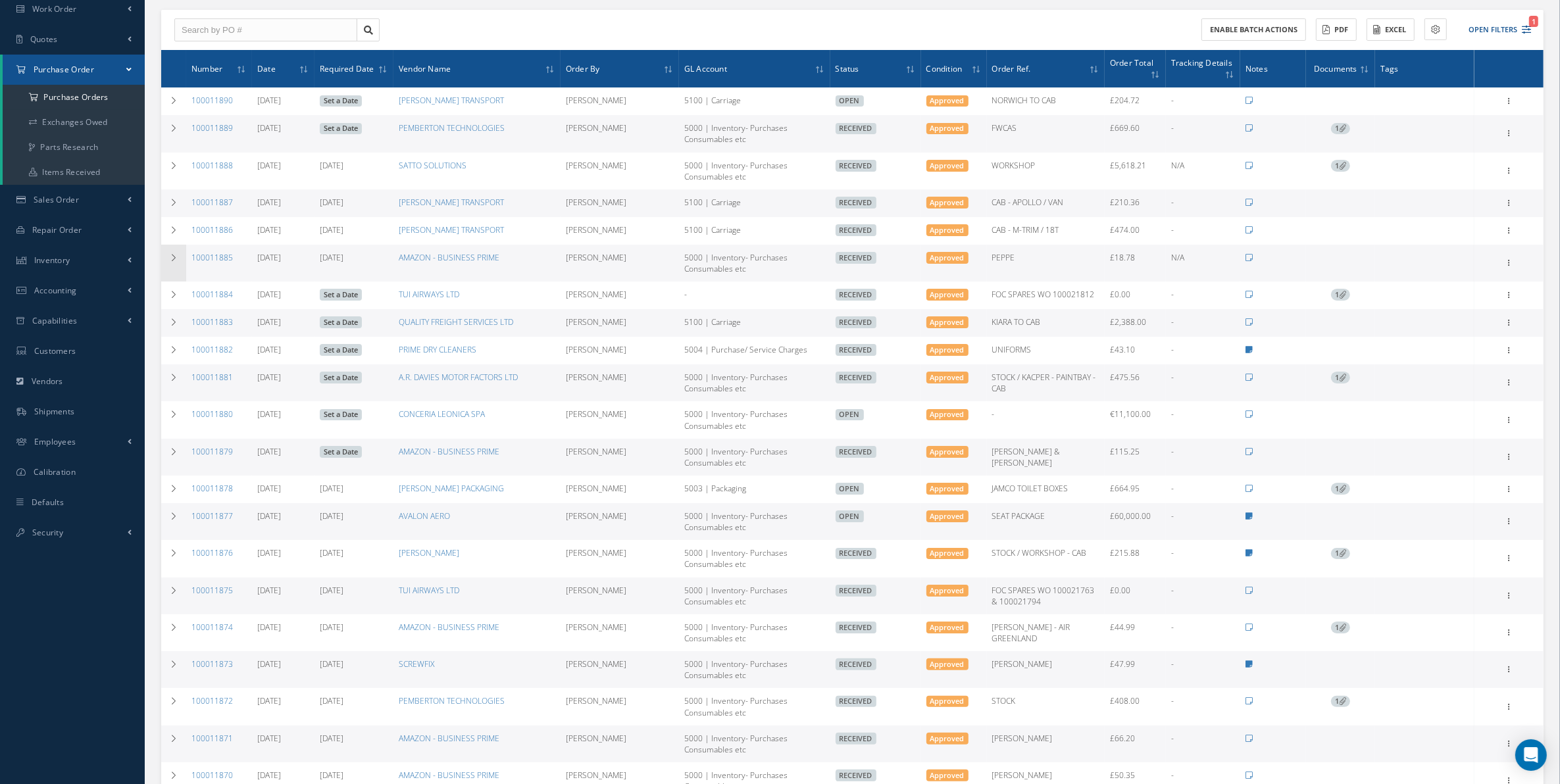
click at [165, 259] on td at bounding box center [174, 263] width 25 height 37
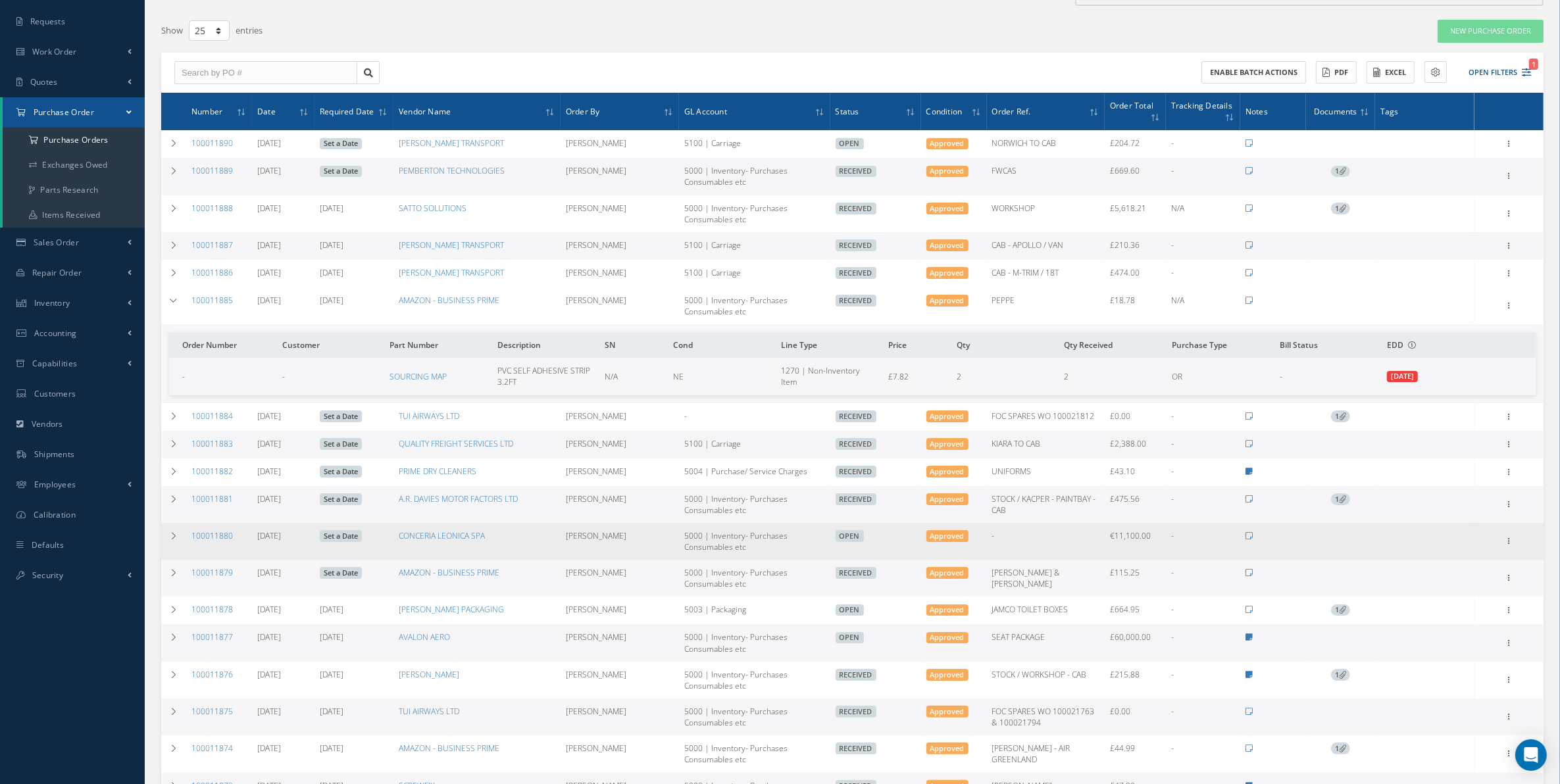
scroll to position [0, 0]
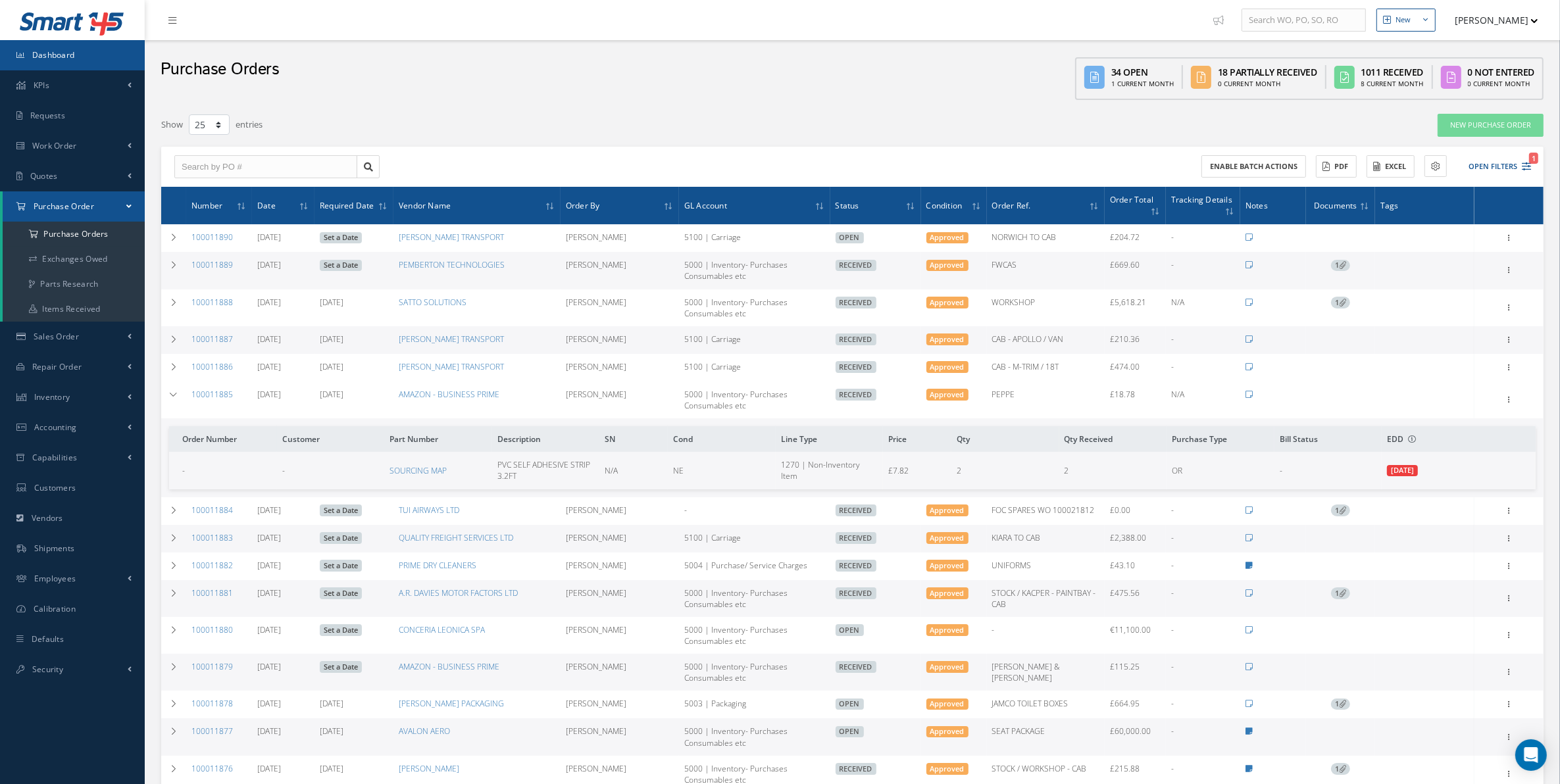
click at [100, 55] on link "Dashboard" at bounding box center [72, 55] width 145 height 30
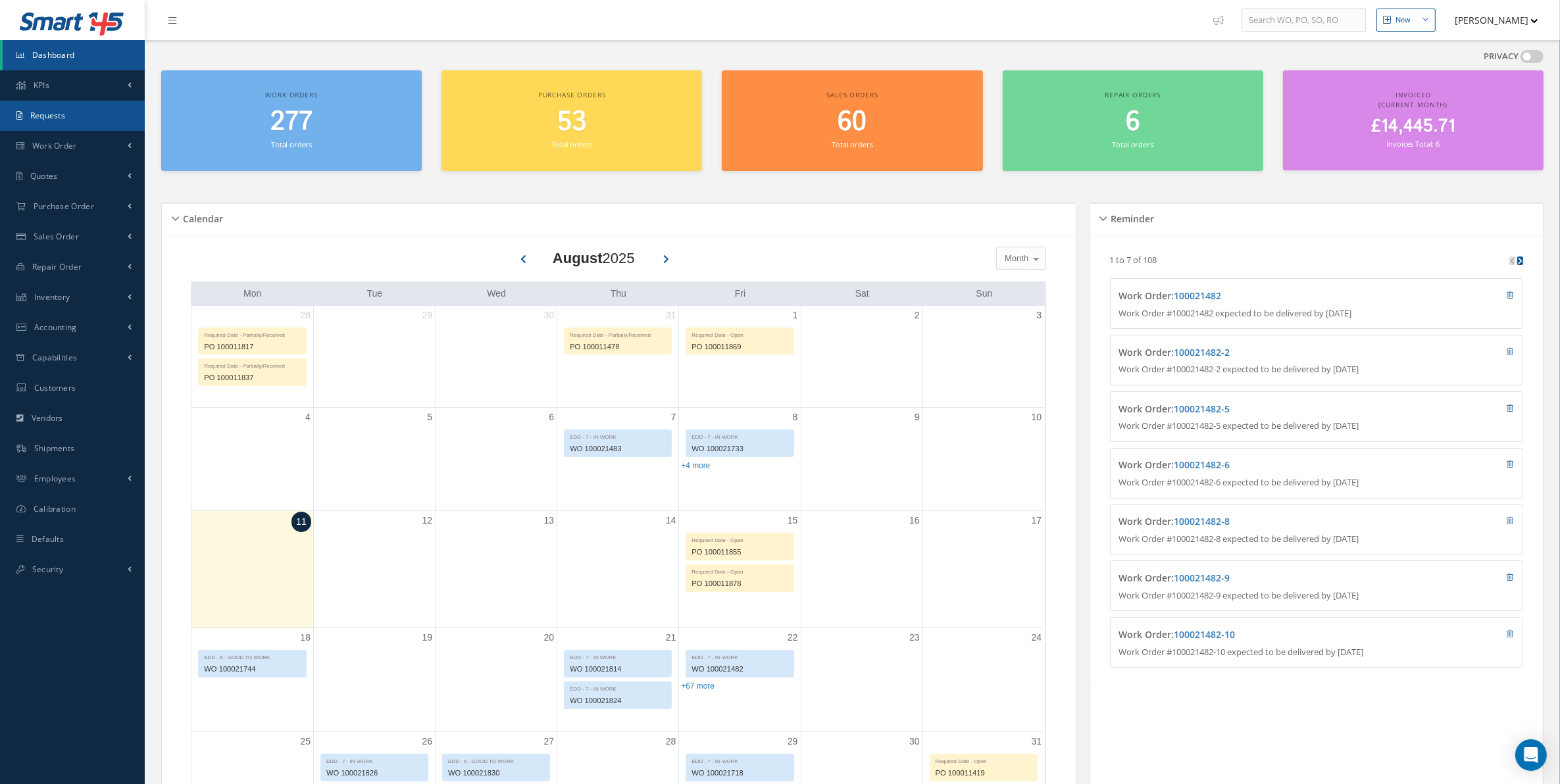
click at [77, 119] on link "Requests" at bounding box center [72, 116] width 145 height 30
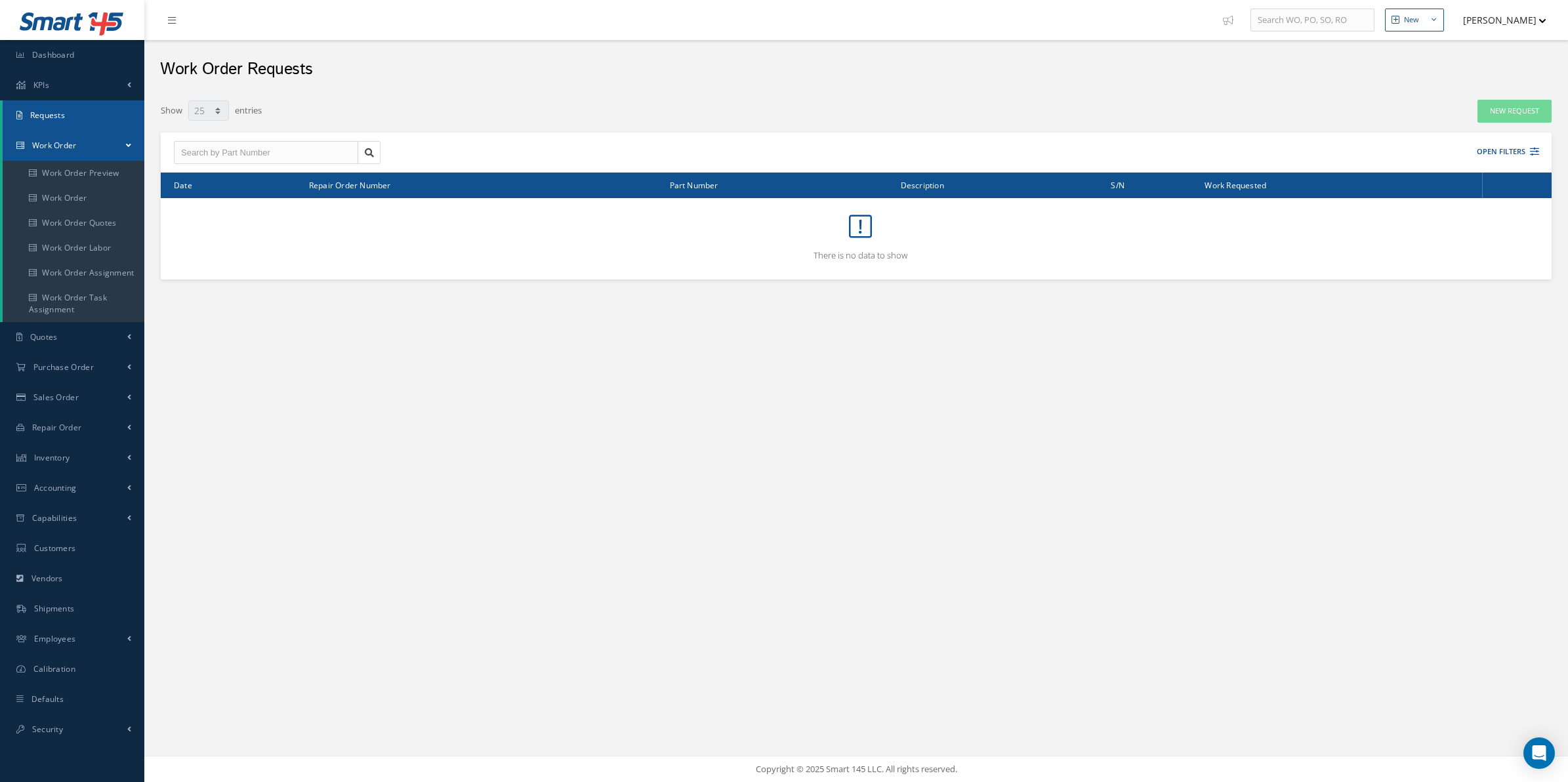
select select "25"
click at [122, 305] on link "Work Order Task Assignment" at bounding box center [74, 304] width 142 height 36
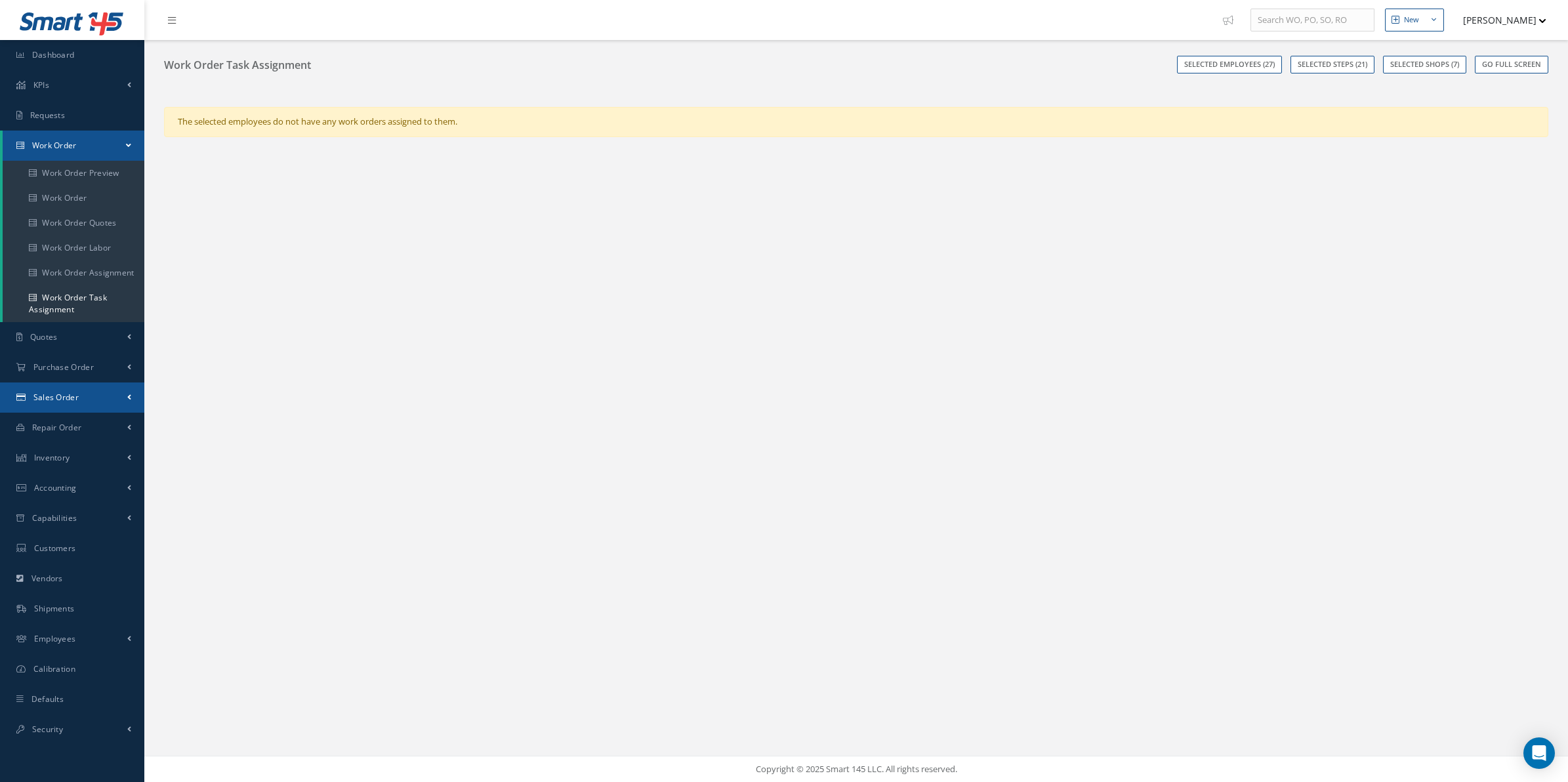
click at [89, 395] on link "Sales Order" at bounding box center [72, 398] width 145 height 30
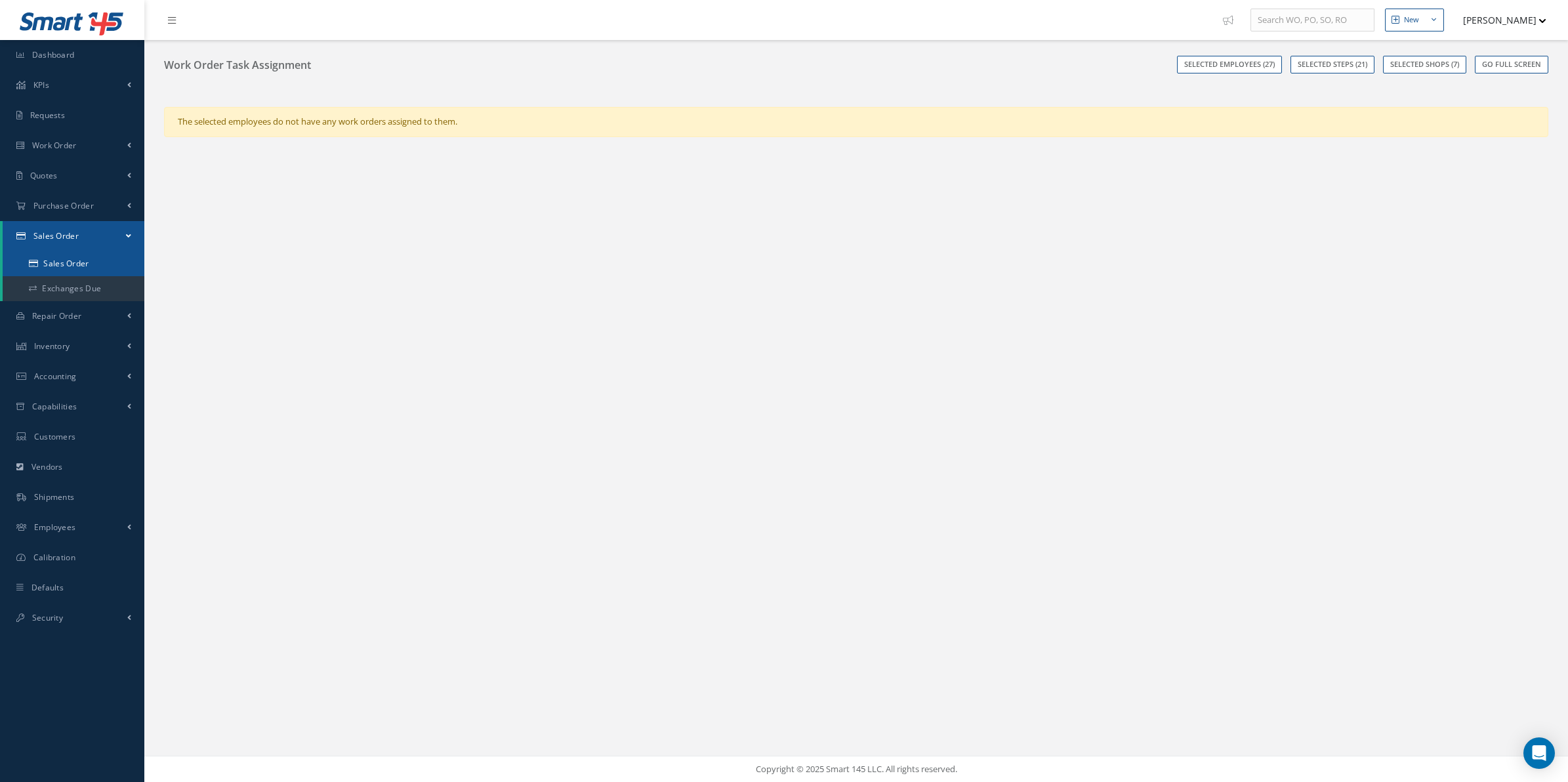
click at [91, 264] on link "Sales Order" at bounding box center [74, 264] width 142 height 25
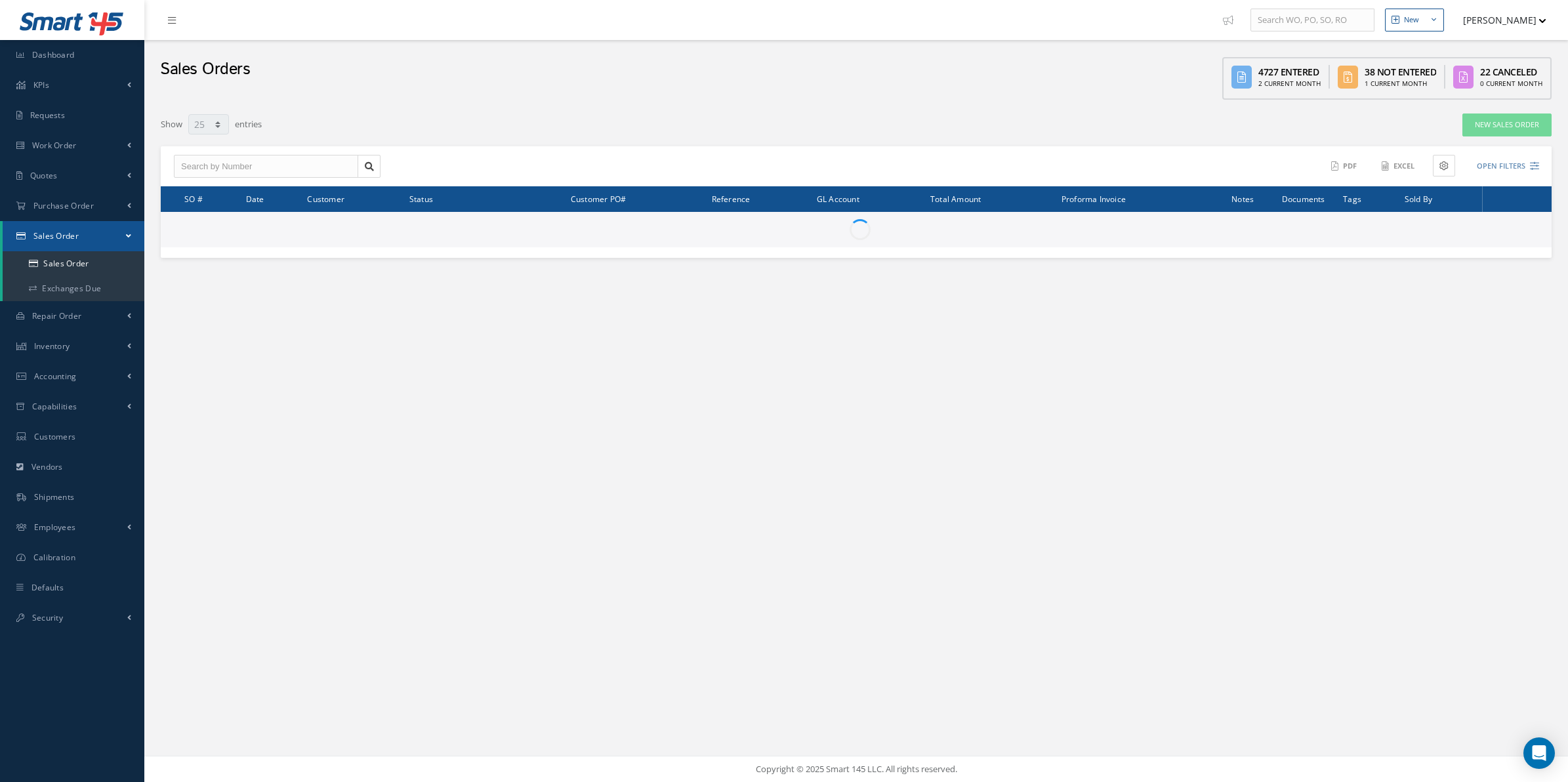
select select "25"
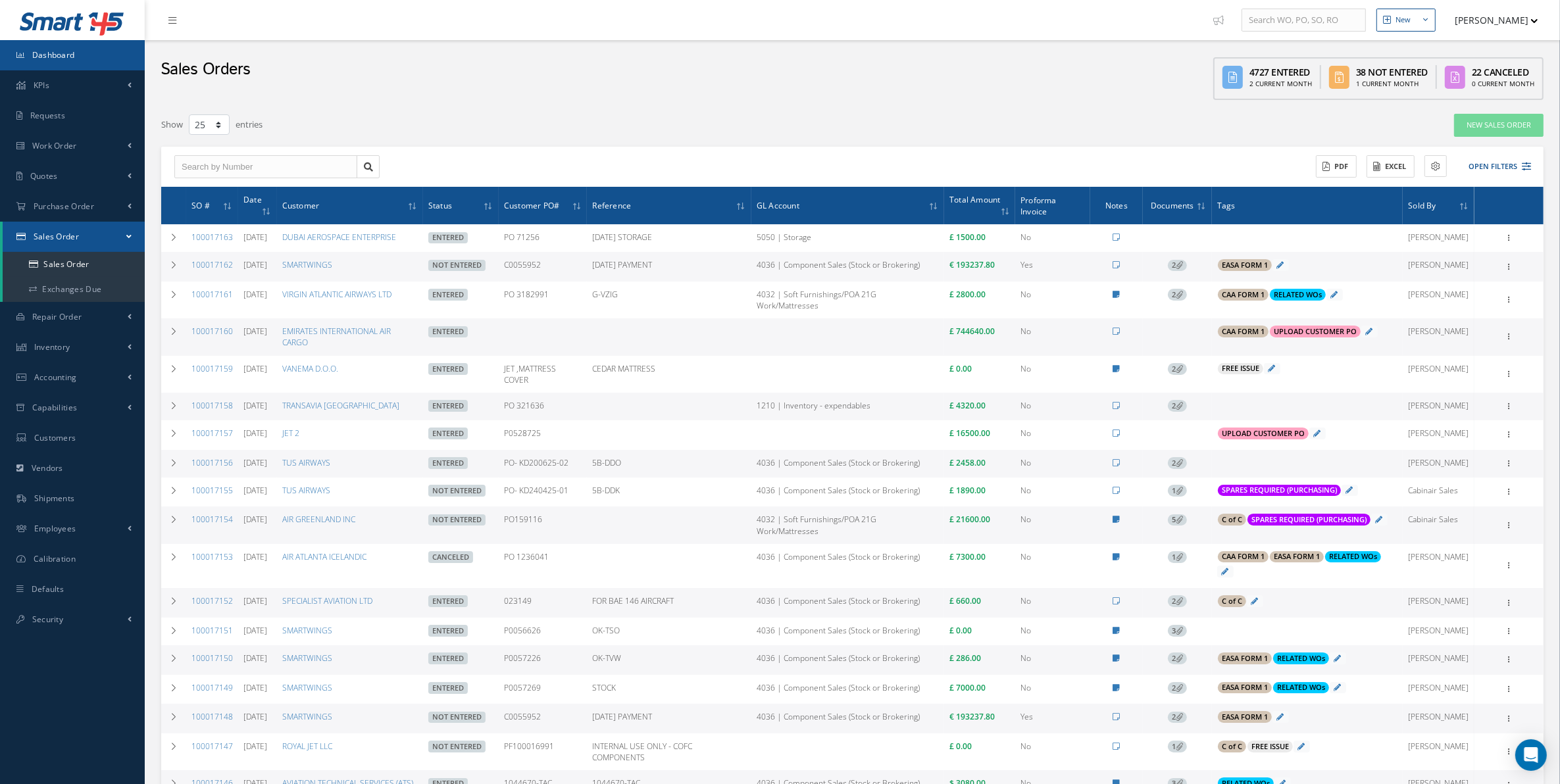
click at [79, 57] on link "Dashboard" at bounding box center [72, 55] width 145 height 30
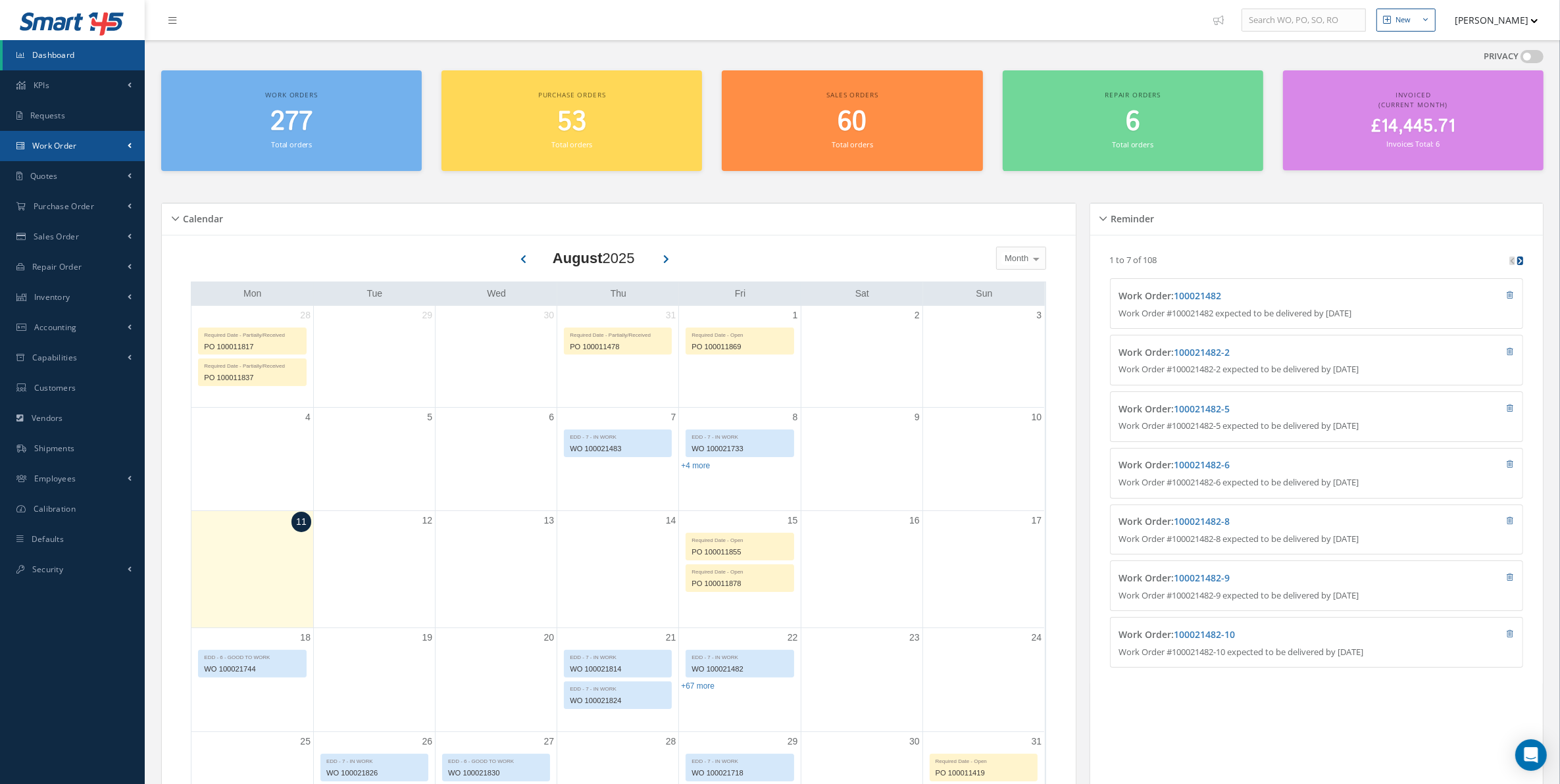
click at [122, 151] on link "Work Order" at bounding box center [72, 146] width 145 height 30
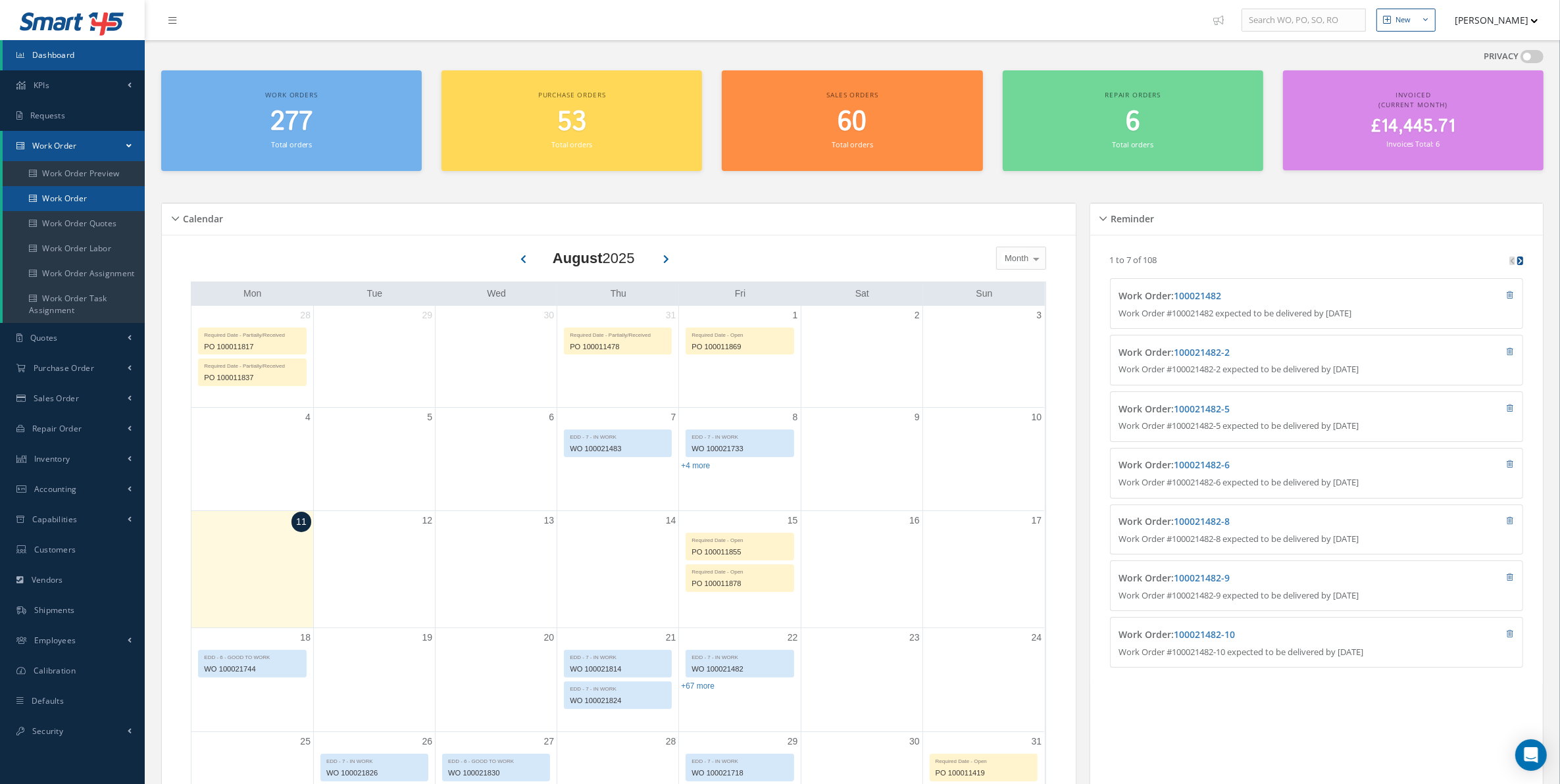
click at [110, 188] on link "Work Order" at bounding box center [74, 199] width 142 height 25
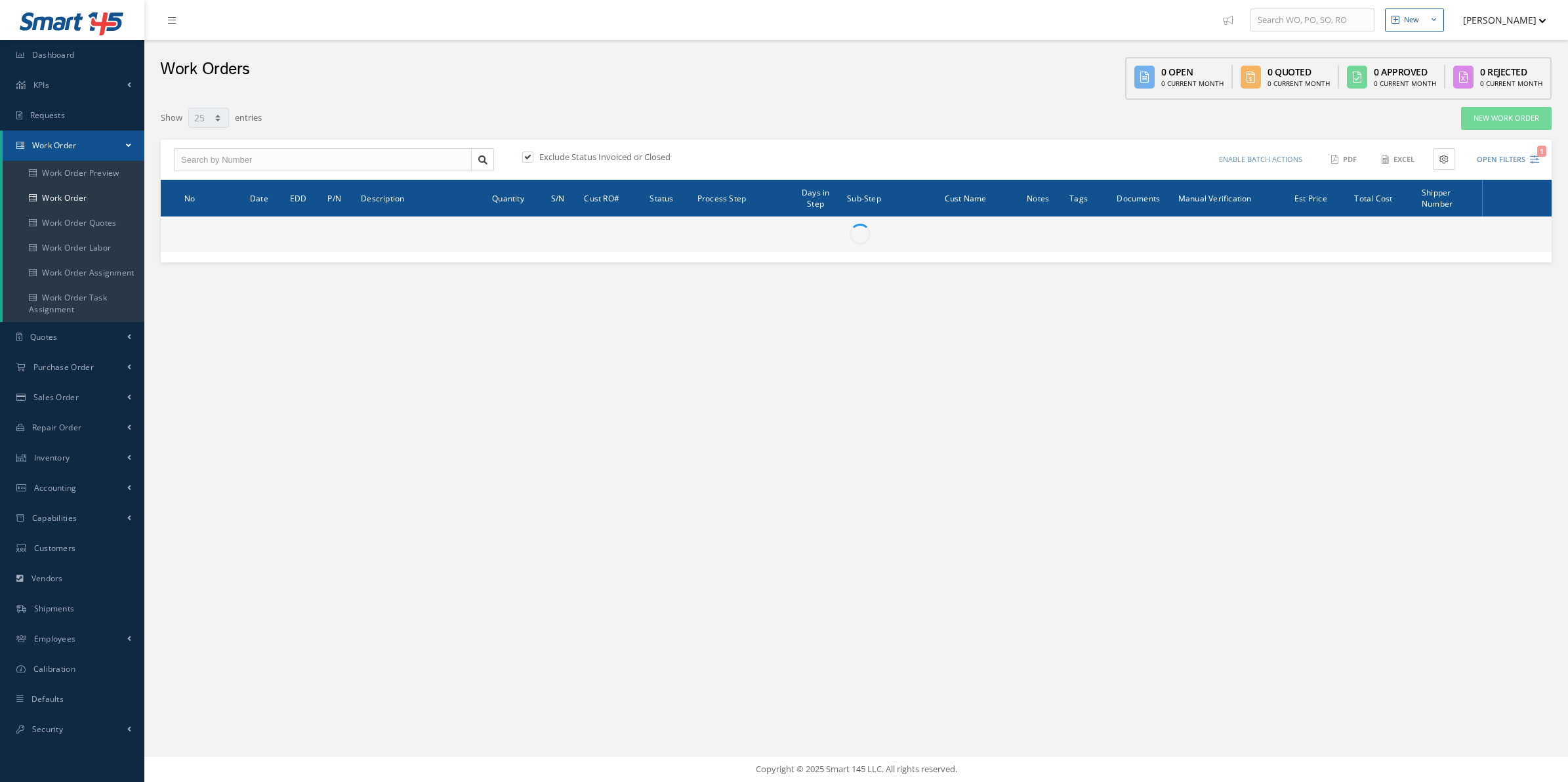
select select "25"
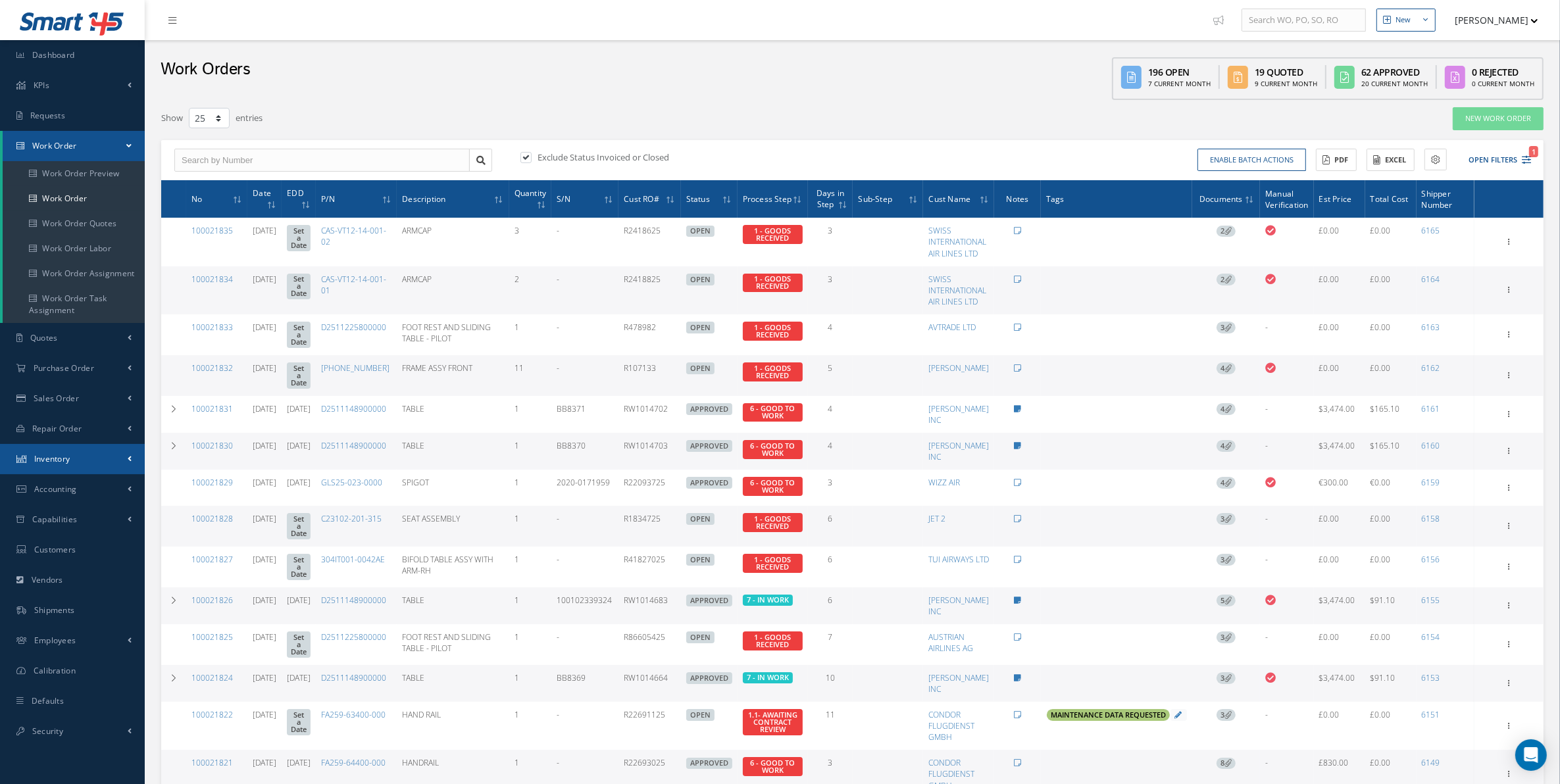
click at [80, 460] on link "Inventory" at bounding box center [72, 459] width 145 height 30
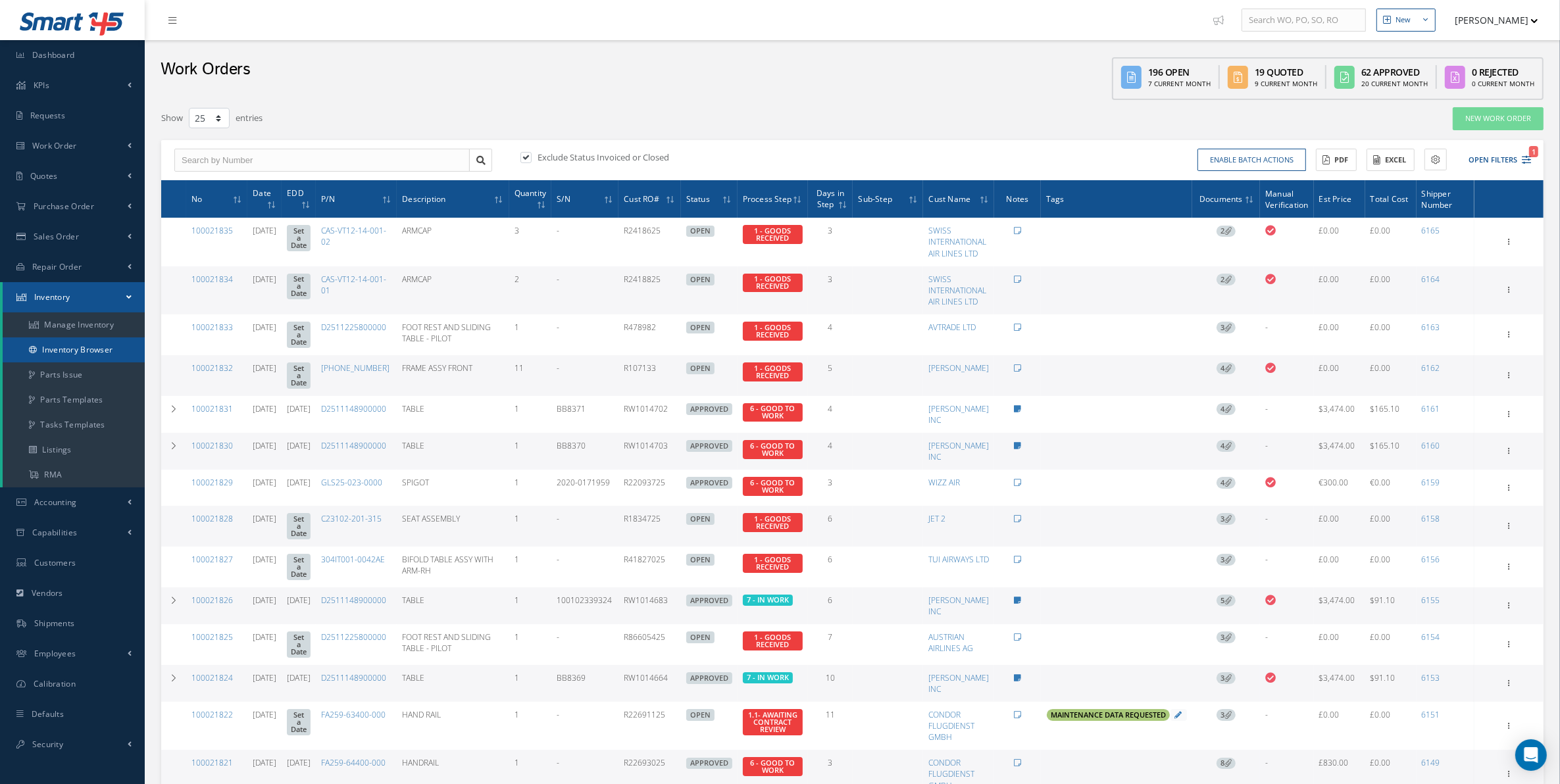
click at [104, 349] on link "Inventory Browser" at bounding box center [74, 350] width 142 height 25
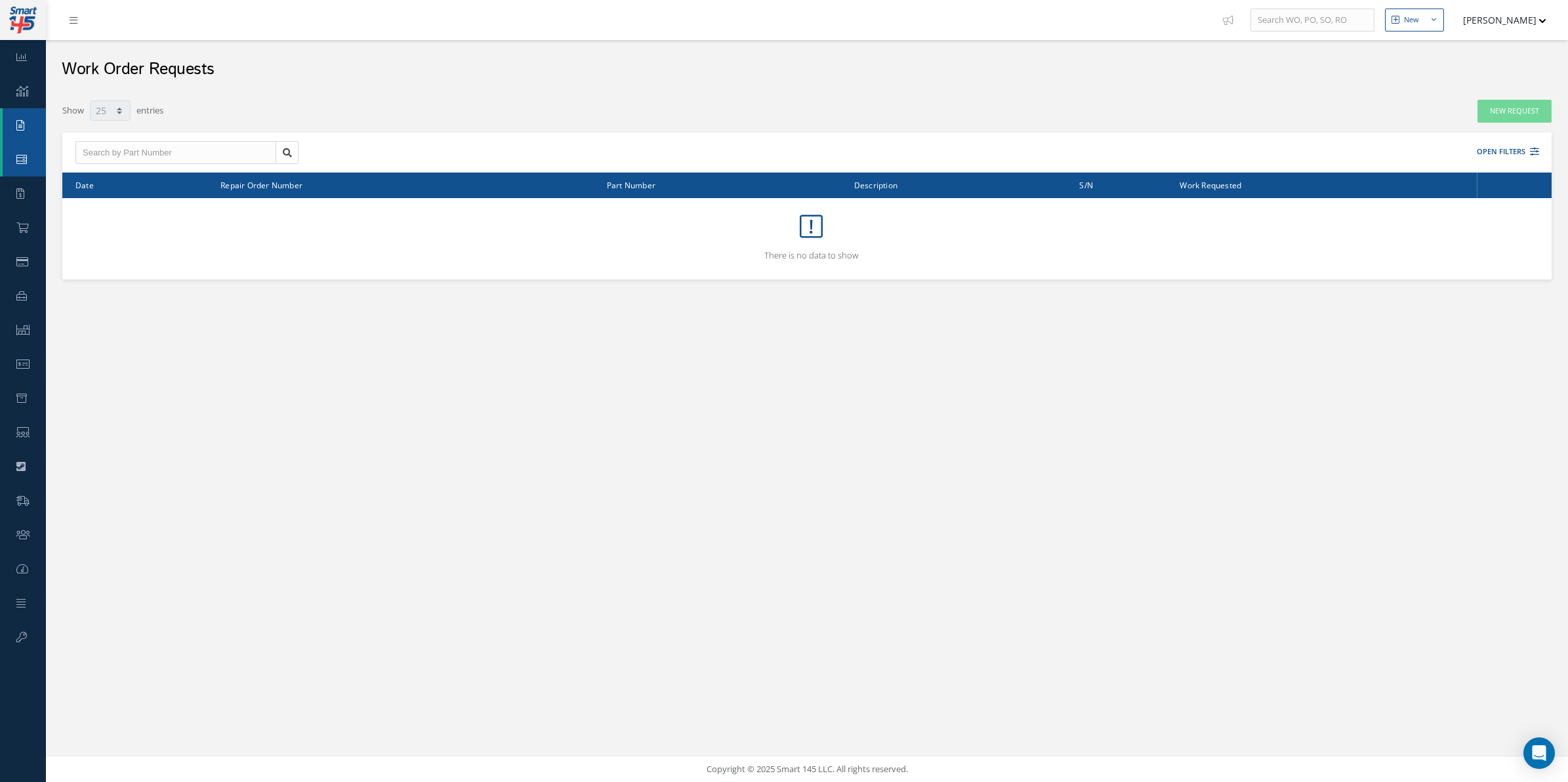
select select "25"
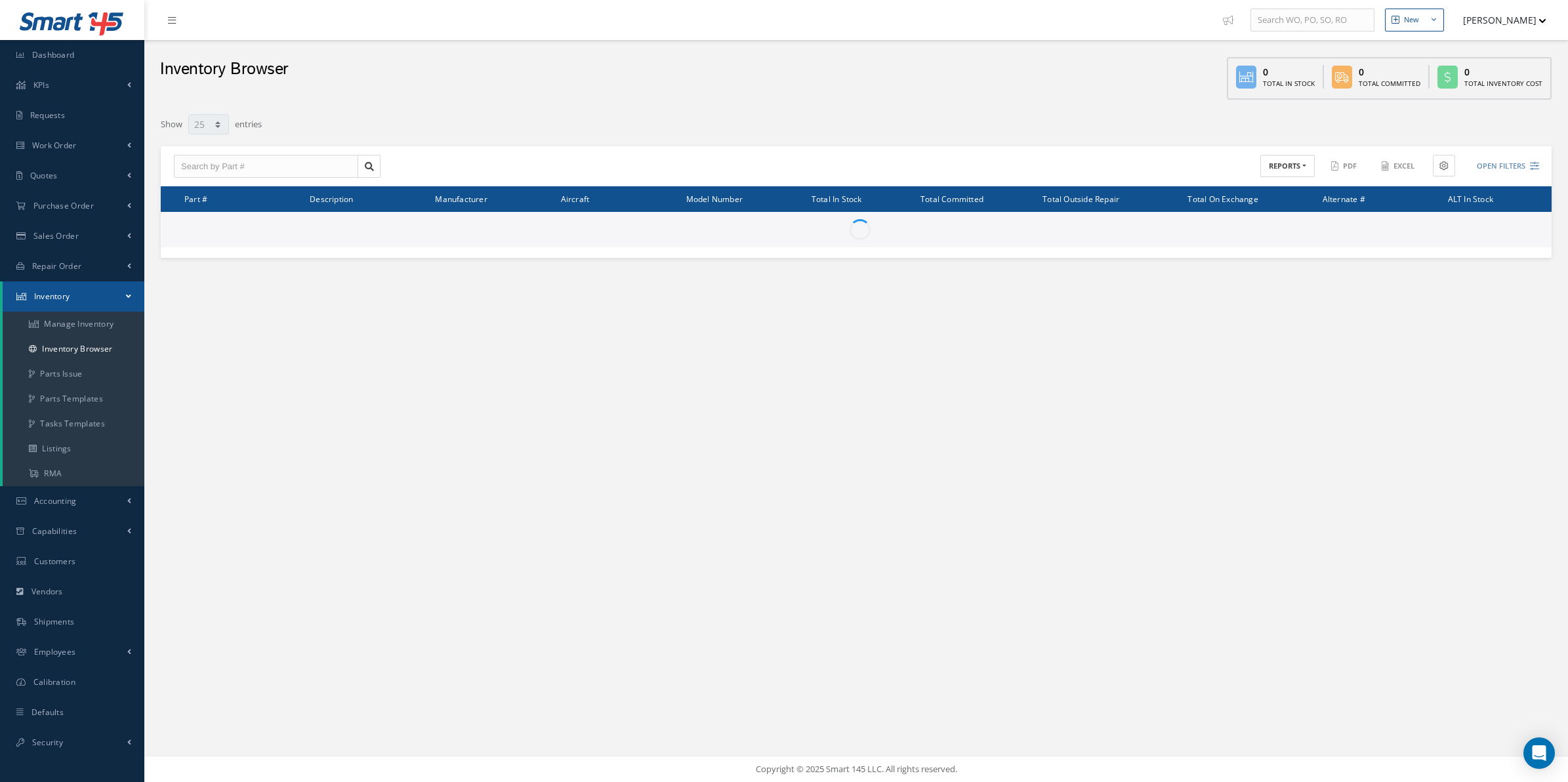
select select "25"
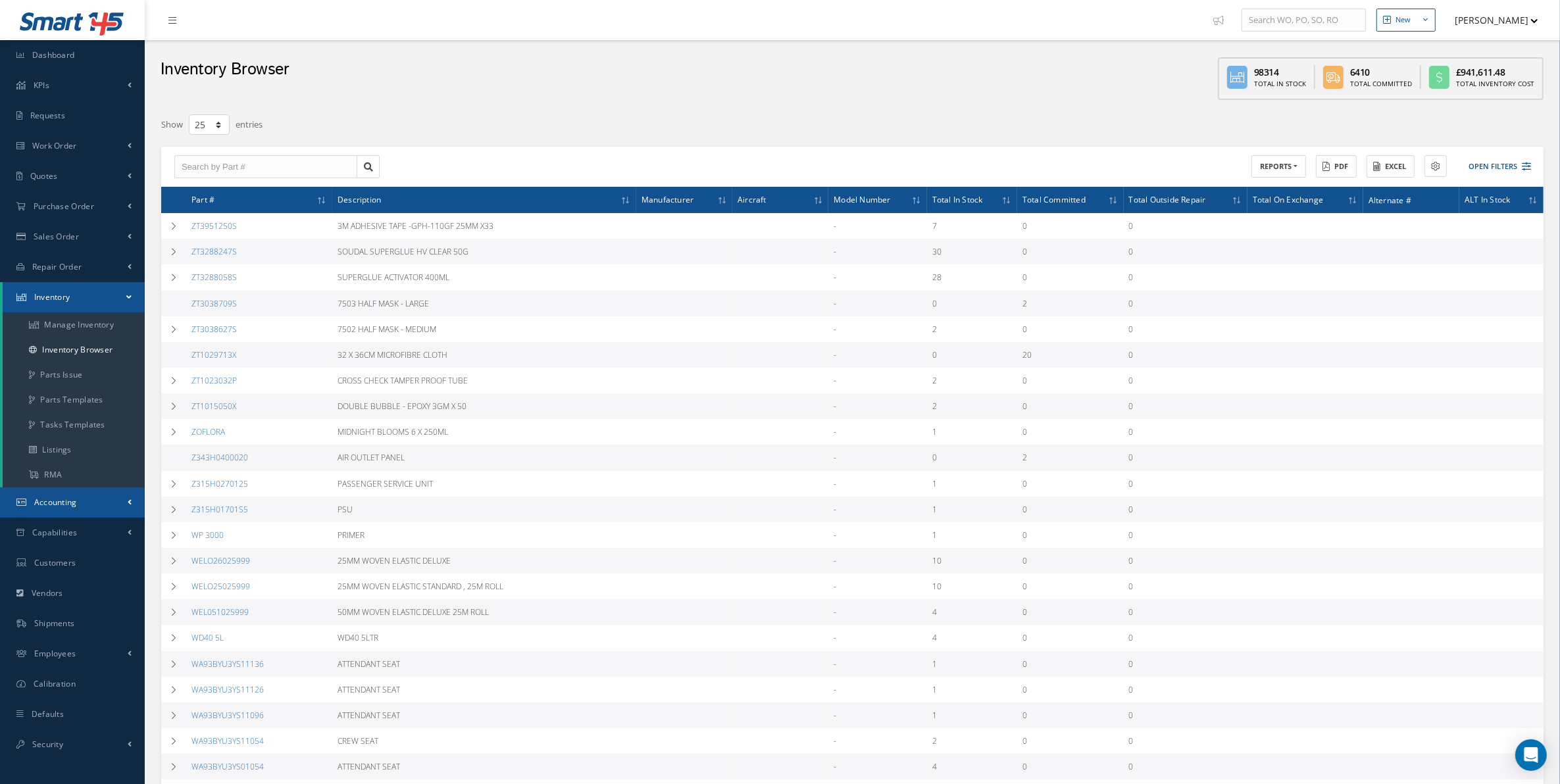
click at [46, 504] on span "Accounting" at bounding box center [56, 502] width 43 height 11
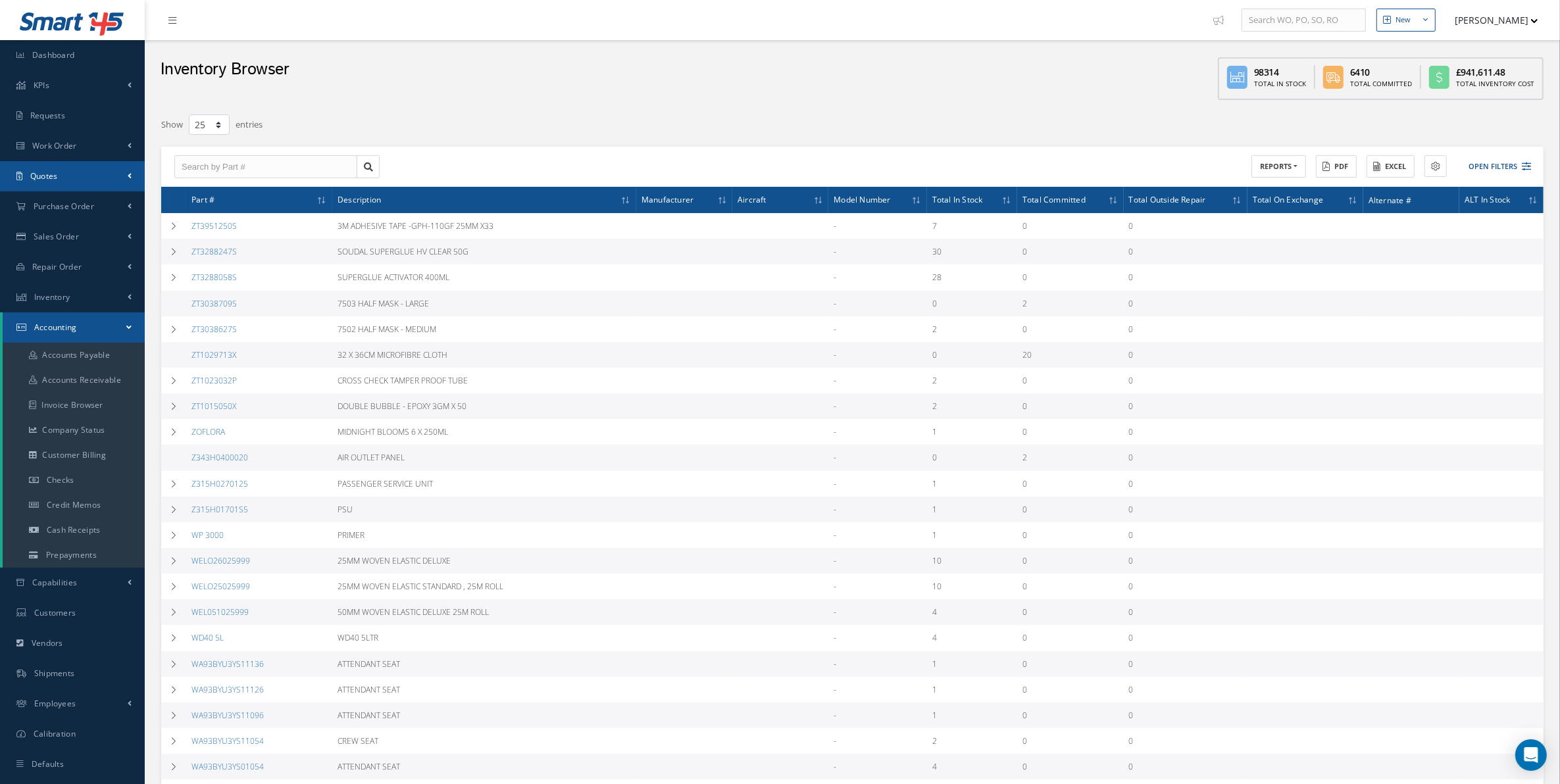
click at [76, 163] on link "Quotes" at bounding box center [72, 177] width 145 height 30
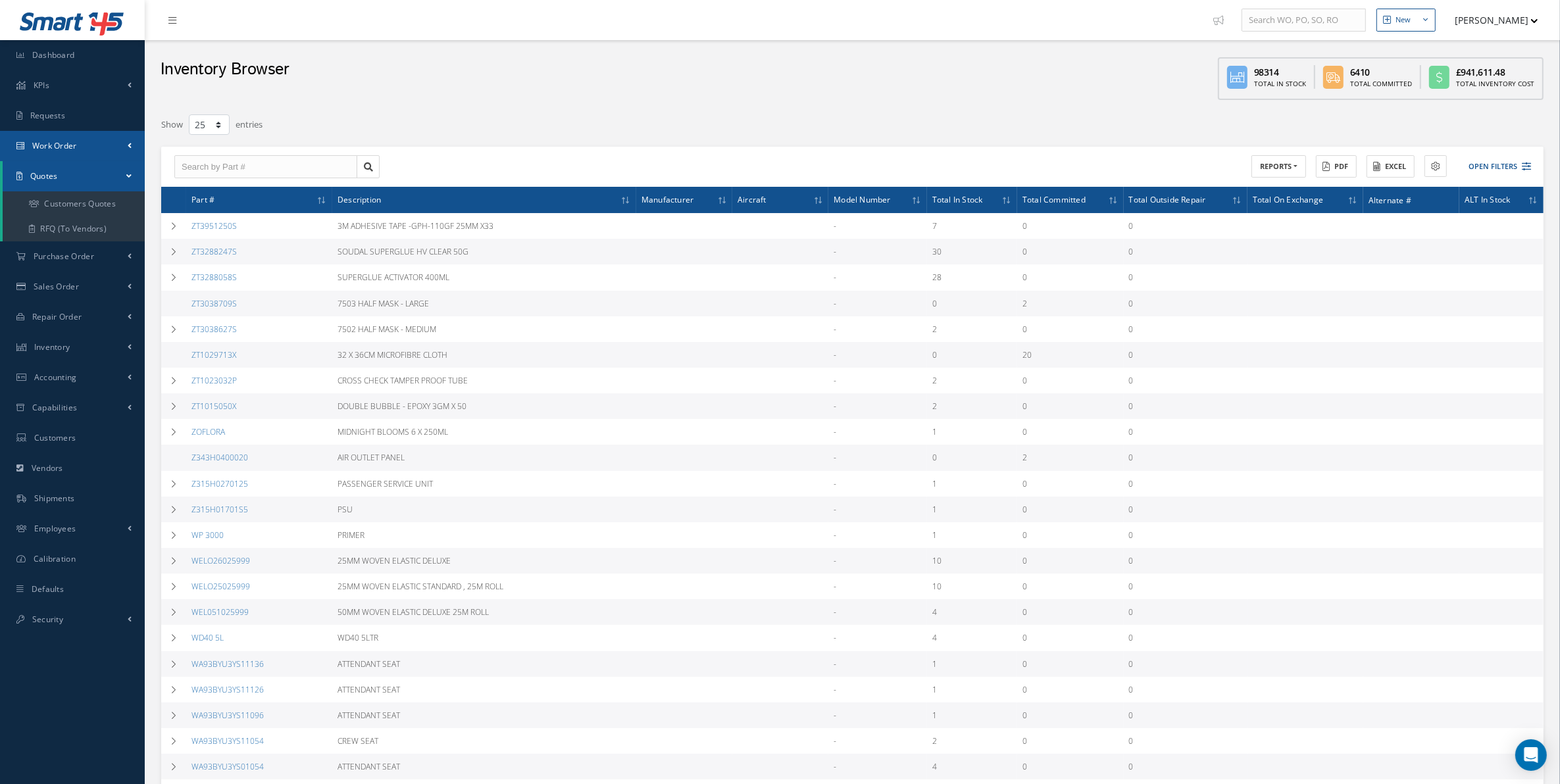
click at [104, 146] on link "Work Order" at bounding box center [72, 146] width 145 height 30
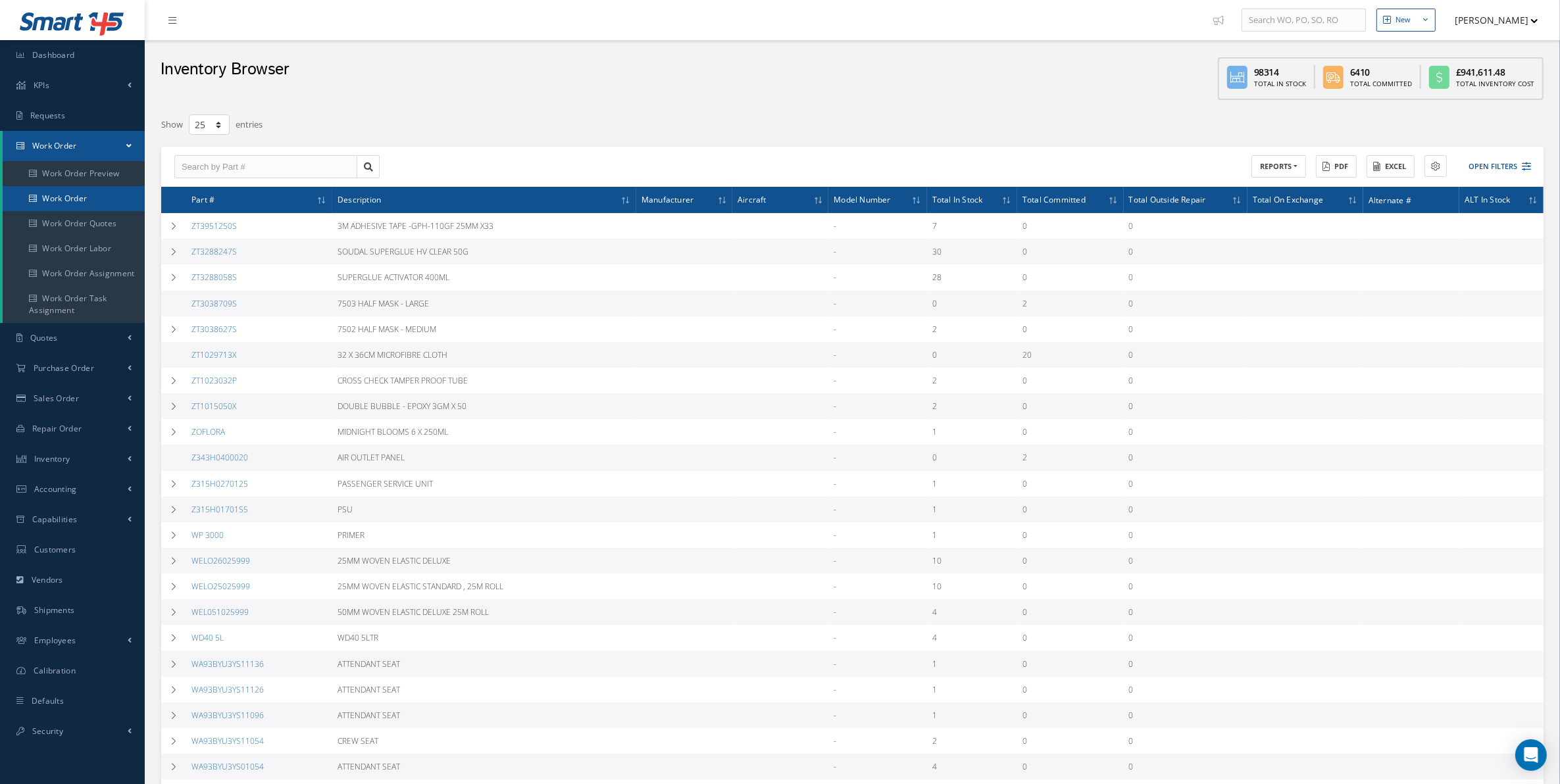
click at [84, 203] on link "Work Order" at bounding box center [74, 199] width 142 height 25
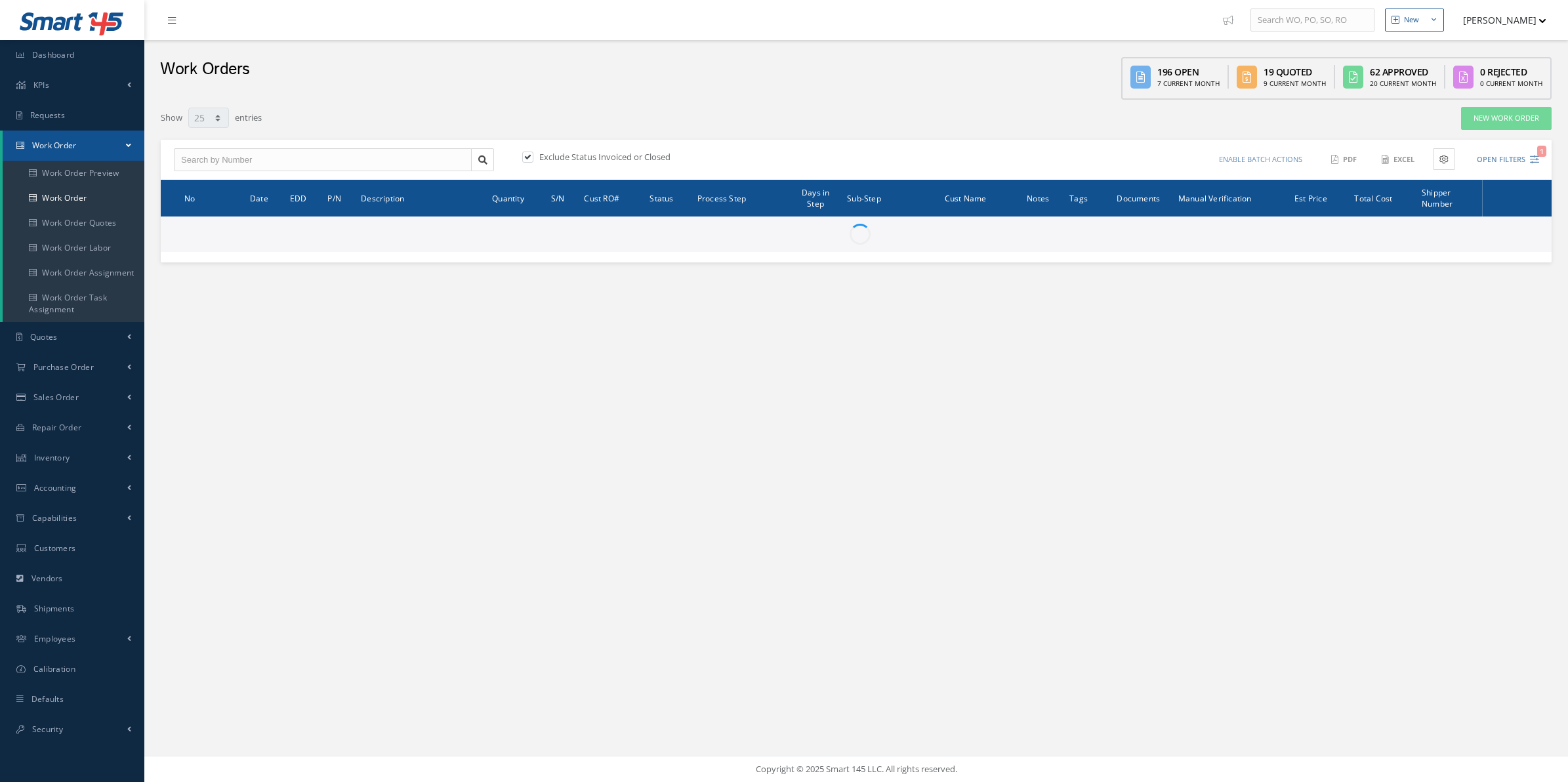
select select "25"
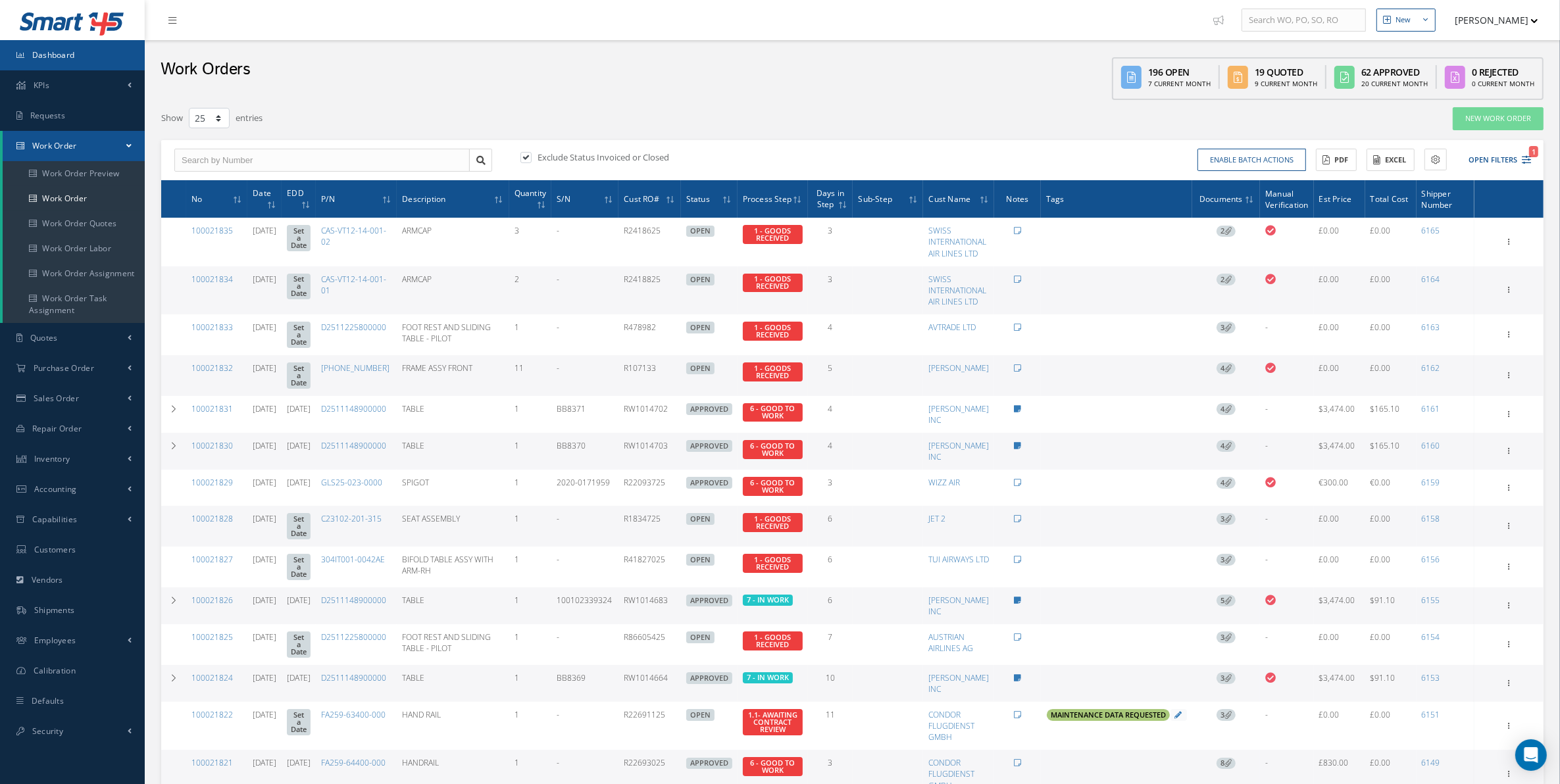
click at [110, 61] on link "Dashboard" at bounding box center [72, 55] width 145 height 30
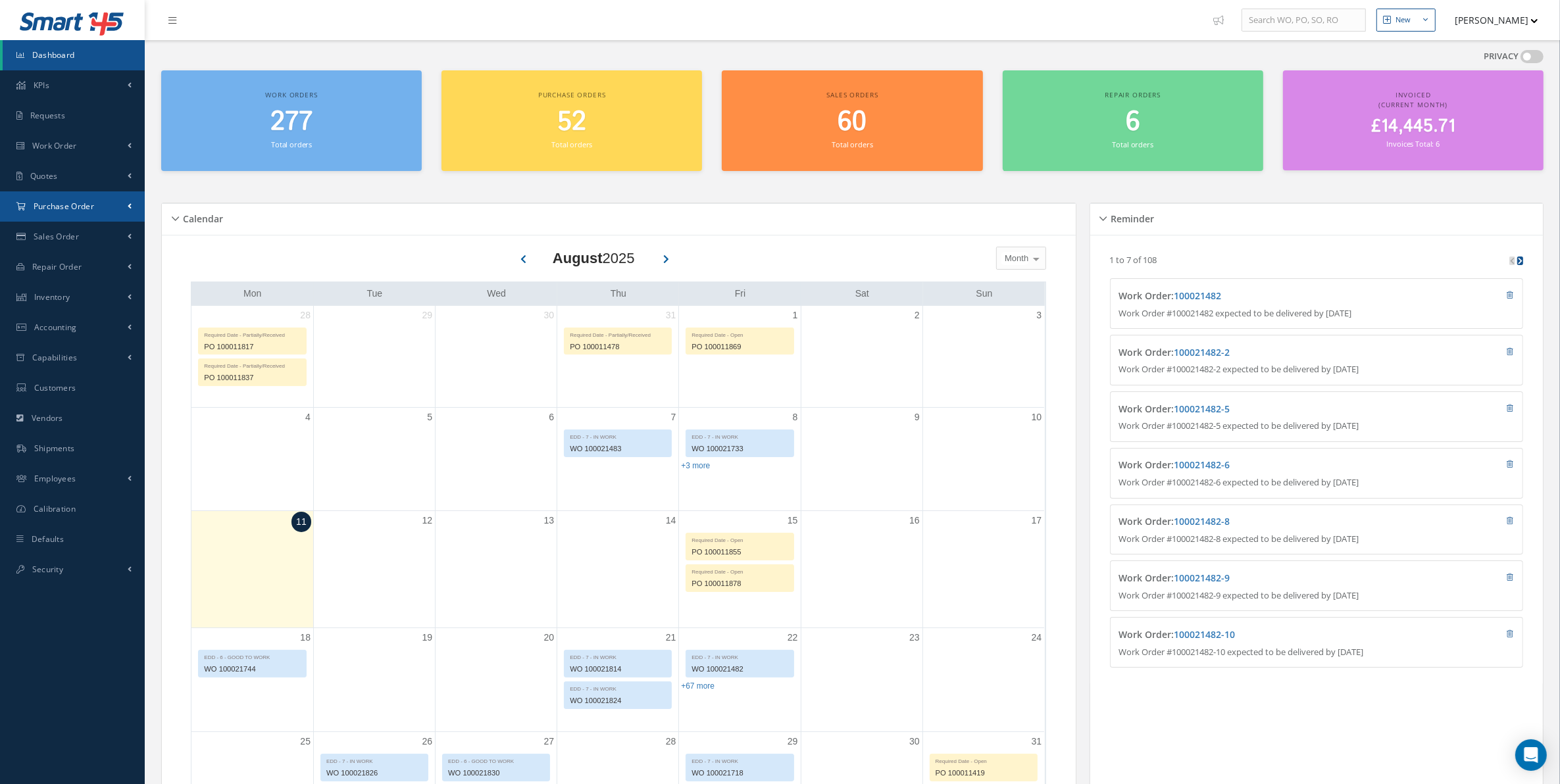
click at [116, 199] on link "Purchase Order" at bounding box center [72, 206] width 145 height 30
click at [91, 237] on a=1&status_id=2&status_id=3&status_id=5&collapsedFilters"] "Purchase Orders" at bounding box center [74, 234] width 142 height 25
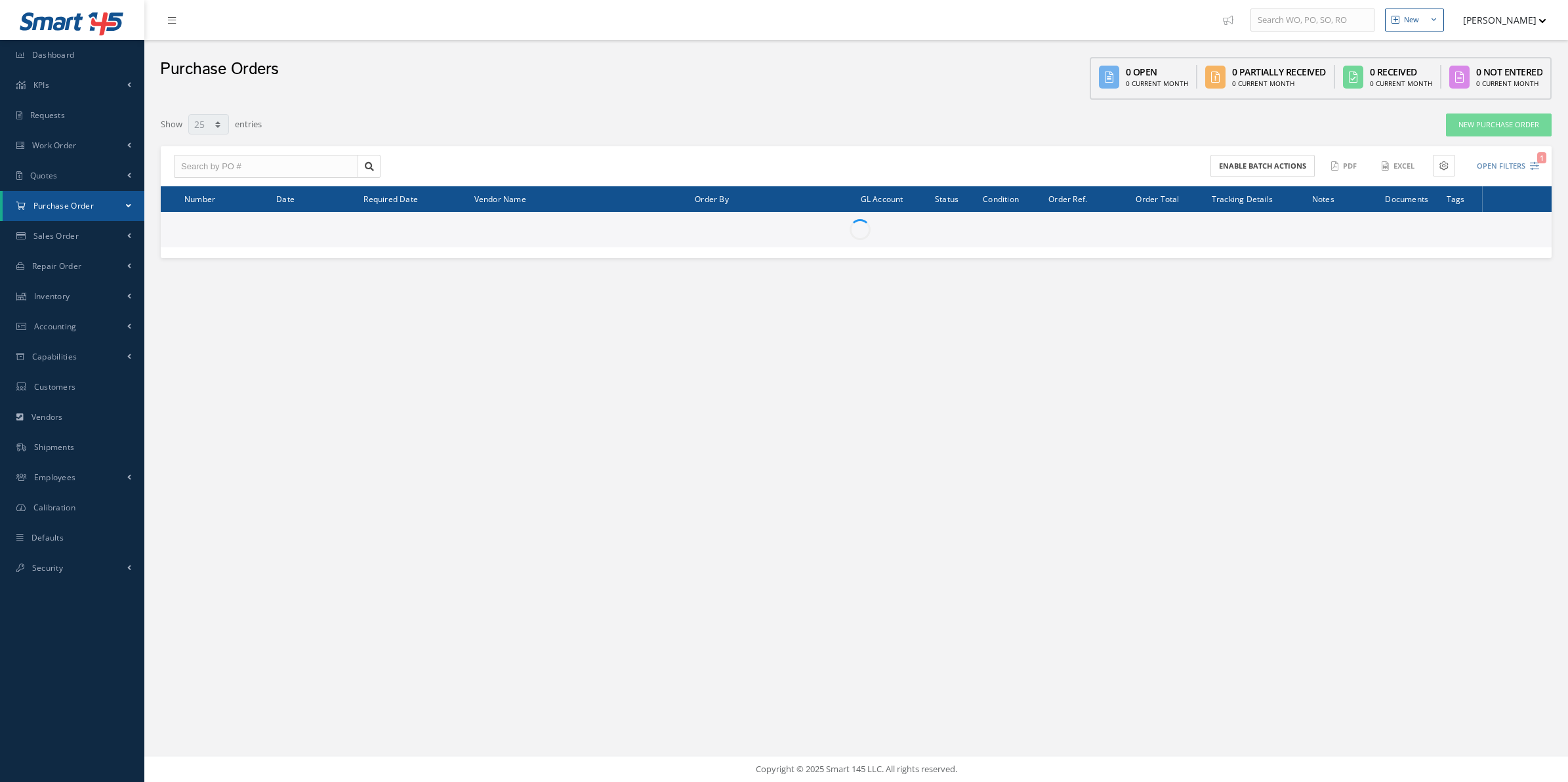
select select "25"
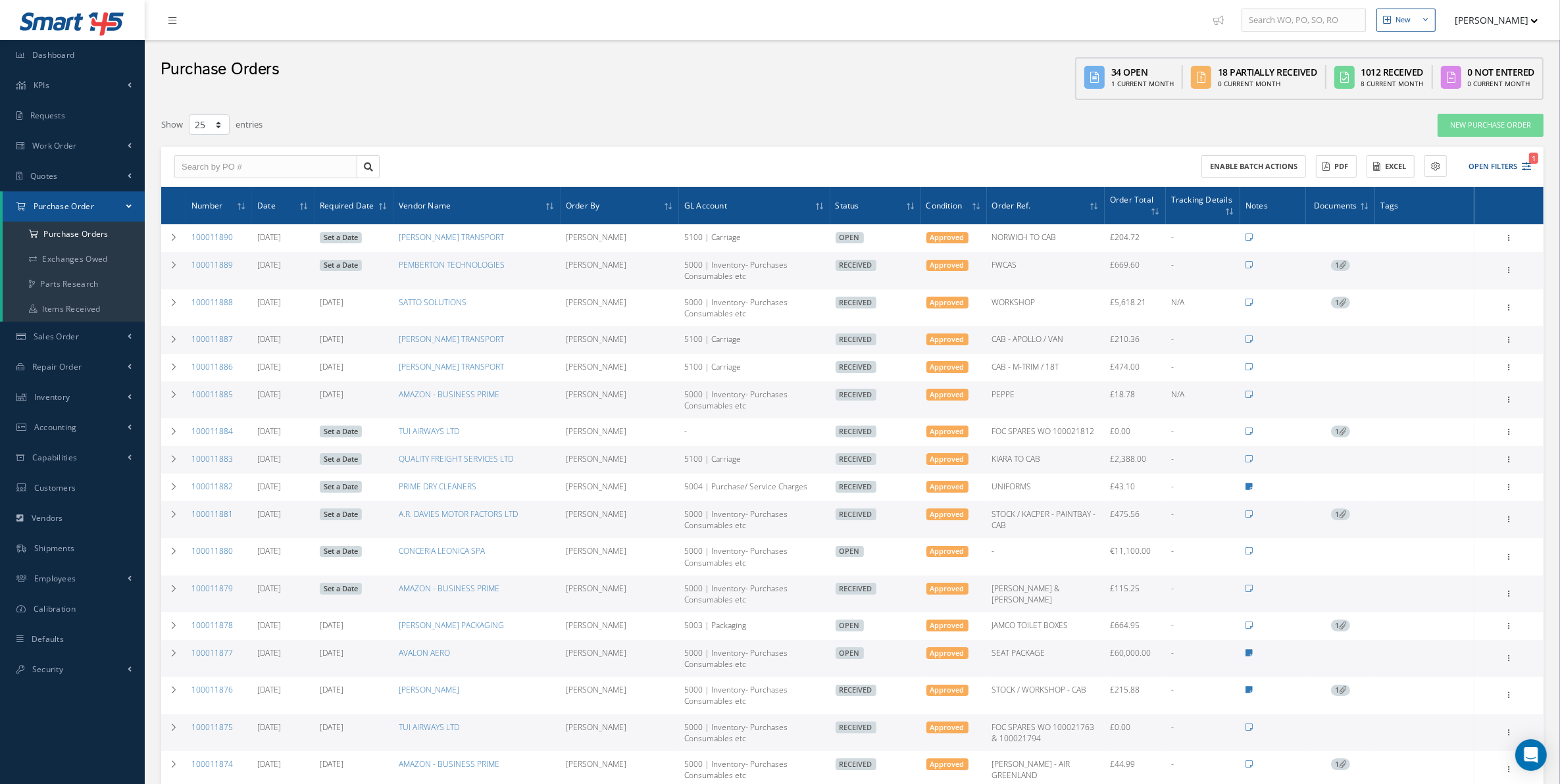
click at [1448, 288] on td "Add Tags Add Tags for # 100011889 Search a tag 21G ORDER For use on 21G Project…" at bounding box center [1425, 270] width 99 height 37
click at [1343, 261] on icon at bounding box center [1343, 264] width 7 height 7
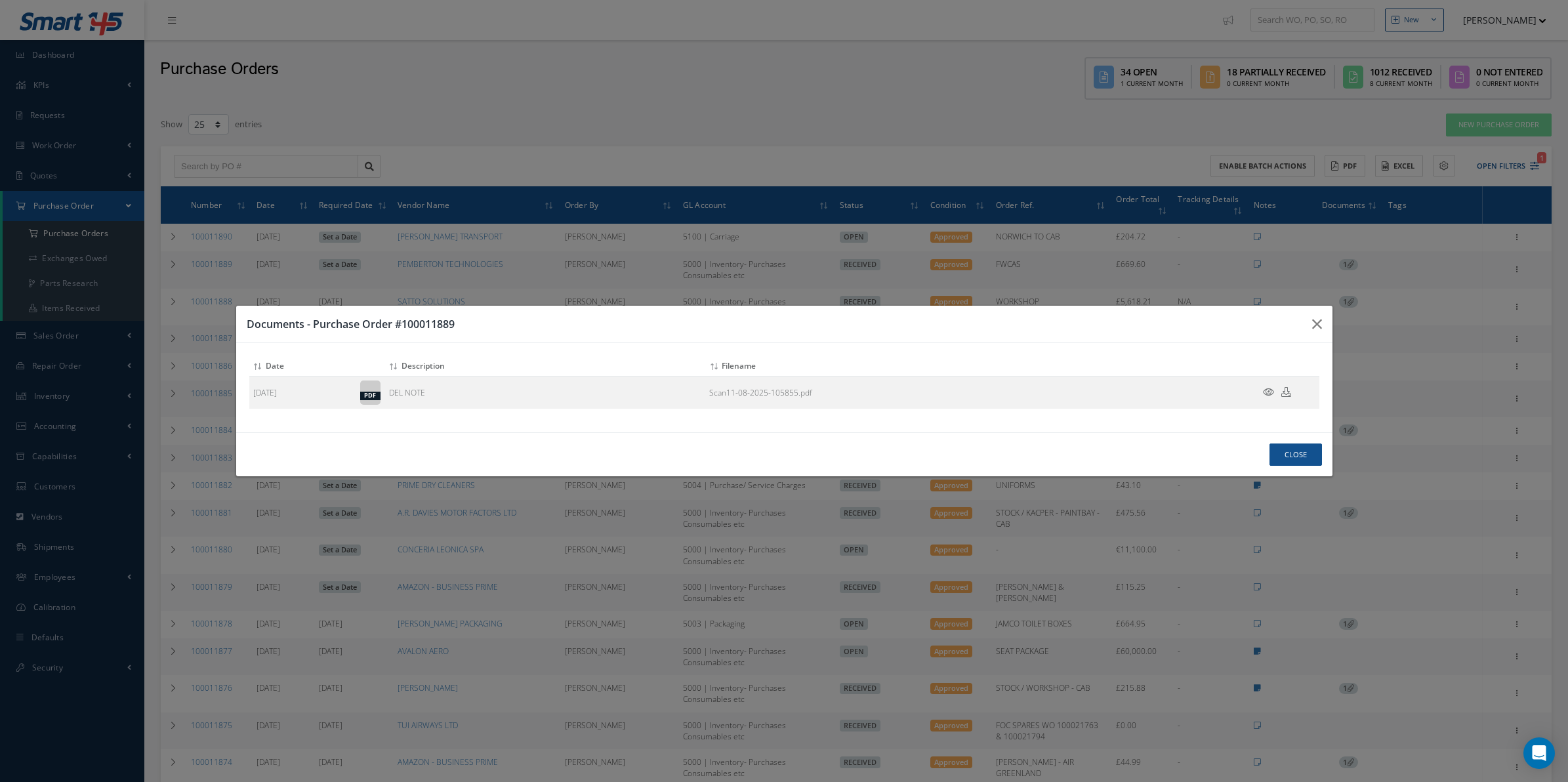
click at [0, 0] on div "Documents - Purchase Order #100011889 Attach File(s) Click inside this area or …" at bounding box center [0, 0] width 0 height 0
click at [0, 0] on button "button" at bounding box center [0, 0] width 0 height 0
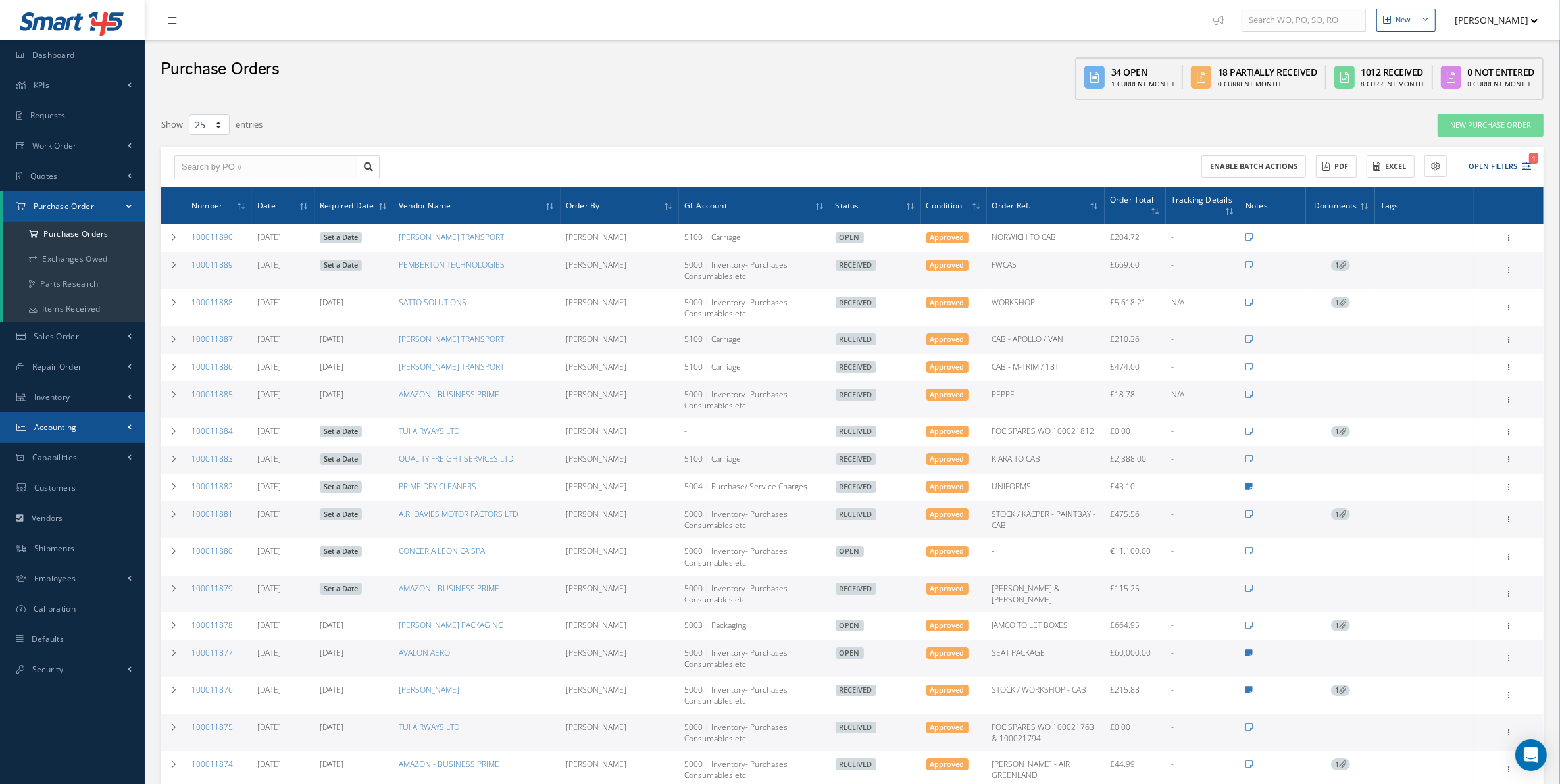
click at [103, 436] on link "Accounting" at bounding box center [72, 428] width 145 height 30
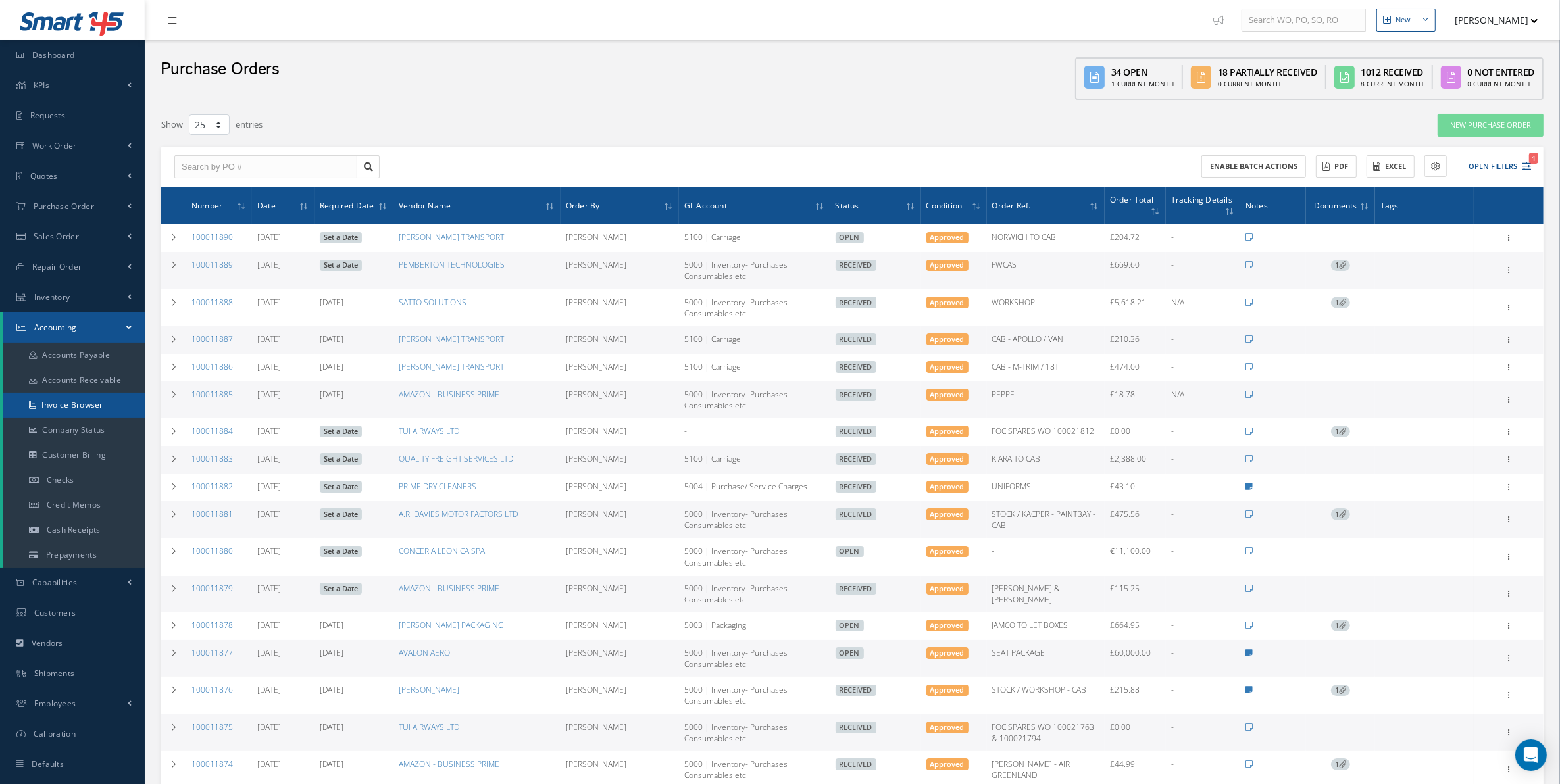
click at [79, 406] on link "Invoice Browser" at bounding box center [74, 405] width 142 height 25
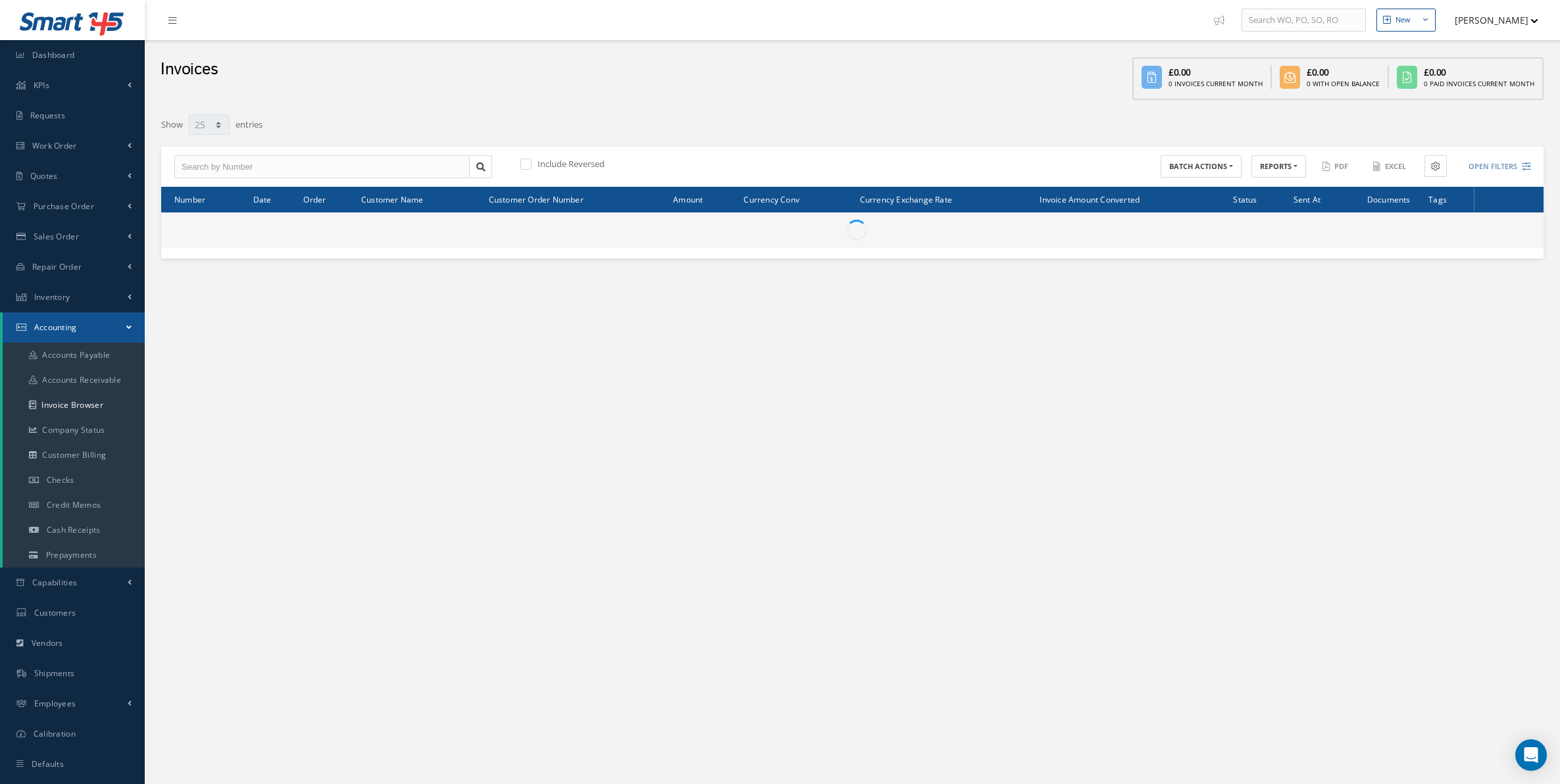
select select "25"
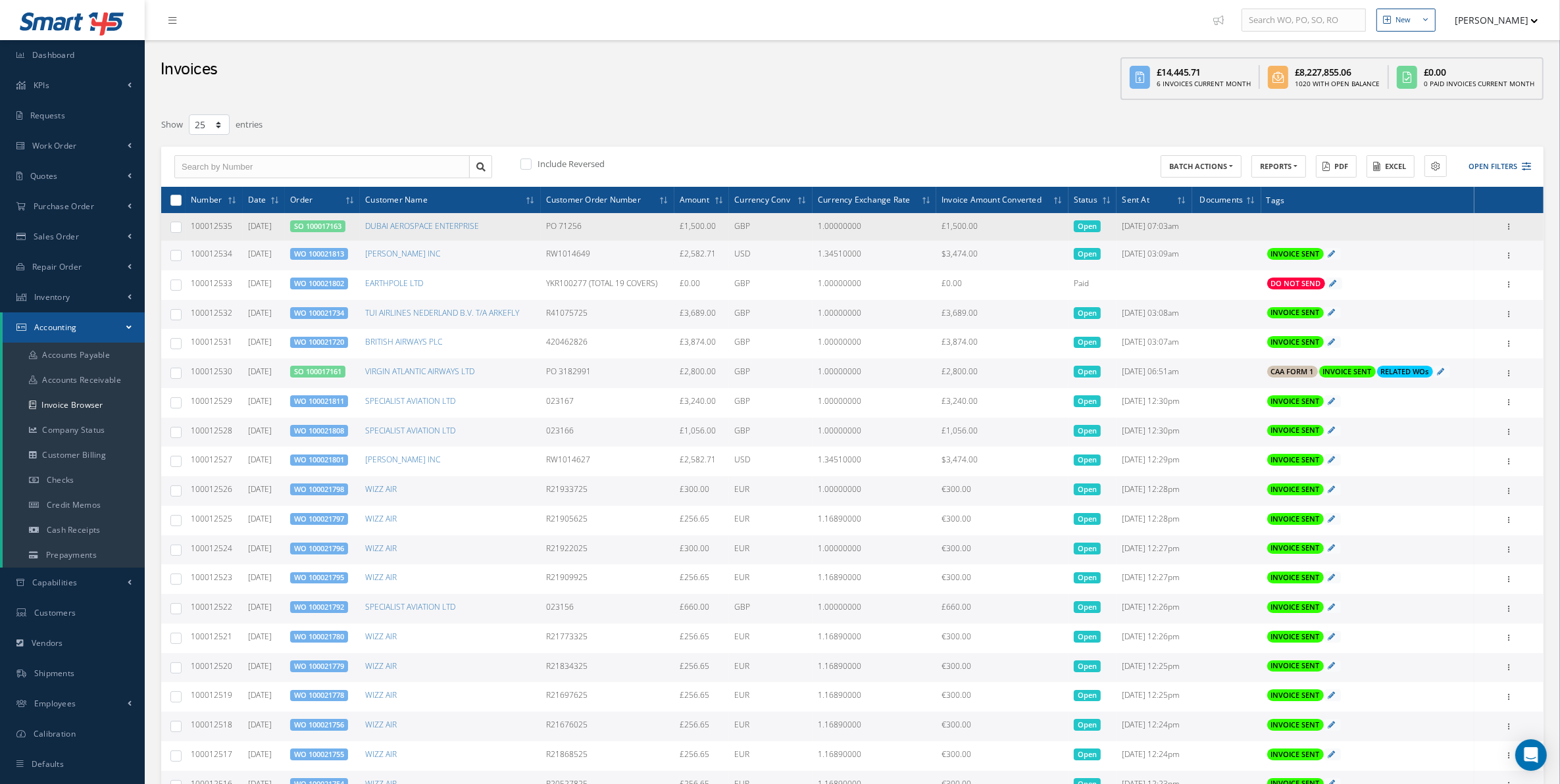
click at [1515, 219] on div "Print Mark as Bad Debt Update Prices Send By Email Email History Documents" at bounding box center [1509, 226] width 16 height 16
click at [1513, 227] on icon at bounding box center [1509, 225] width 13 height 10
click at [1445, 297] on link "Email History" at bounding box center [1449, 303] width 104 height 17
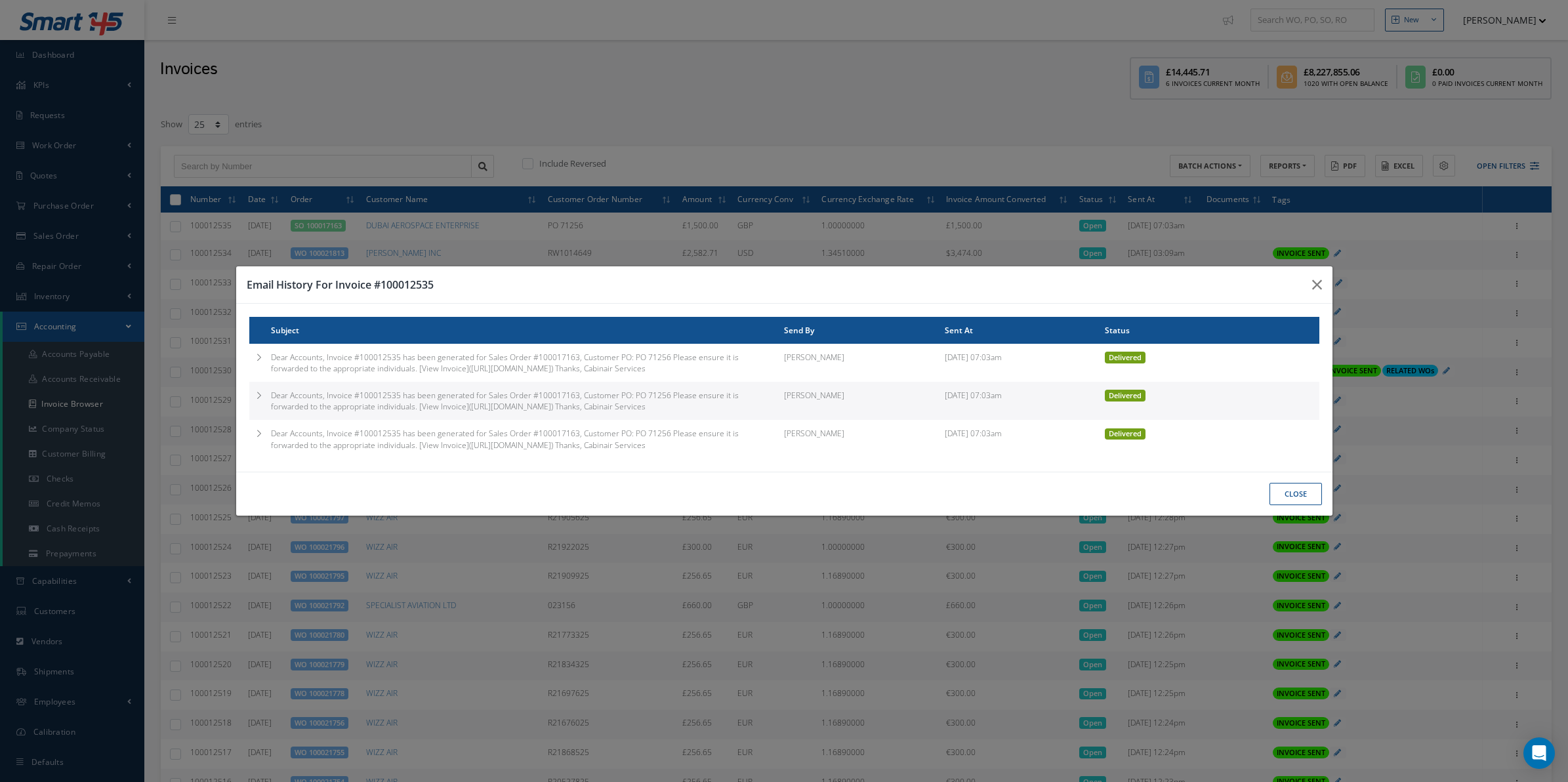
click at [706, 387] on td "Dear Accounts, Invoice #100012535 has been generated for Sales Order #100017163…" at bounding box center [528, 401] width 513 height 38
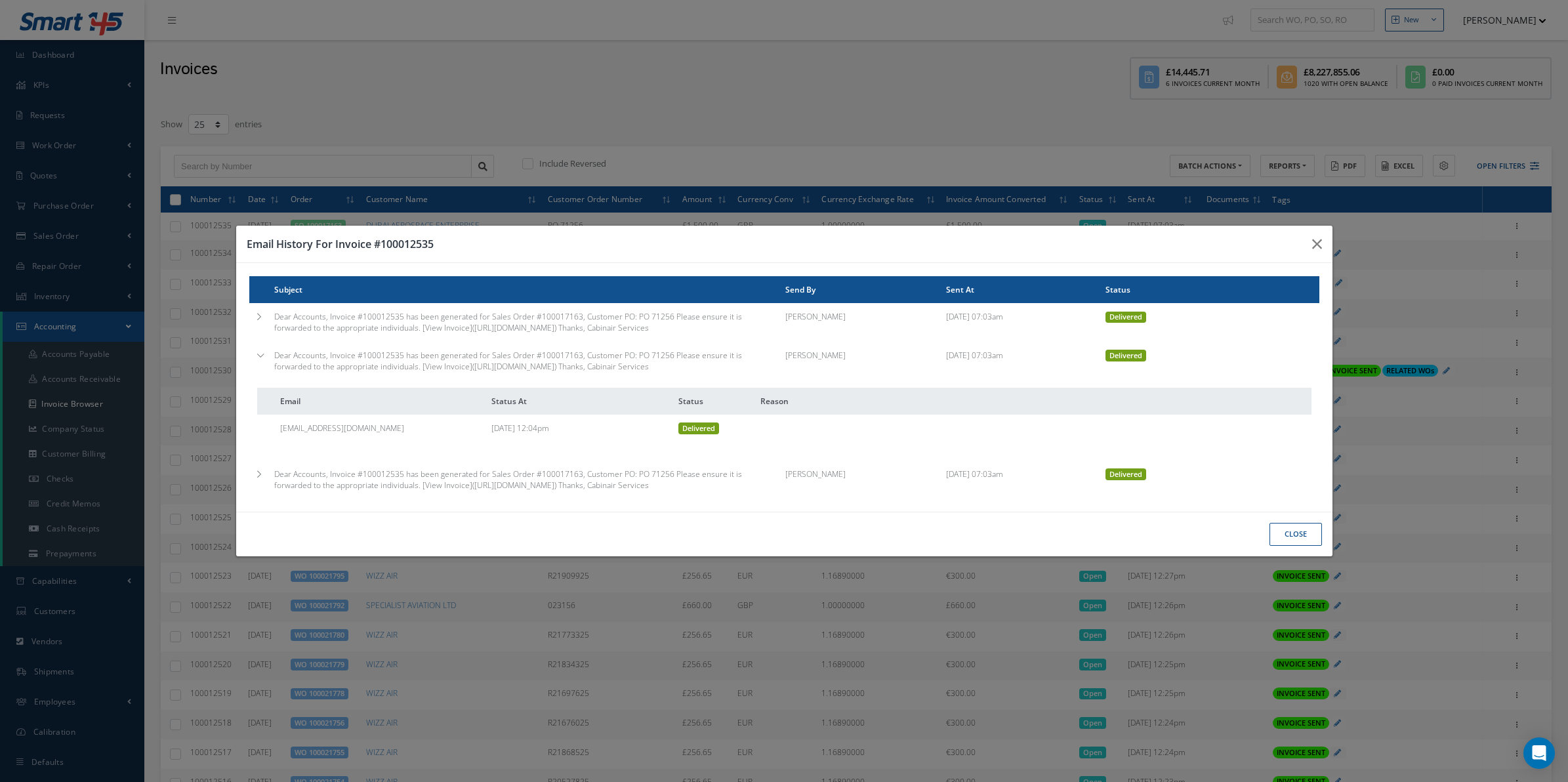
click at [299, 474] on td "Dear Accounts, Invoice #100012535 has been generated for Sales Order #100017163…" at bounding box center [530, 479] width 512 height 38
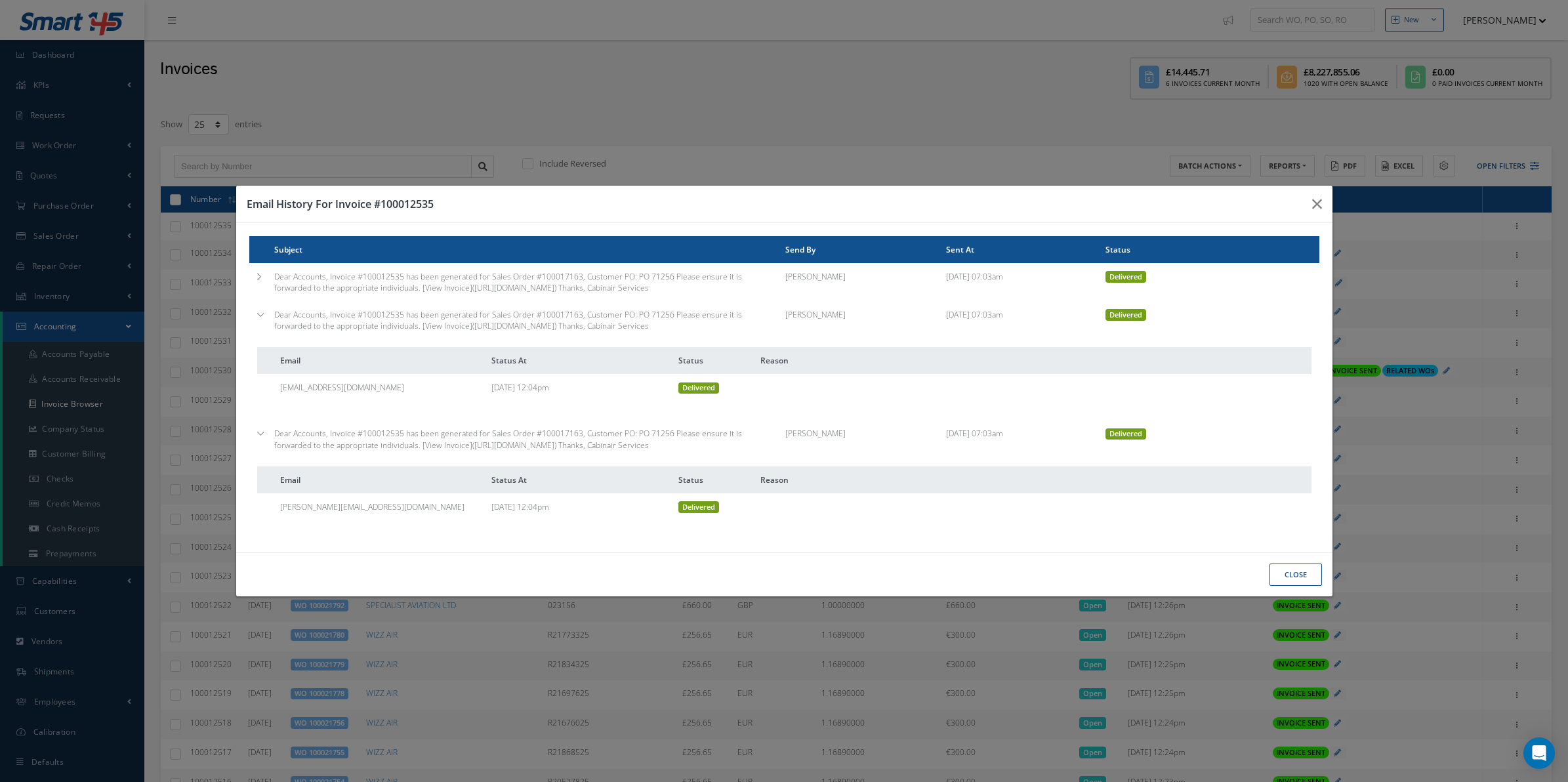
click at [348, 302] on td "Dear Accounts, Invoice #100012535 has been generated for Sales Order #100017163…" at bounding box center [530, 320] width 512 height 38
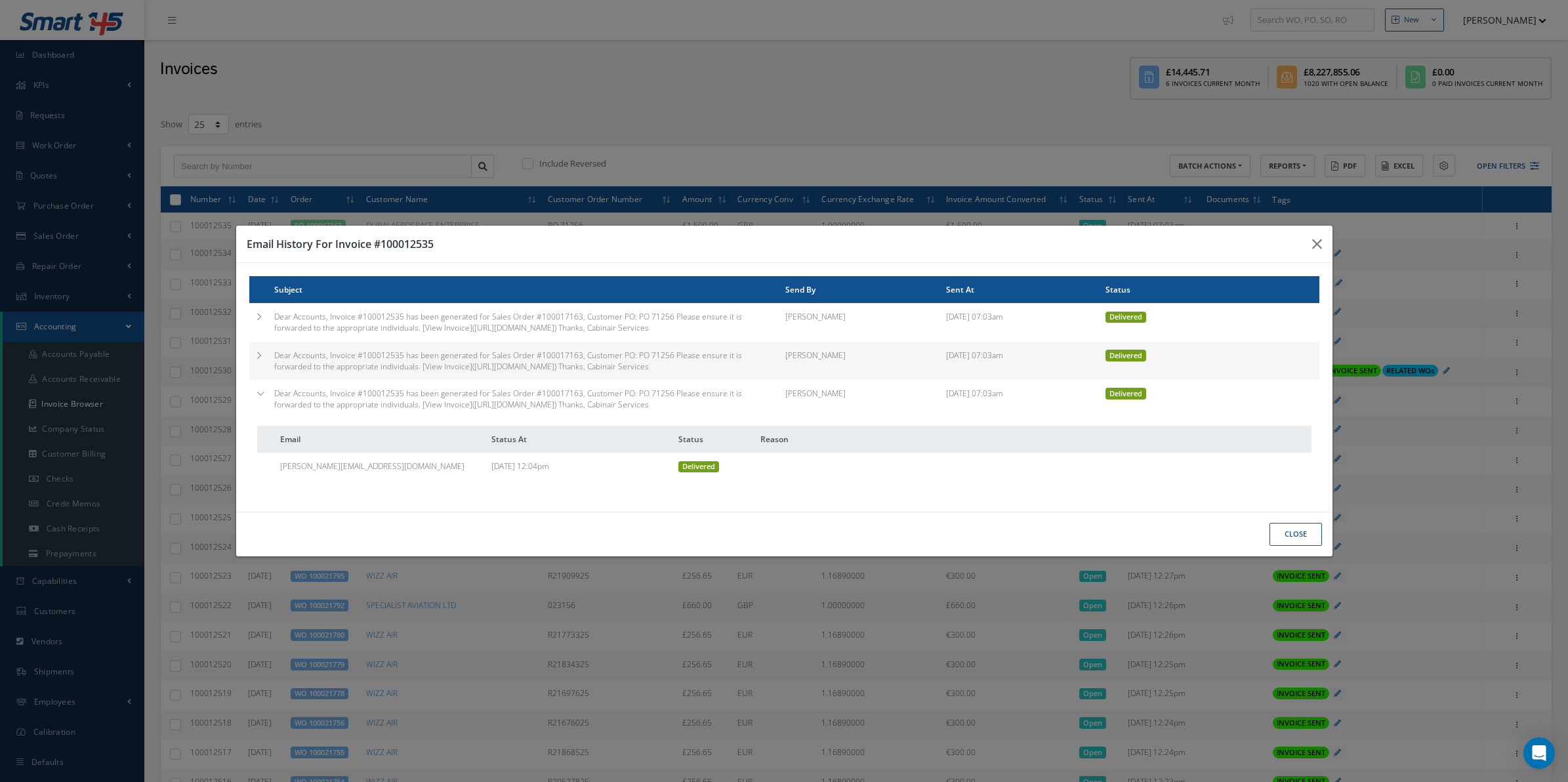
click at [348, 303] on td "Dear Accounts, Invoice #100012535 has been generated for Sales Order #100017163…" at bounding box center [530, 321] width 512 height 38
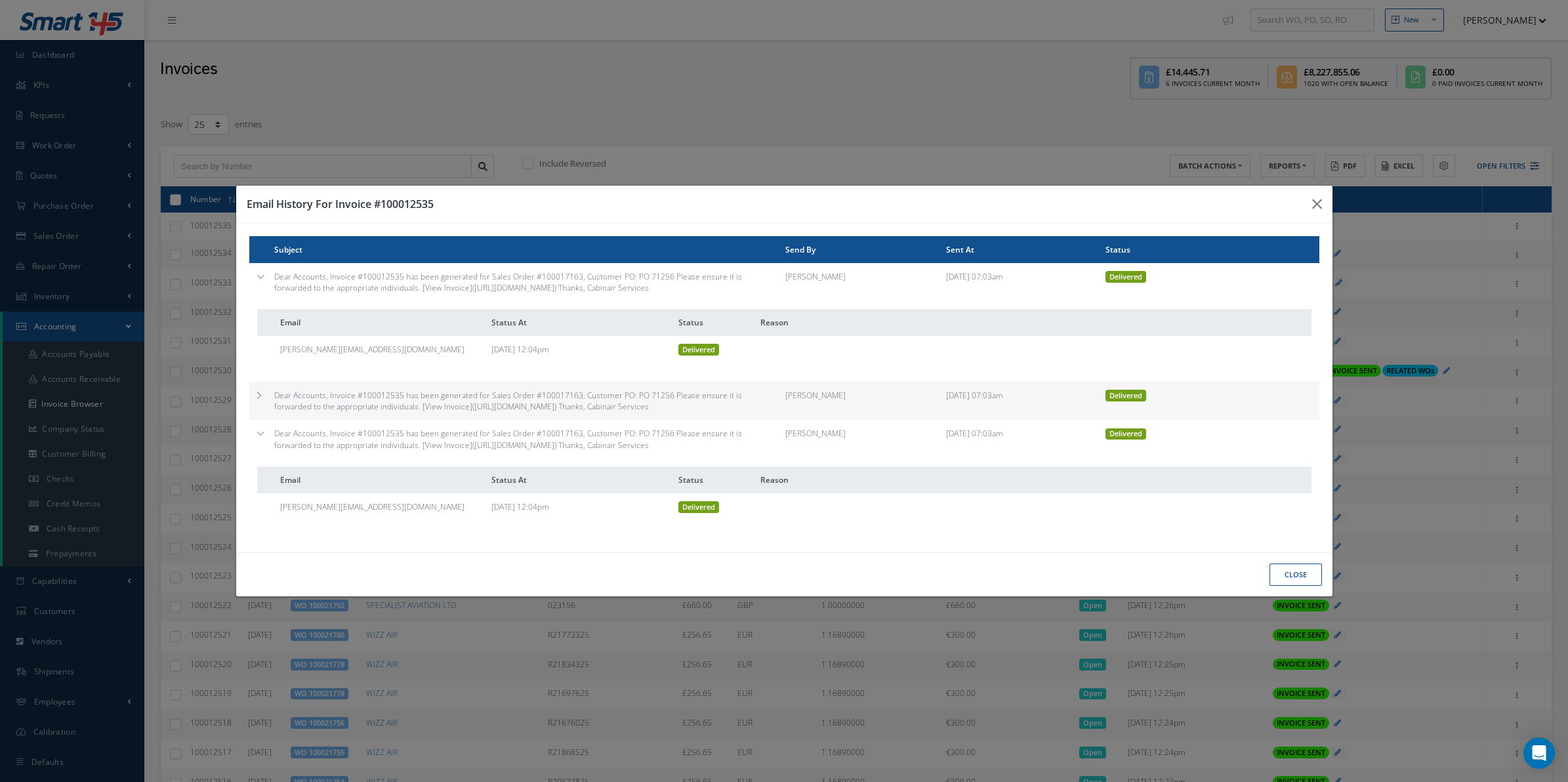
click at [0, 0] on div "Email History For Invoice #100012535 Subject Send By Sent At Status Dear Accoun…" at bounding box center [0, 0] width 0 height 0
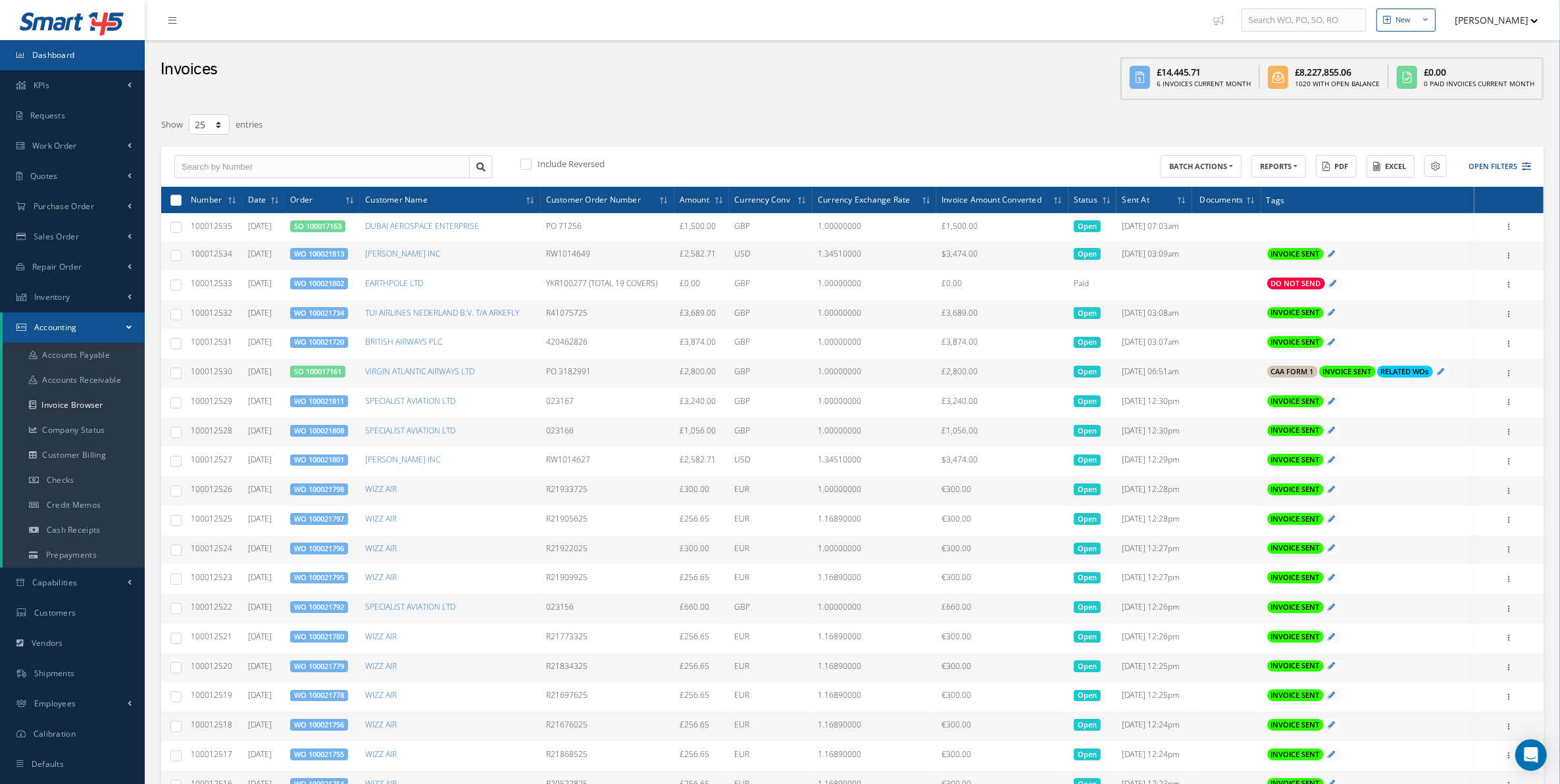
click at [74, 64] on link "Dashboard" at bounding box center [72, 55] width 145 height 30
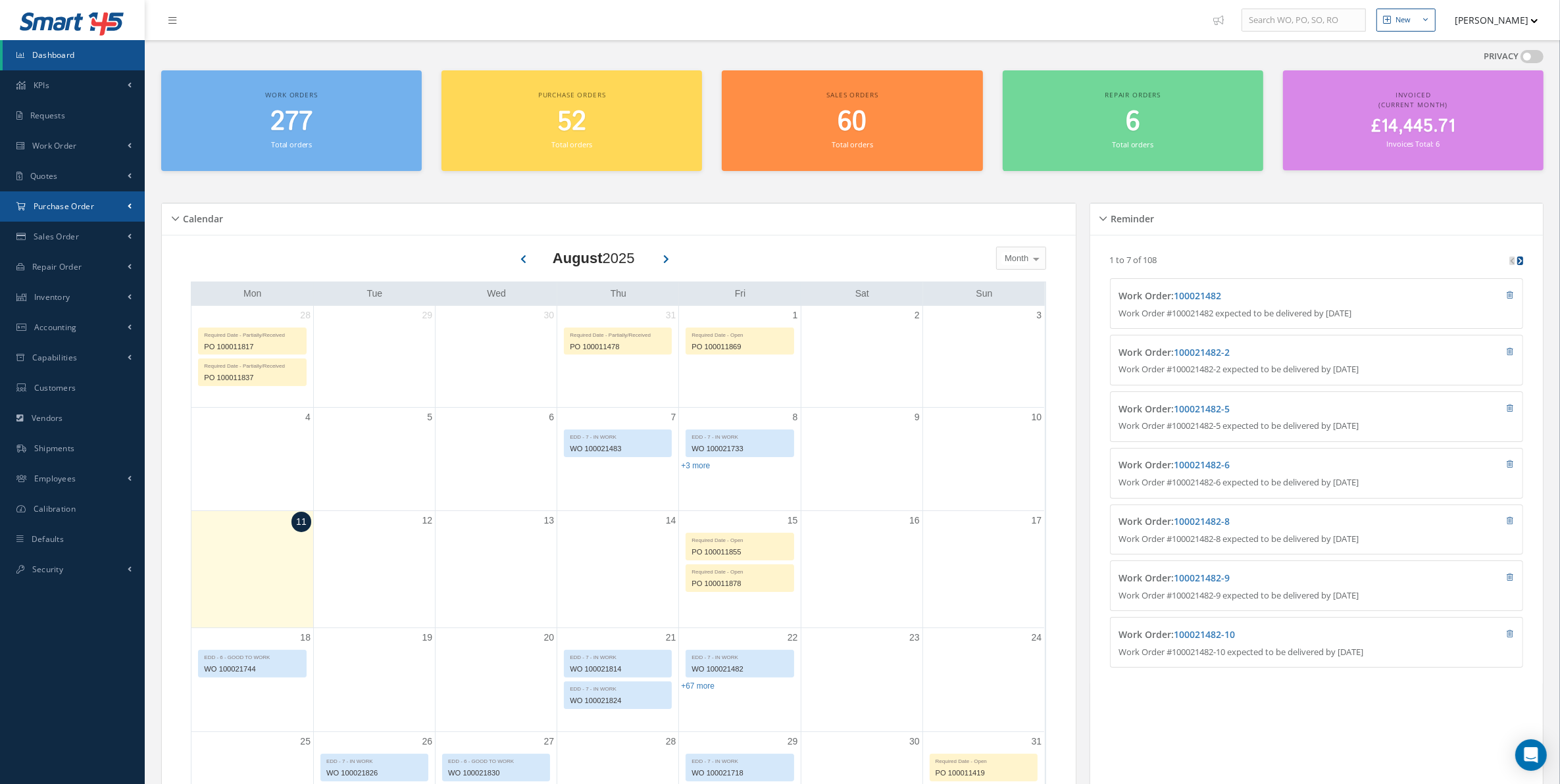
click at [66, 204] on span "Purchase Order" at bounding box center [64, 206] width 61 height 11
click at [97, 235] on a=1&status_id=2&status_id=3&status_id=5&collapsedFilters"] "Purchase Orders" at bounding box center [74, 234] width 142 height 25
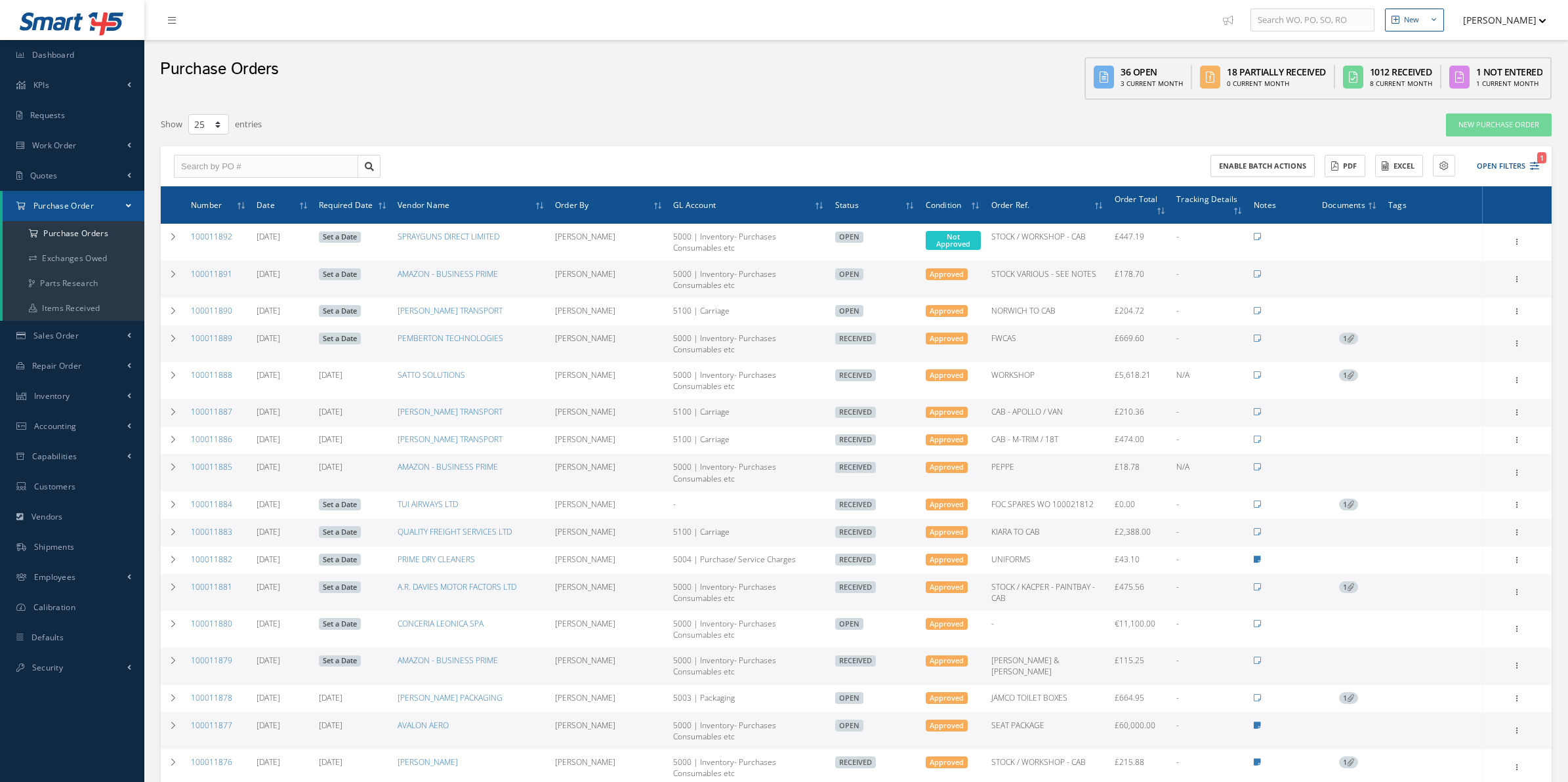
select select "25"
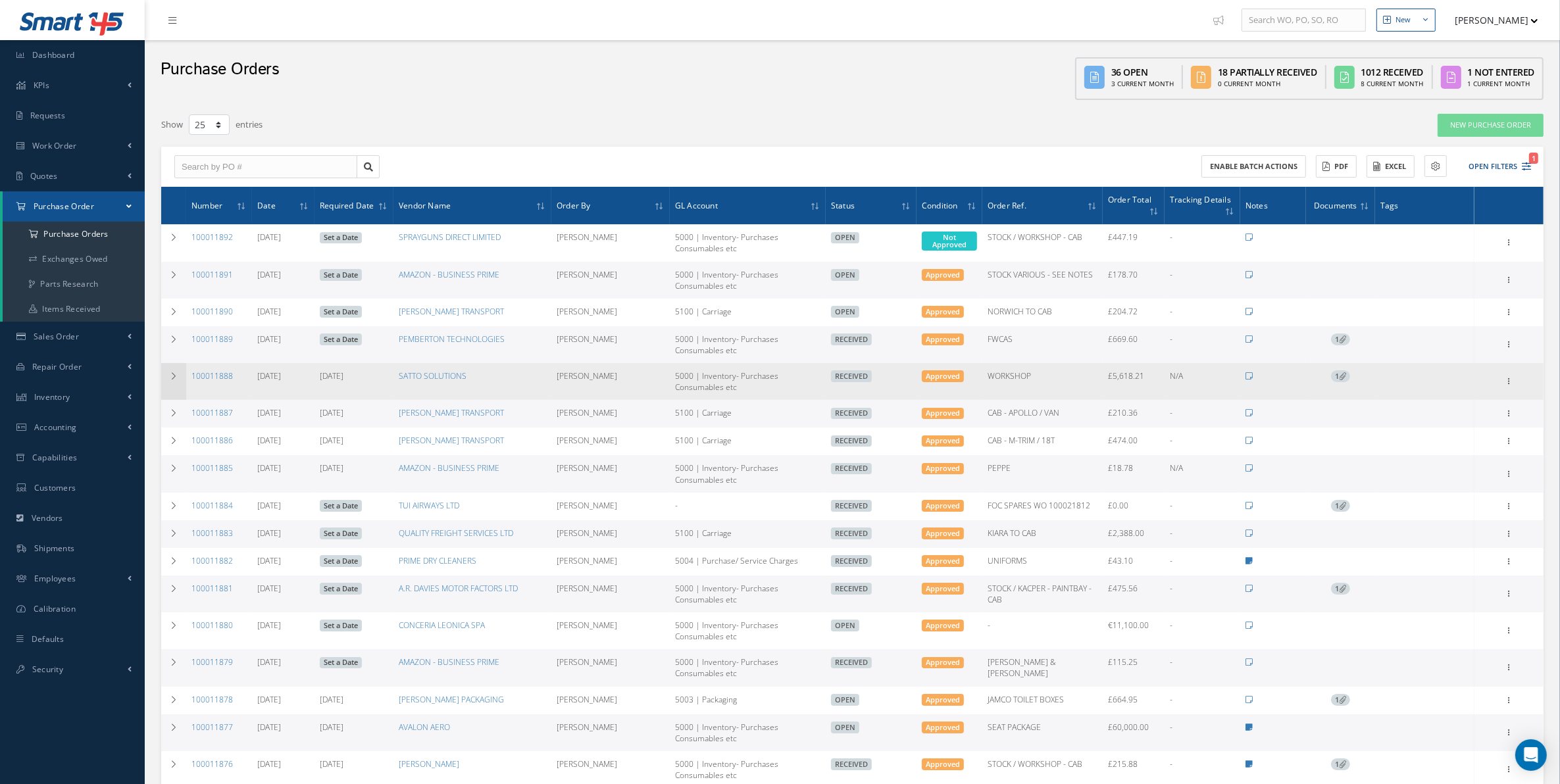
click at [164, 366] on td at bounding box center [174, 381] width 25 height 37
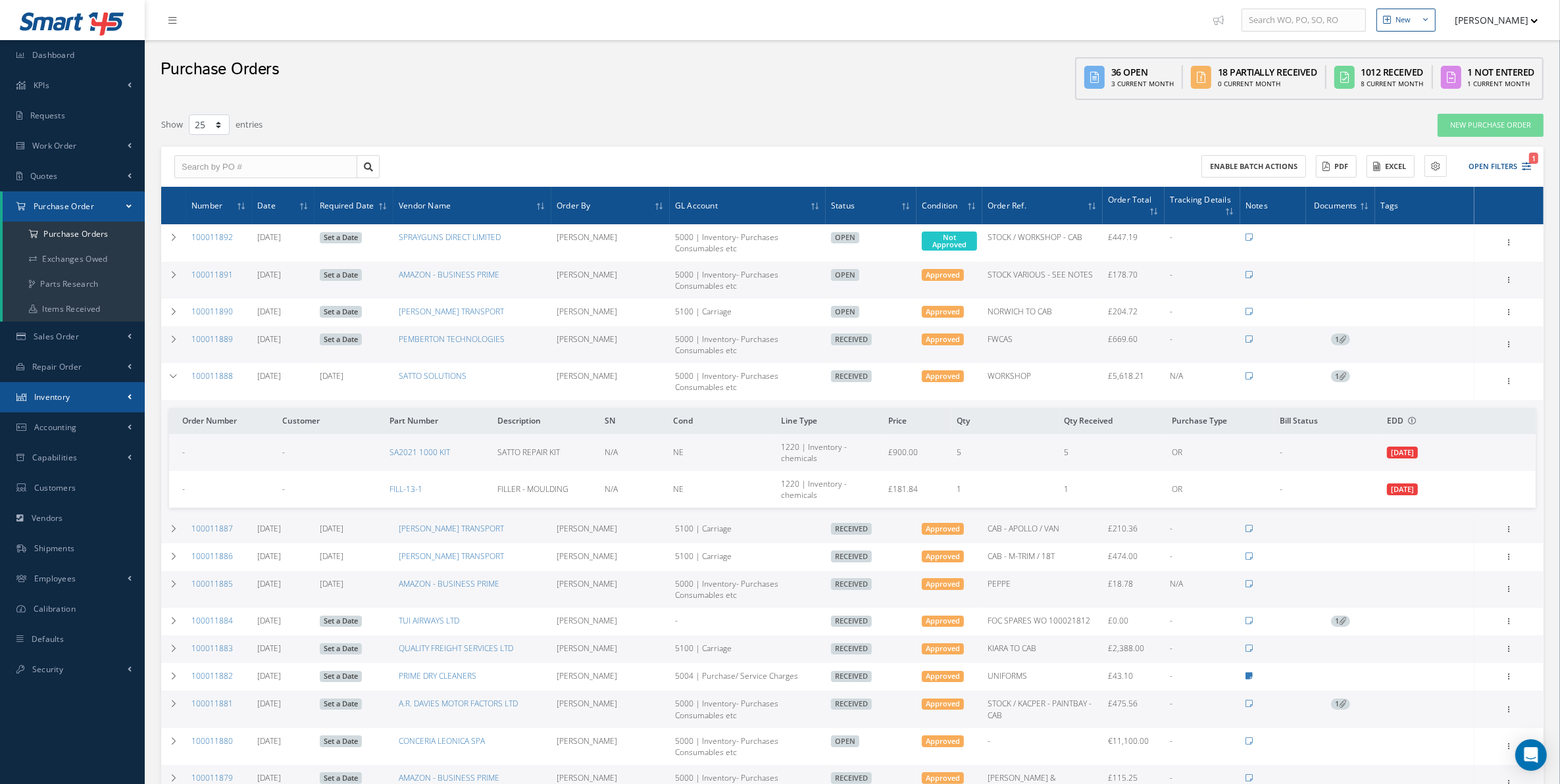
click at [99, 386] on link "Inventory" at bounding box center [72, 398] width 145 height 30
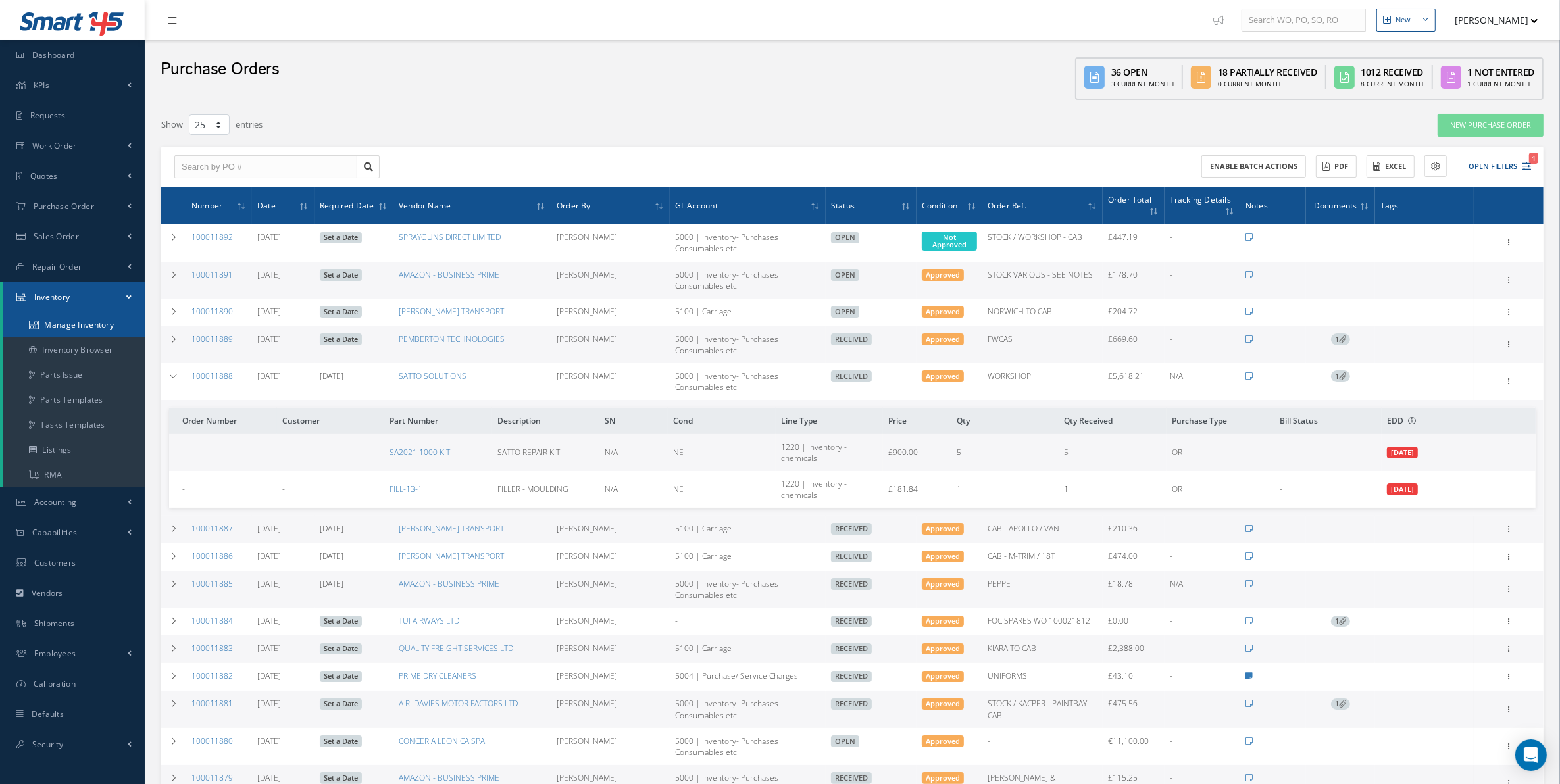
click at [96, 333] on link "Manage Inventory" at bounding box center [74, 325] width 142 height 25
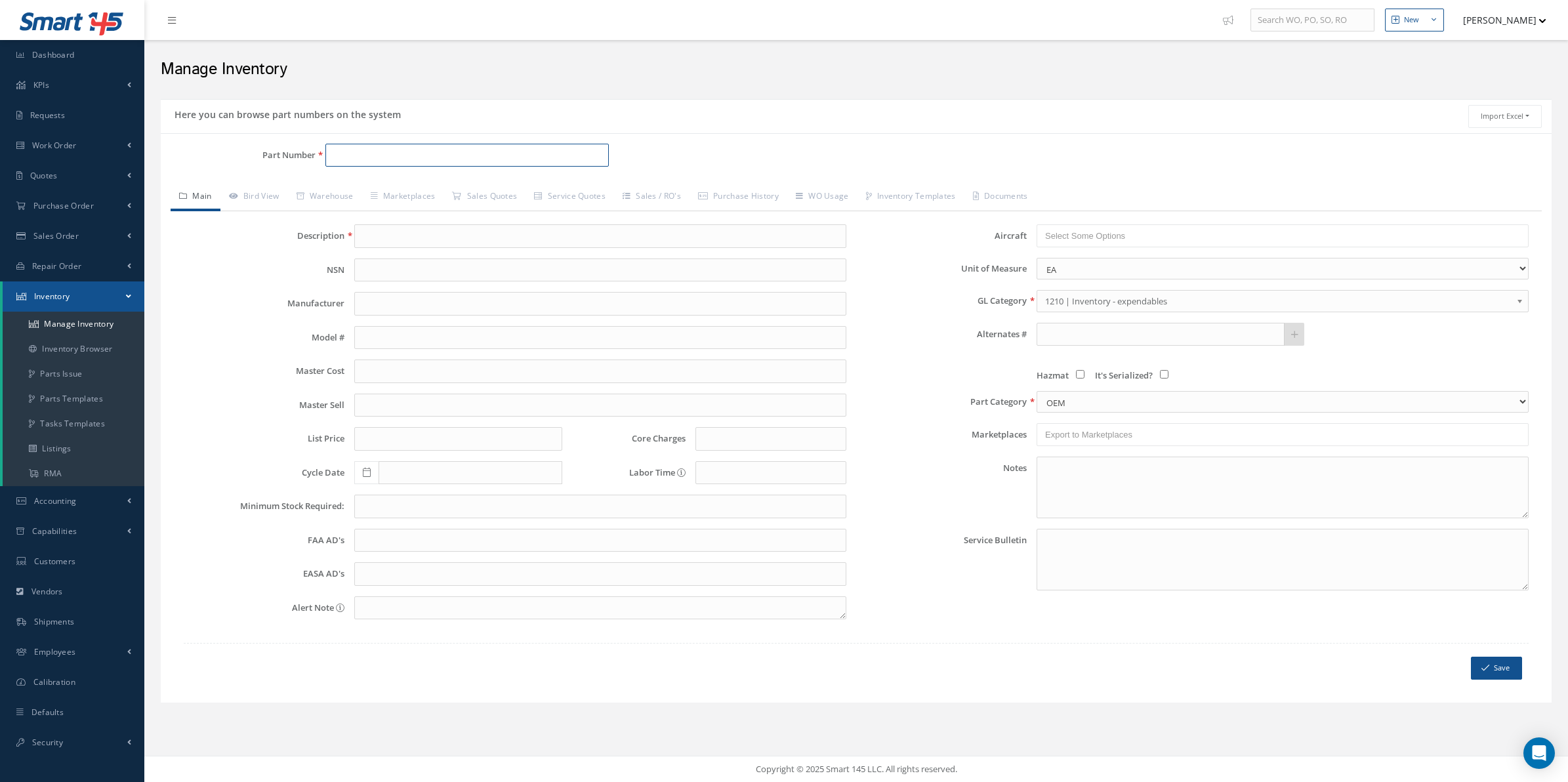
click at [372, 162] on input "Part Number" at bounding box center [467, 156] width 284 height 23
click at [66, 342] on link "Inventory Browser" at bounding box center [74, 349] width 142 height 25
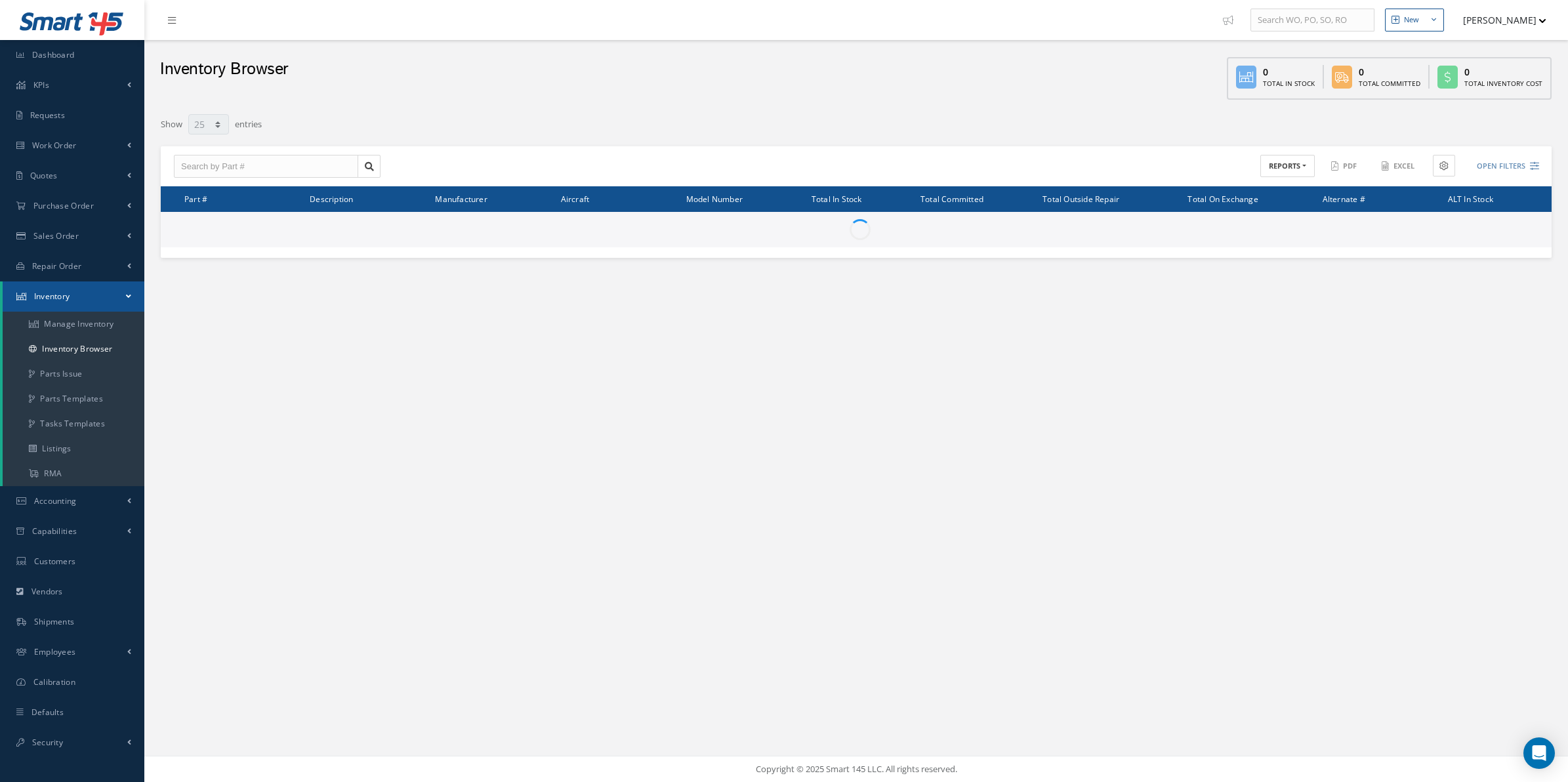
select select "25"
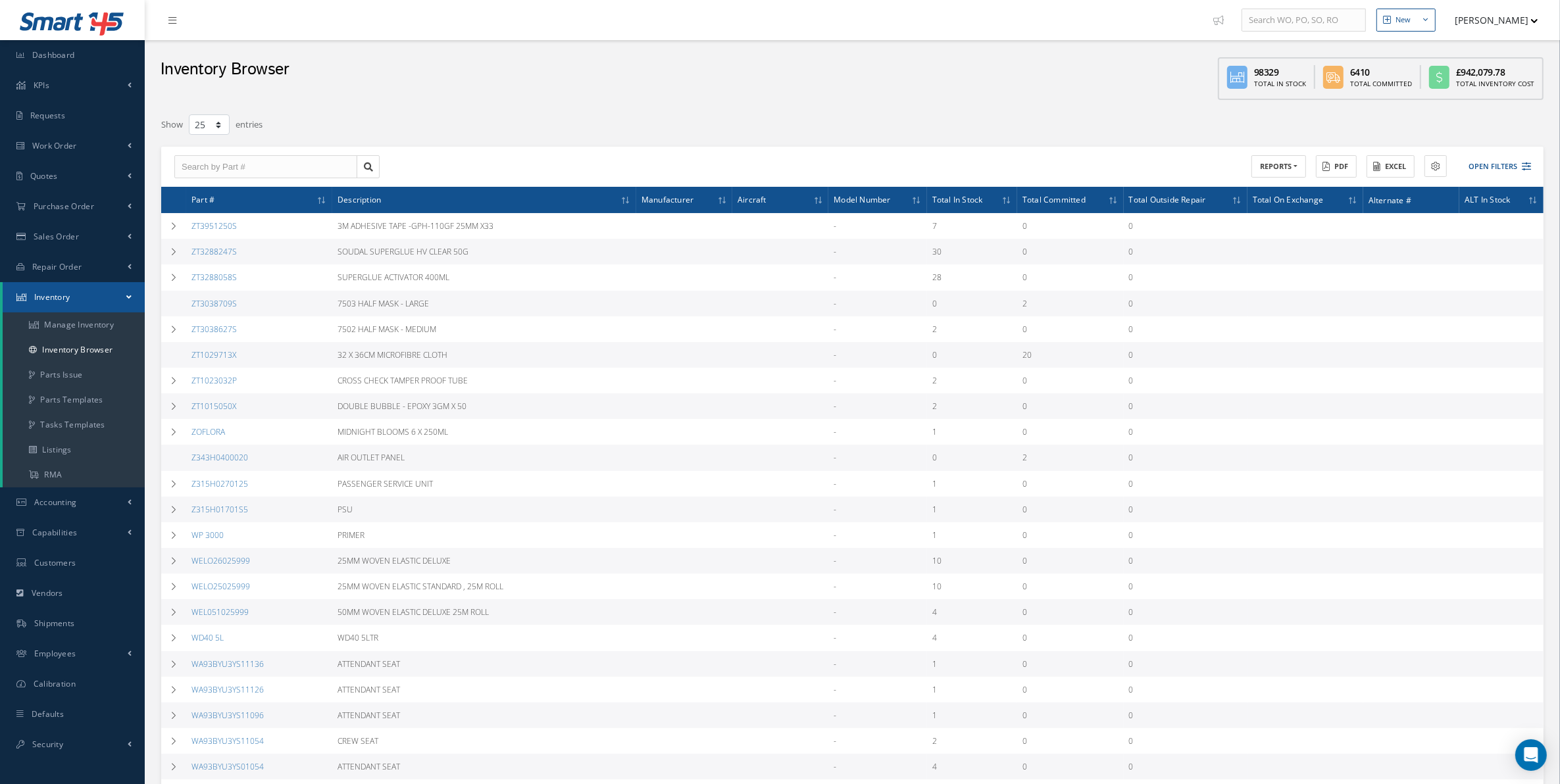
click at [1492, 11] on button "[PERSON_NAME]" at bounding box center [1490, 19] width 96 height 26
click at [1479, 108] on link "Backup Data" at bounding box center [1485, 111] width 106 height 22
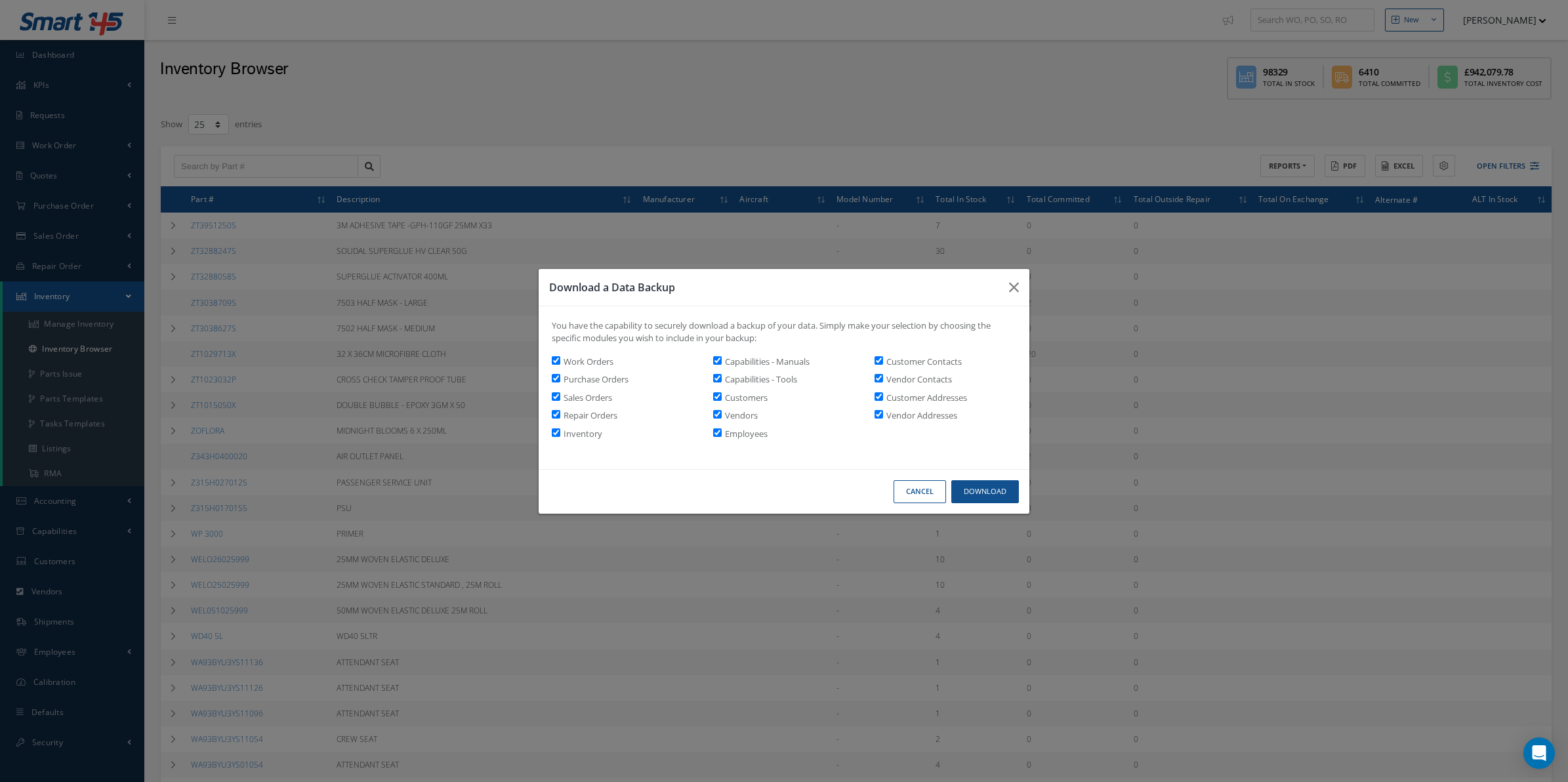
click at [991, 470] on div "Cancel Download" at bounding box center [784, 492] width 491 height 45
drag, startPoint x: 989, startPoint y: 479, endPoint x: 986, endPoint y: 487, distance: 8.5
click at [988, 481] on div "Cancel Download" at bounding box center [784, 492] width 491 height 45
click at [986, 489] on button "Download" at bounding box center [985, 492] width 67 height 23
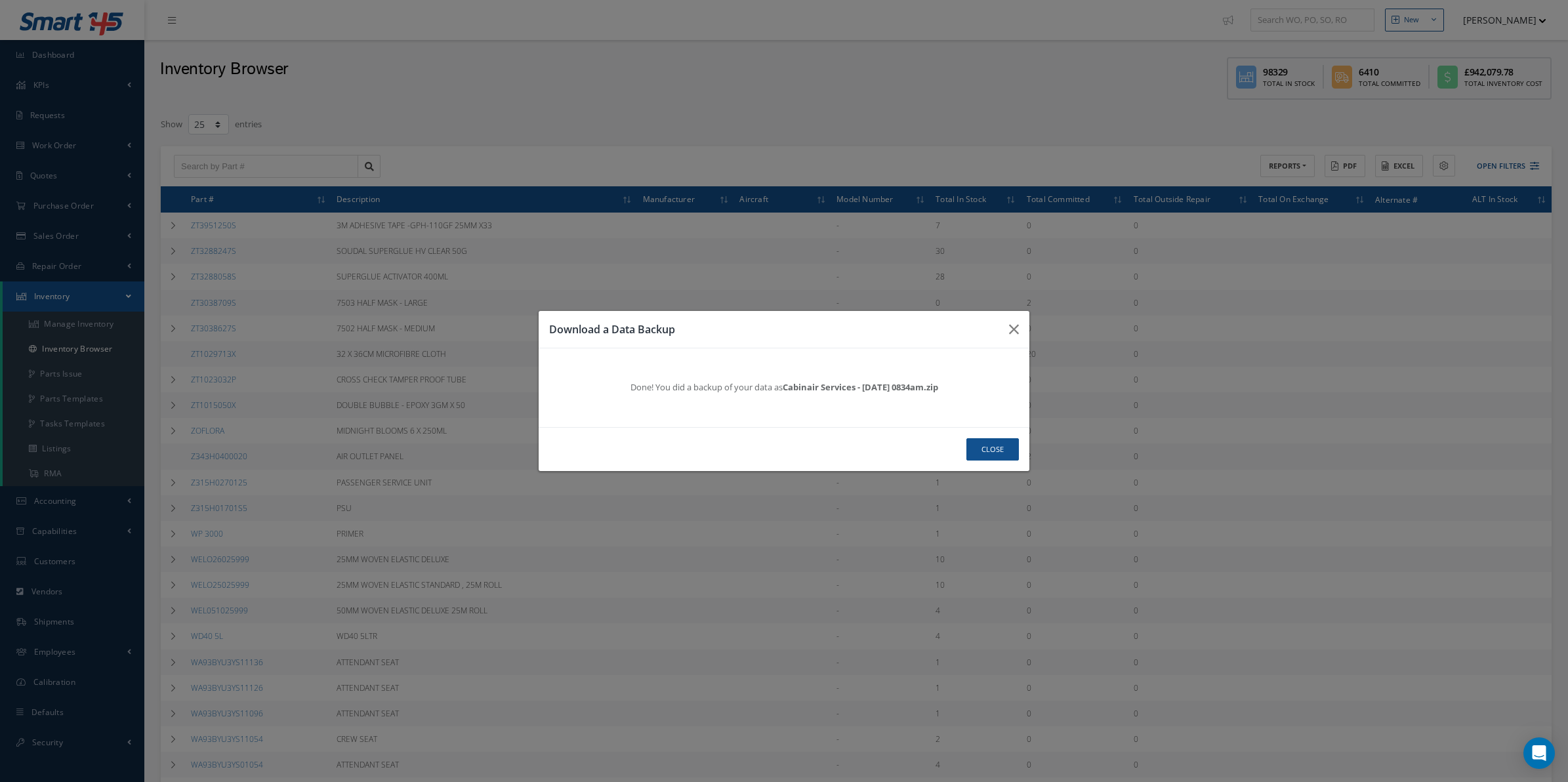
click at [1031, 121] on div "Download a Data Backup Done! You did a backup of your data as Cabinair Services…" at bounding box center [784, 391] width 1568 height 782
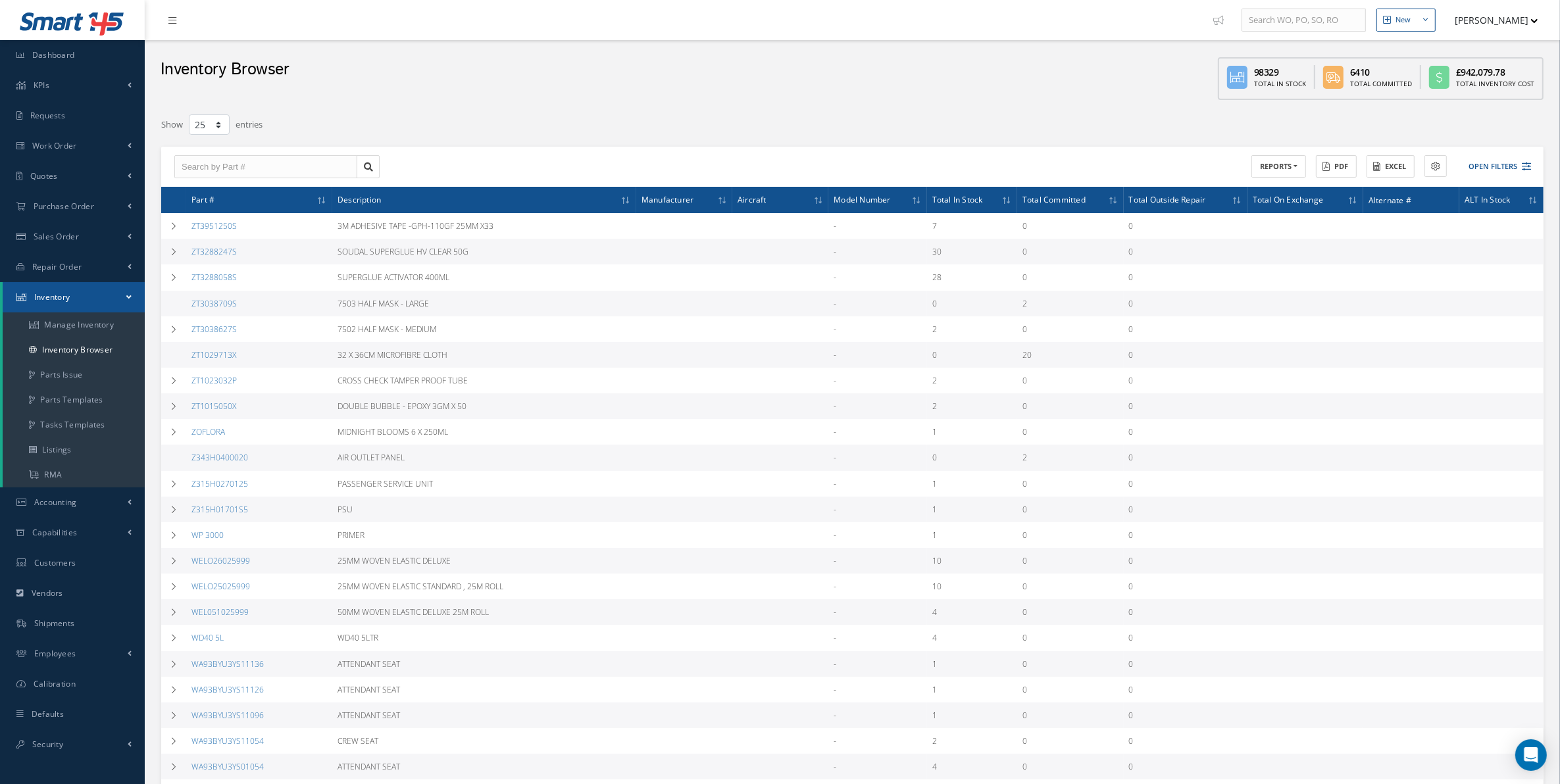
click at [1026, 119] on div at bounding box center [1261, 125] width 584 height 23
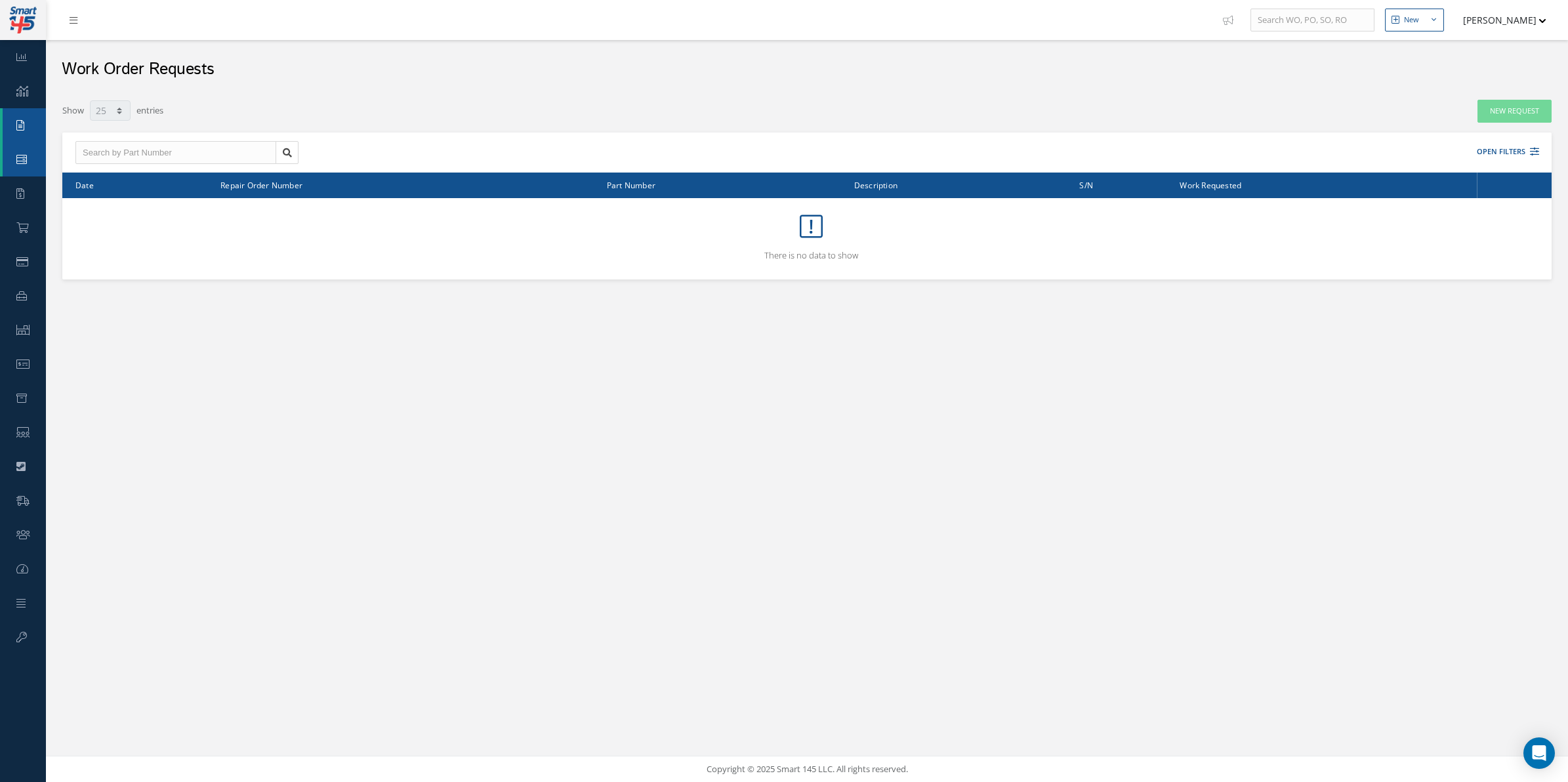
select select "25"
